Goal: Task Accomplishment & Management: Use online tool/utility

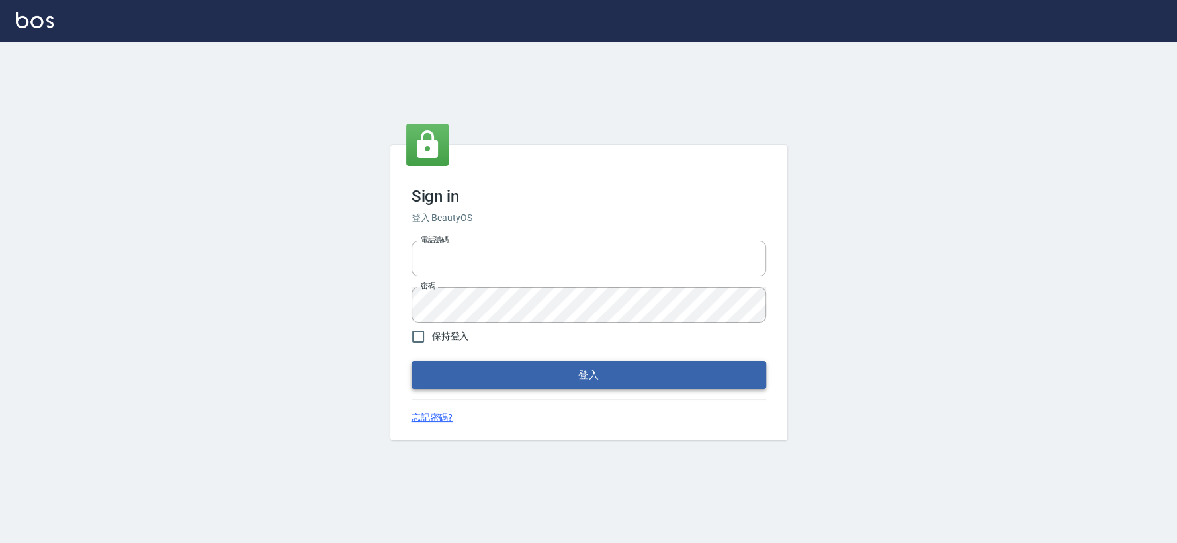
type input "0426653545"
click at [526, 364] on button "登入" at bounding box center [588, 375] width 355 height 28
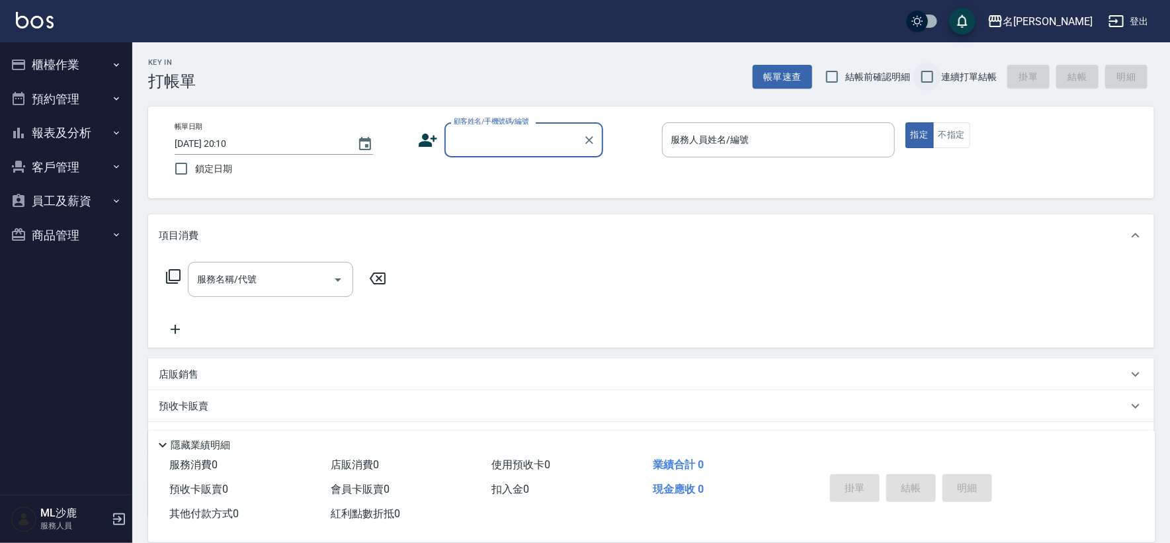
click at [926, 77] on input "連續打單結帳" at bounding box center [927, 77] width 28 height 28
checkbox input "true"
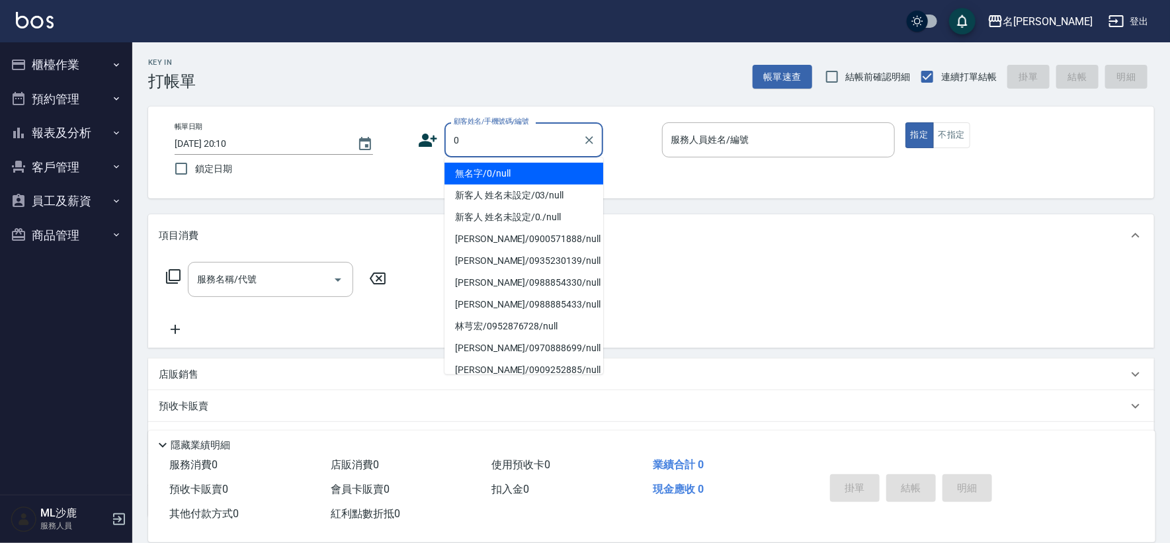
type input "無名字/0/null"
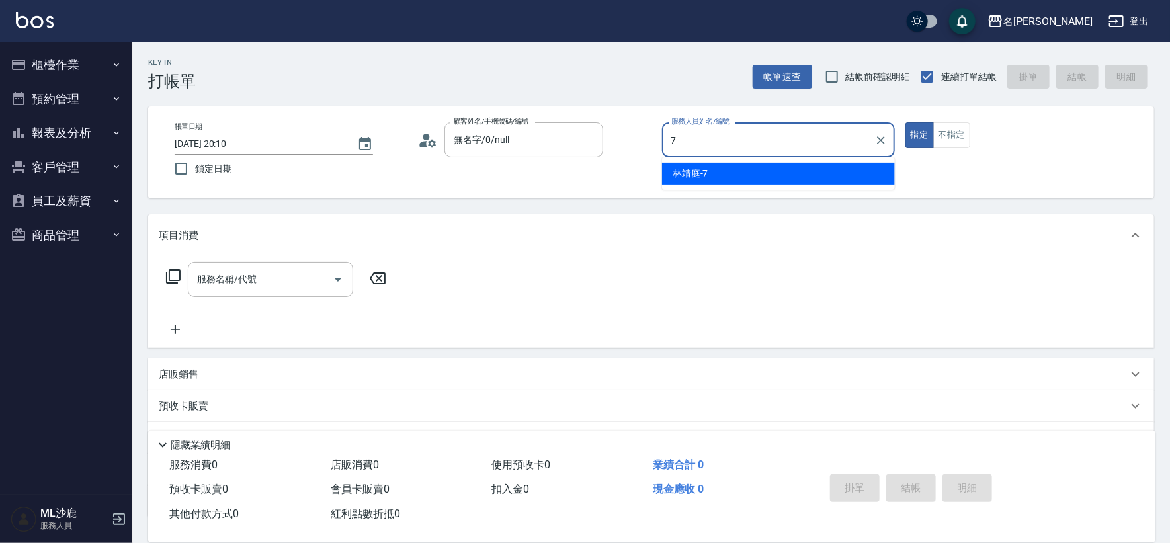
type input "[PERSON_NAME]-7"
type button "true"
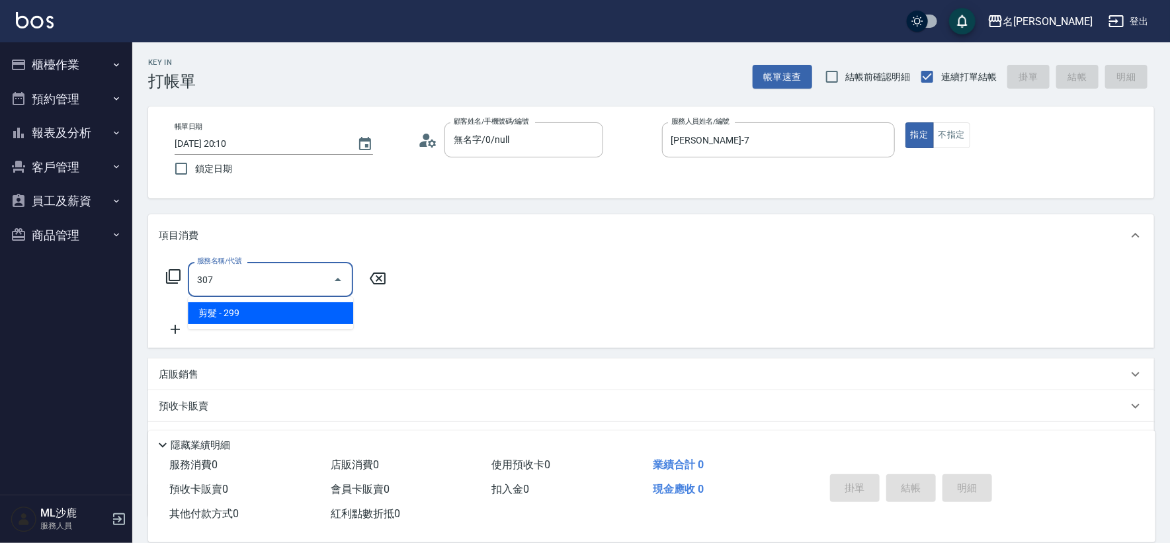
type input "剪髮(307)"
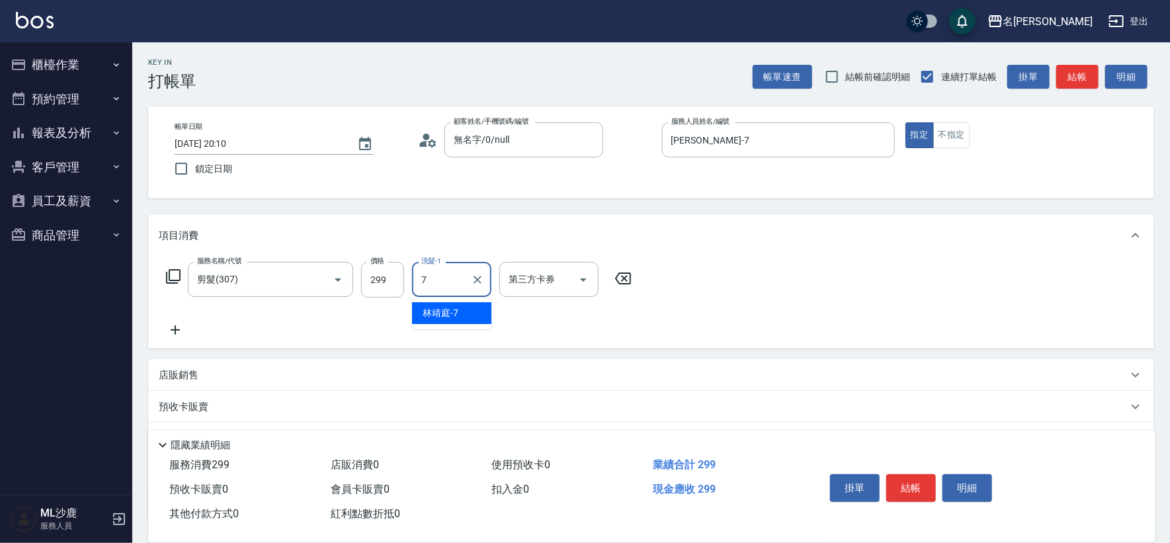
type input "[PERSON_NAME]-7"
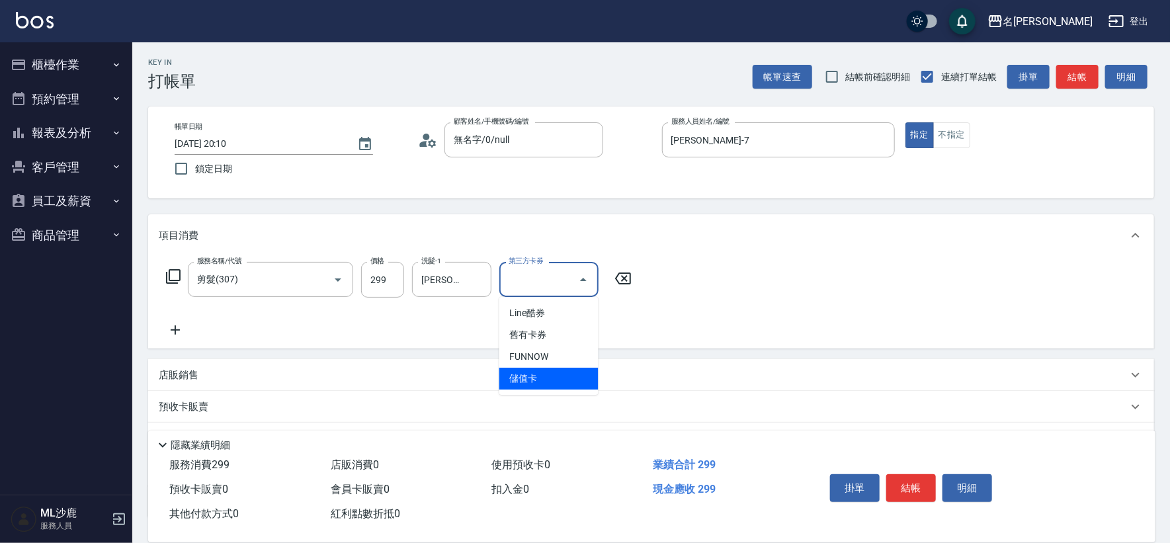
type input "儲值卡"
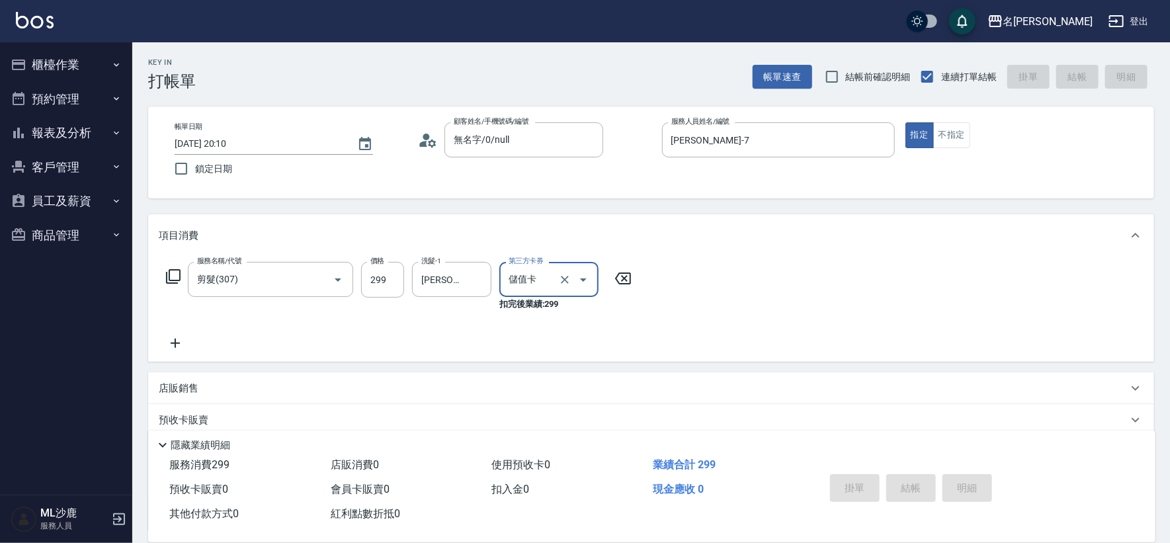
type input "[DATE] 20:11"
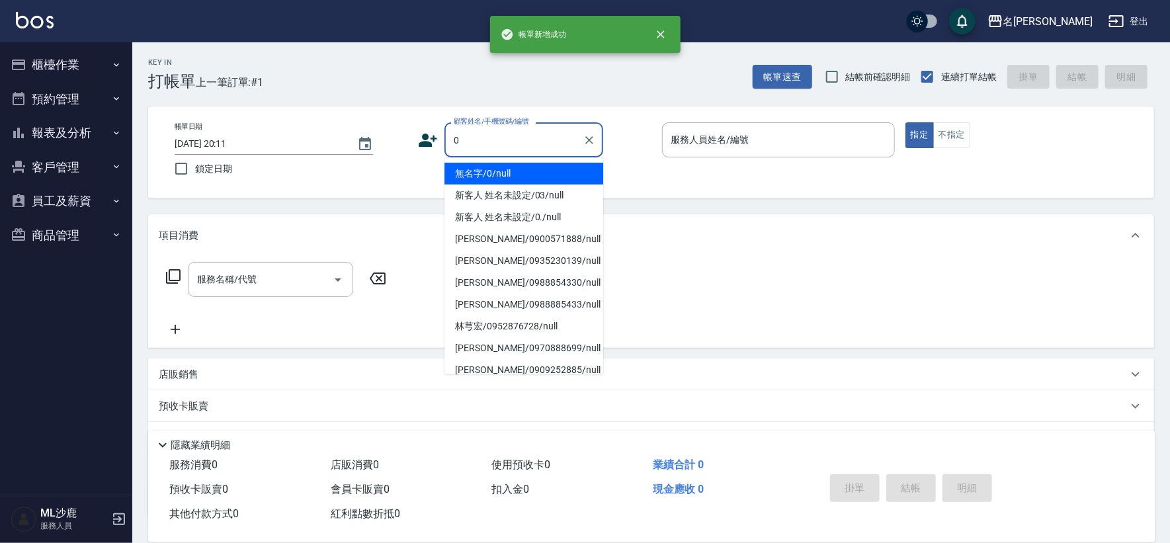
type input "無名字/0/null"
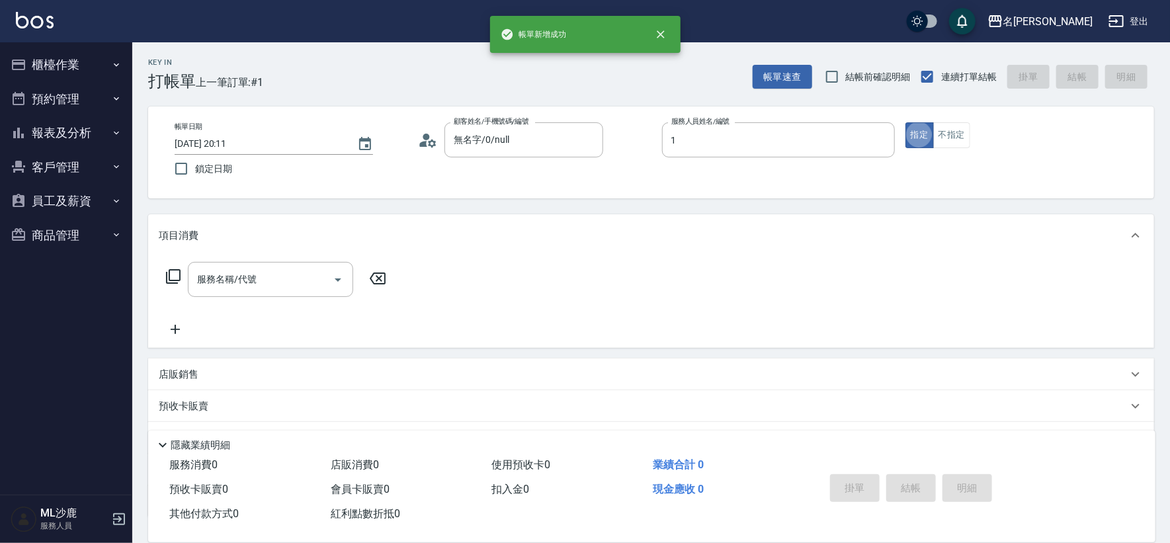
type input "[PERSON_NAME]1"
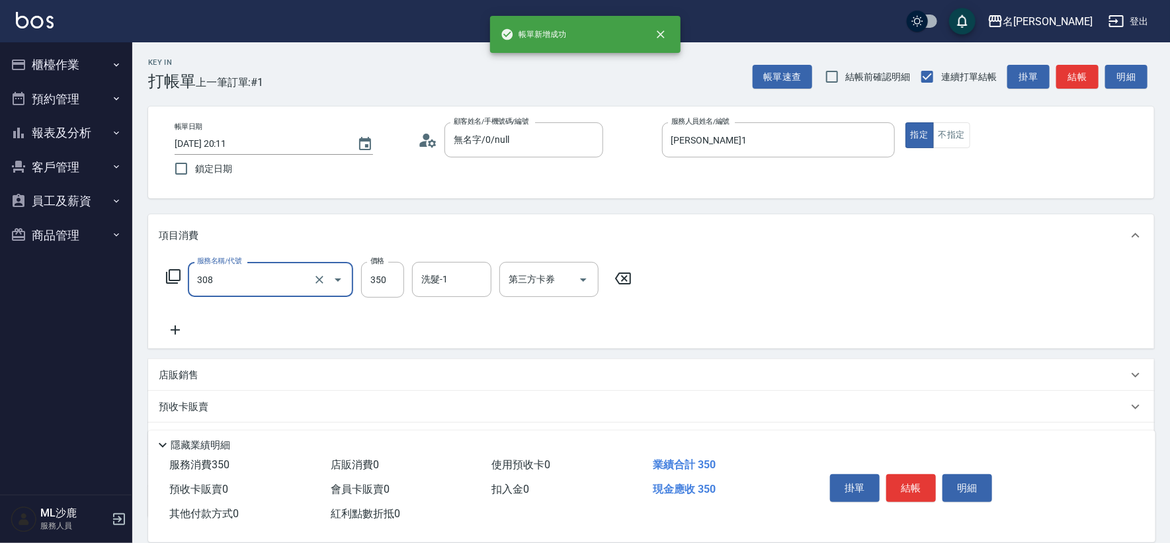
type input "洗+剪(308)"
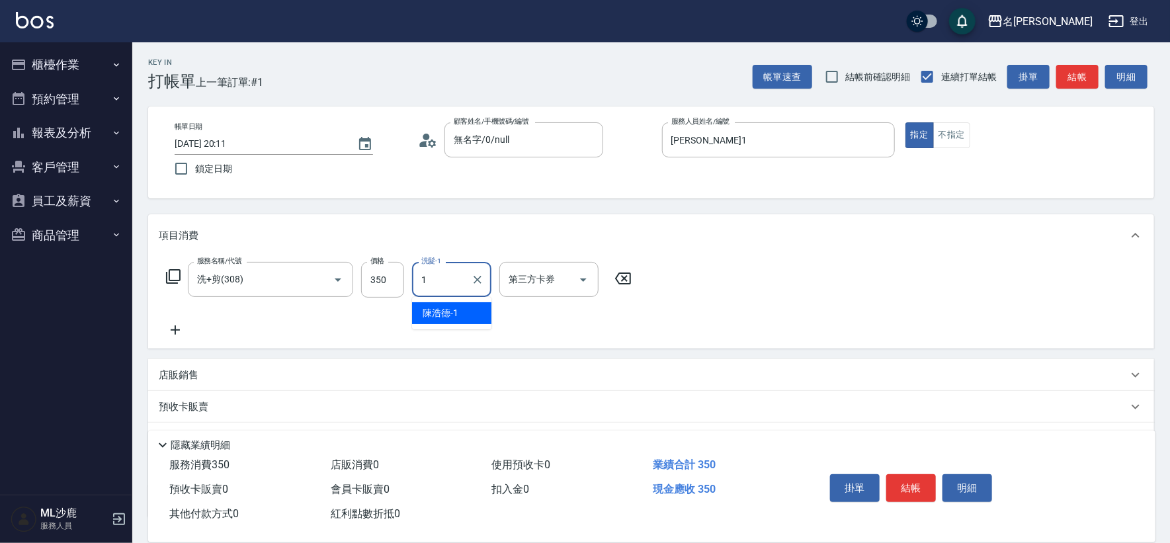
type input "[PERSON_NAME]1"
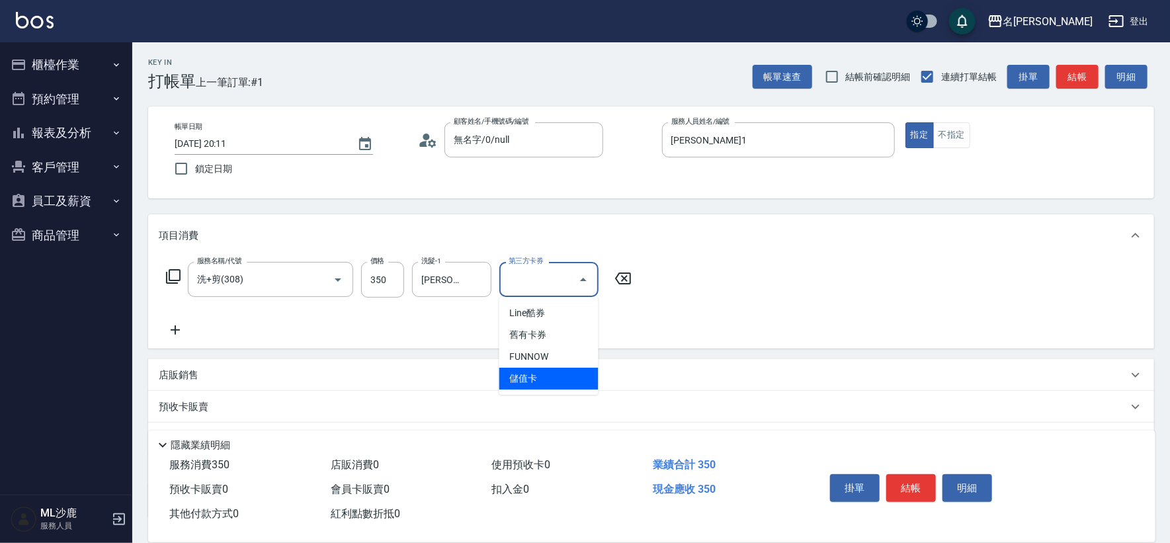
type input "儲值卡"
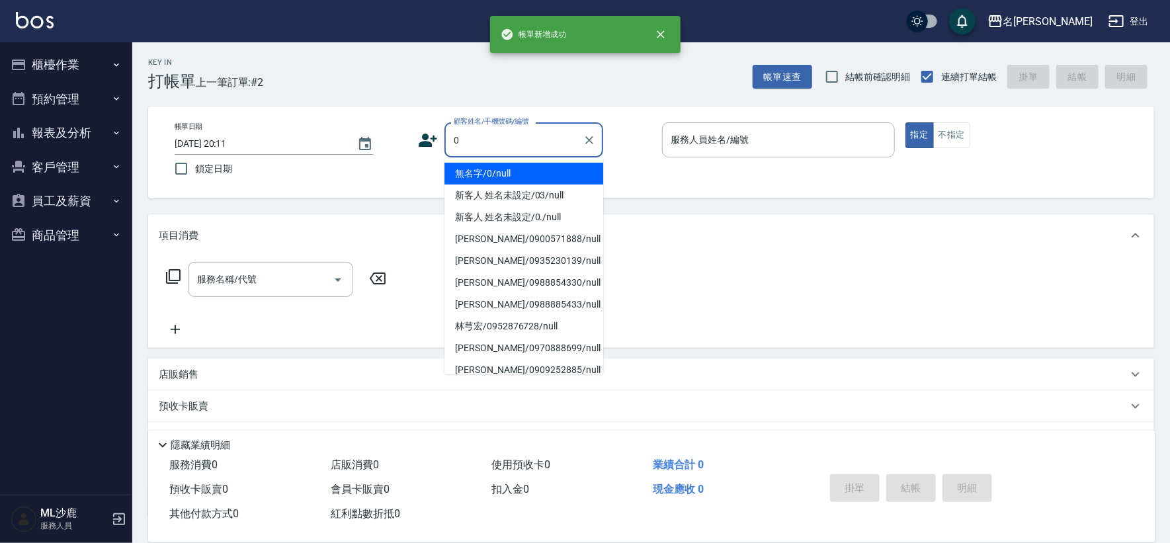
type input "無名字/0/null"
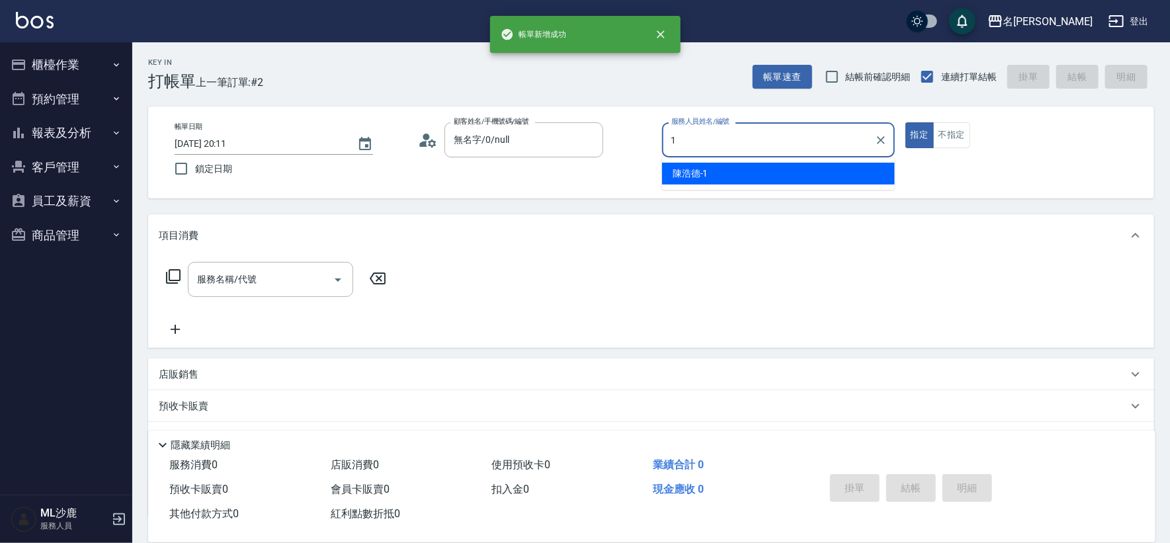
type input "[PERSON_NAME]1"
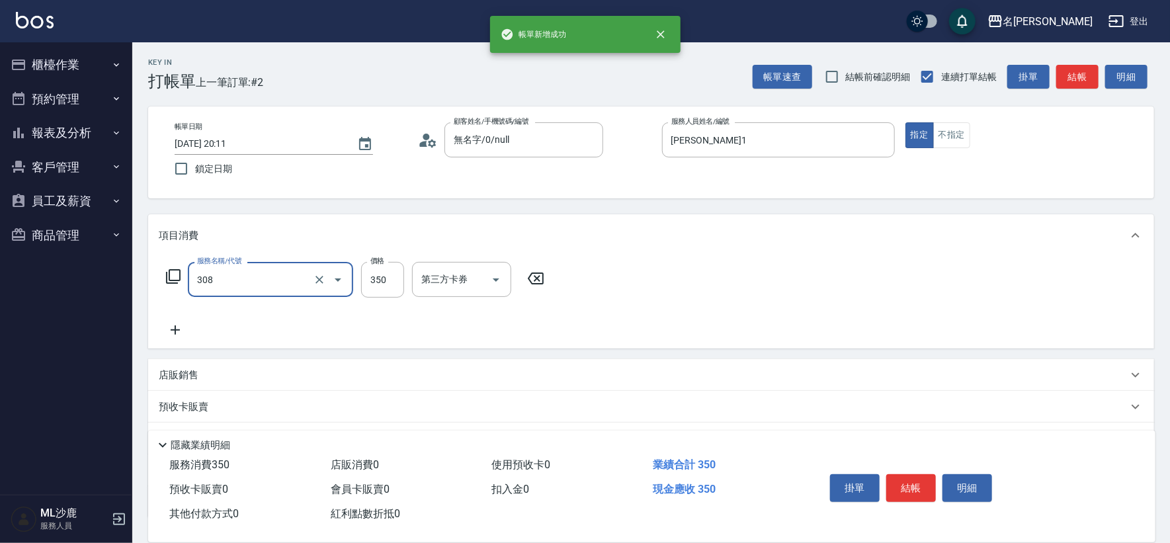
type input "洗+剪(308)"
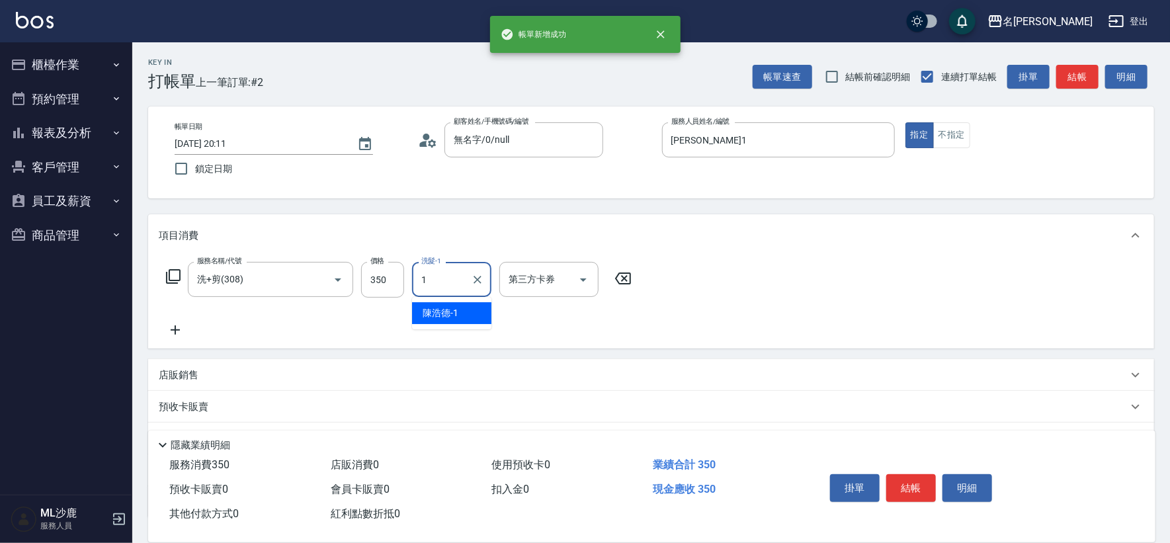
type input "[PERSON_NAME]1"
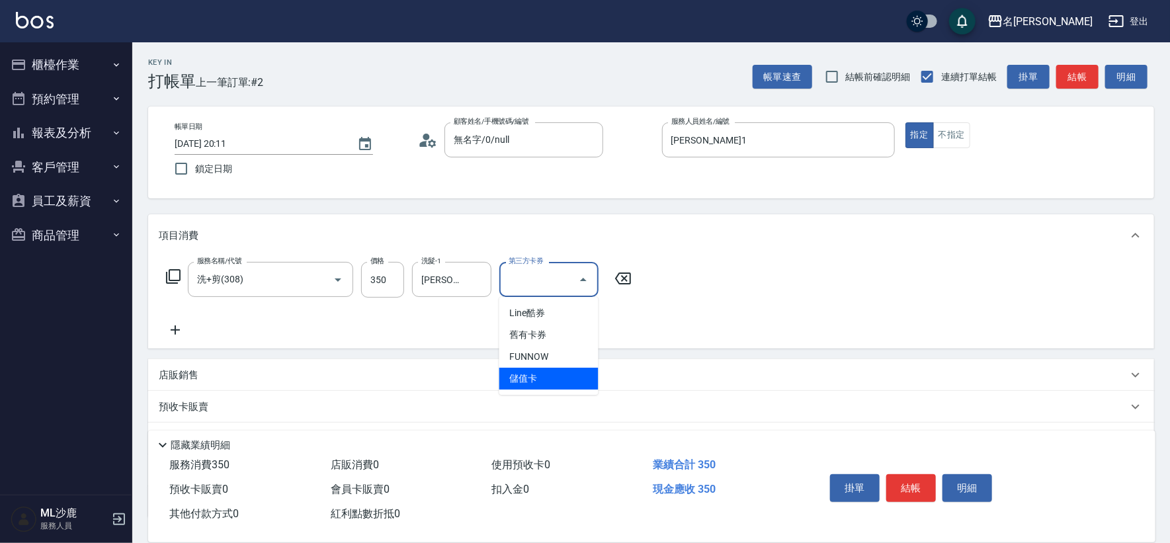
type input "儲值卡"
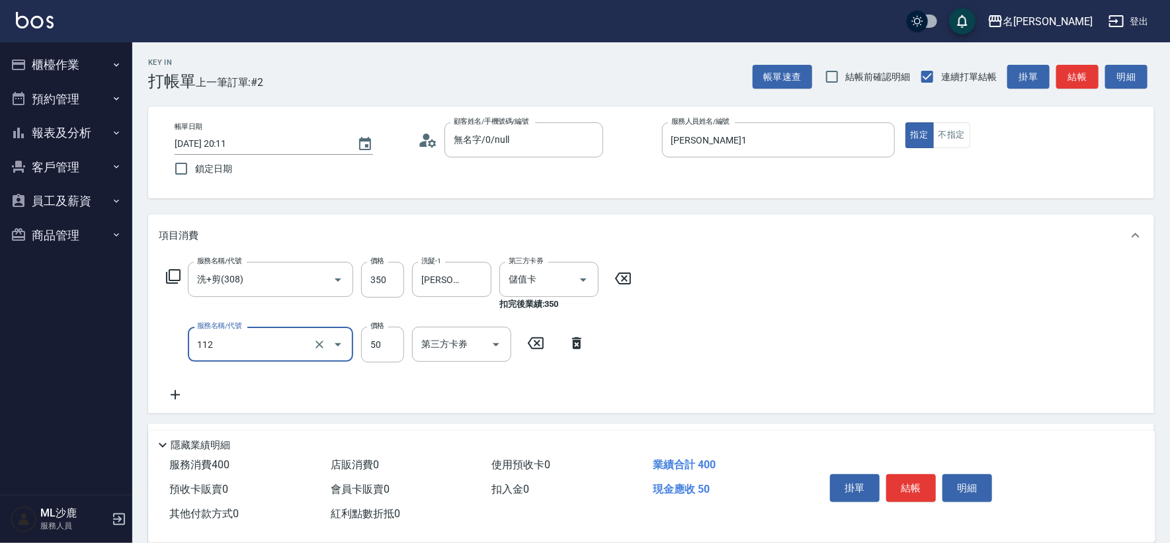
type input "精油50(112)"
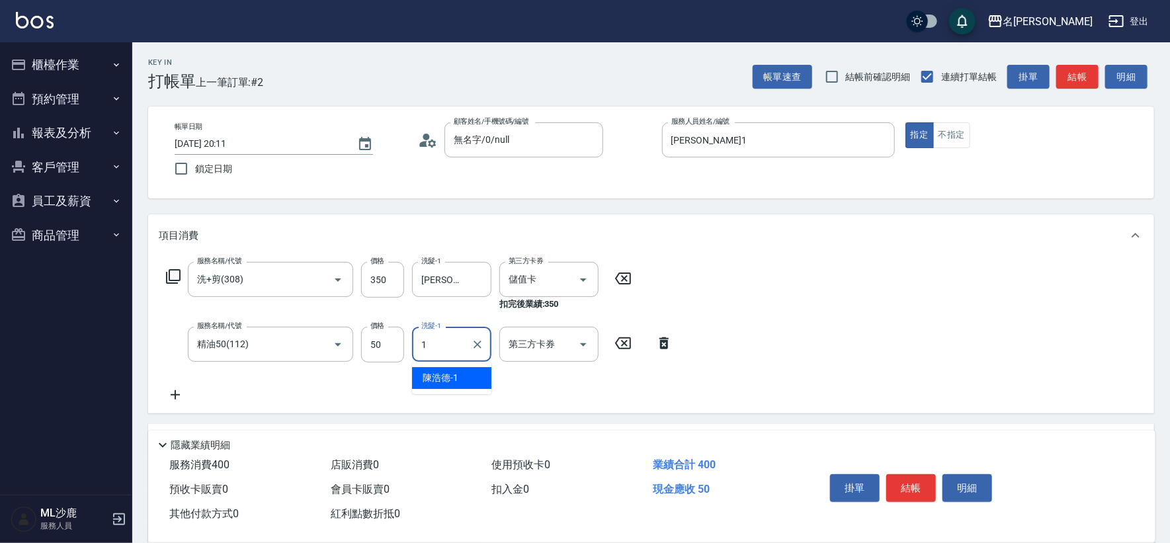
type input "[PERSON_NAME]1"
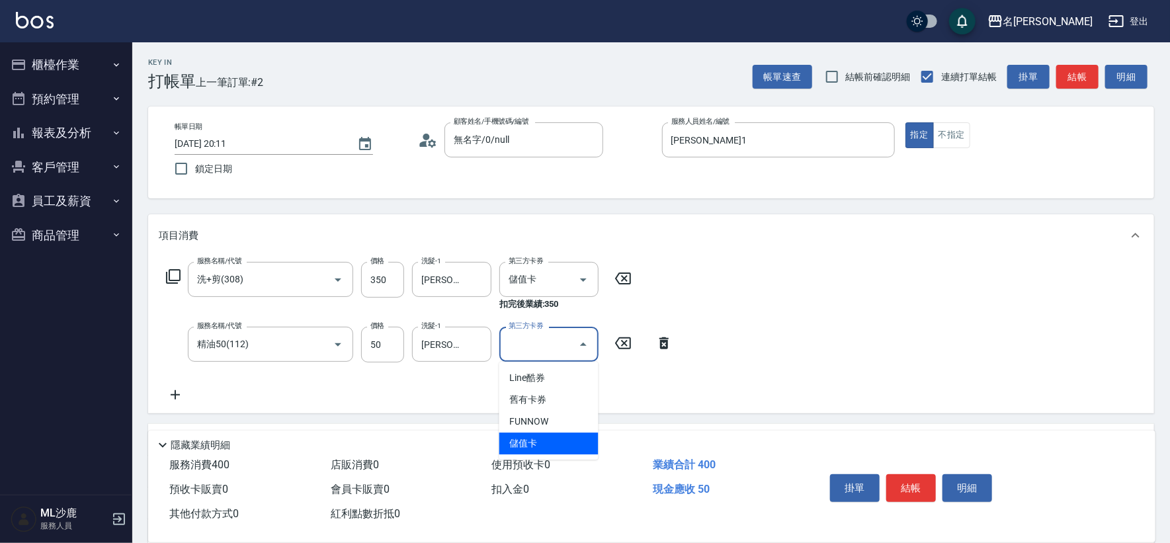
type input "儲值卡"
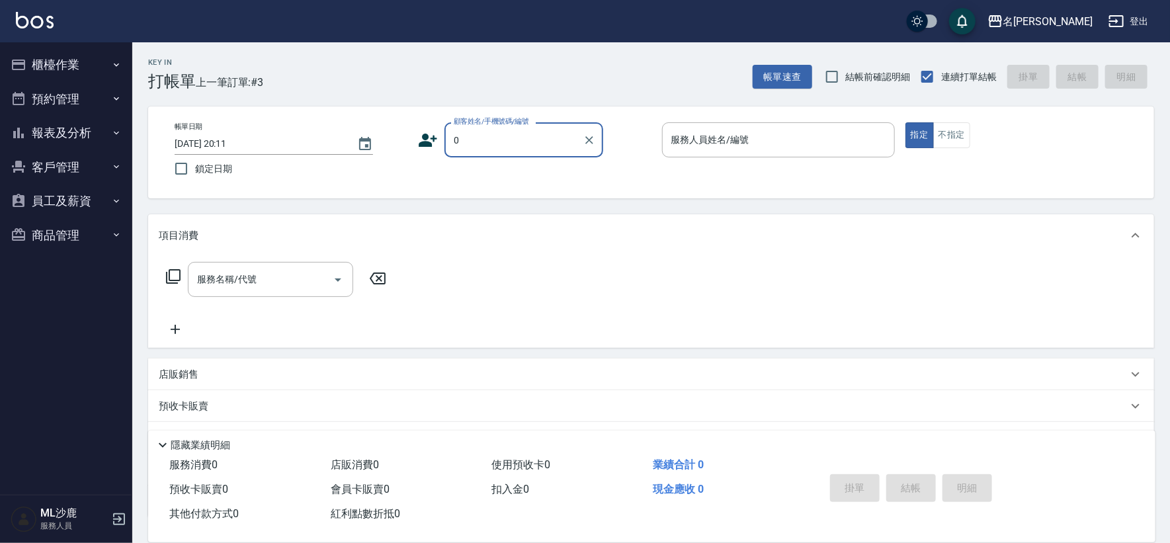
type input "無名字/0/null"
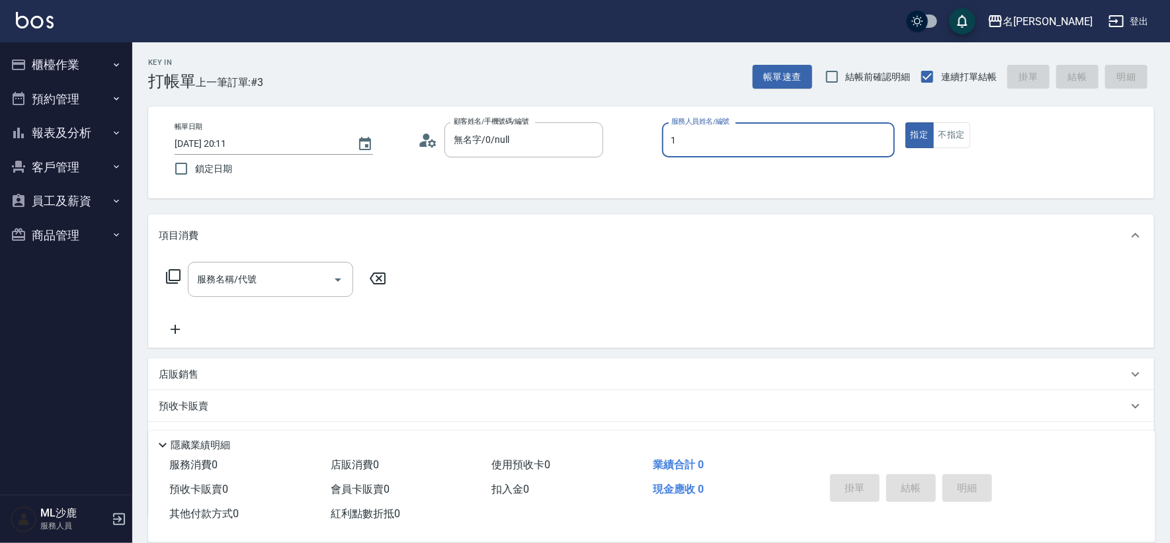
type input "[PERSON_NAME]1"
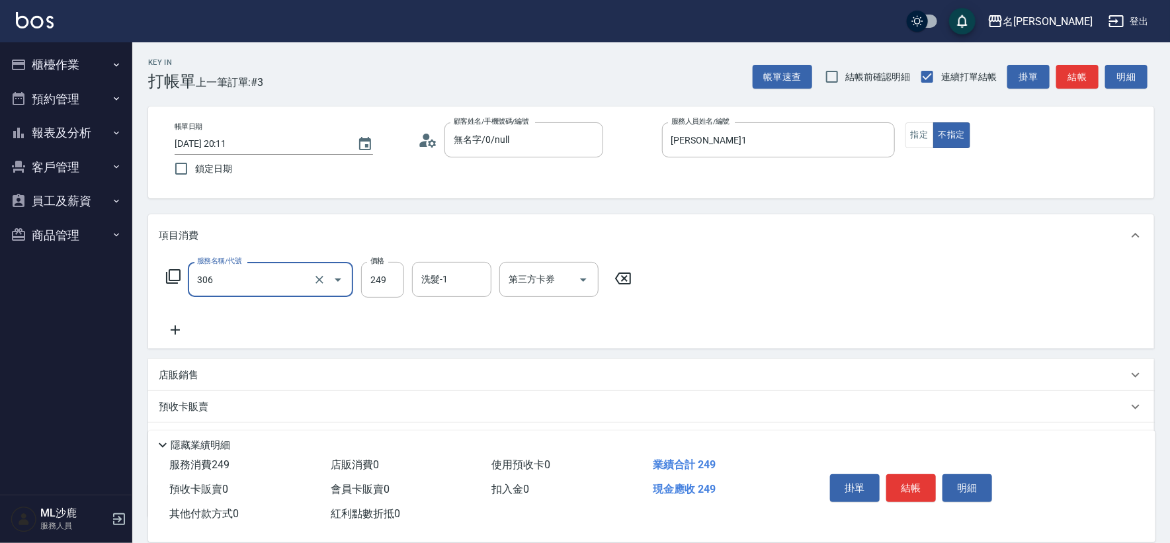
type input "剪髮(306)"
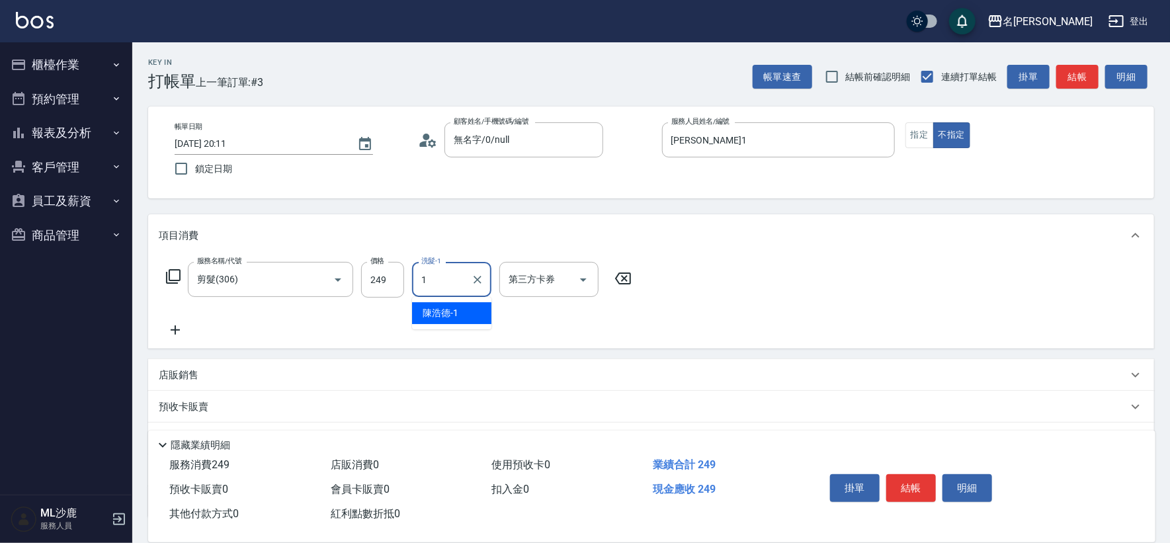
type input "[PERSON_NAME]1"
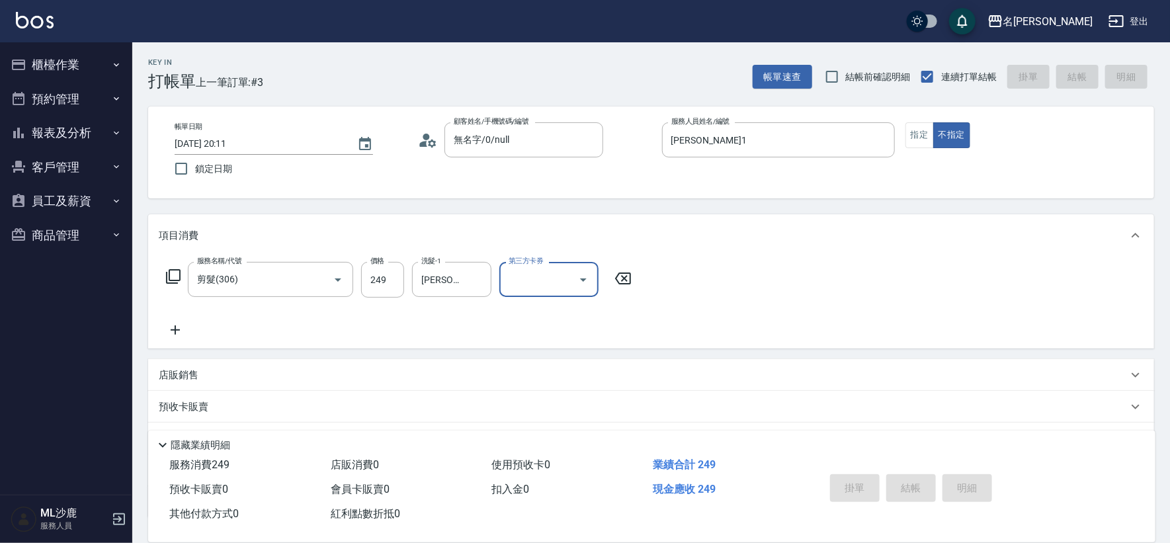
type input "[DATE] 20:12"
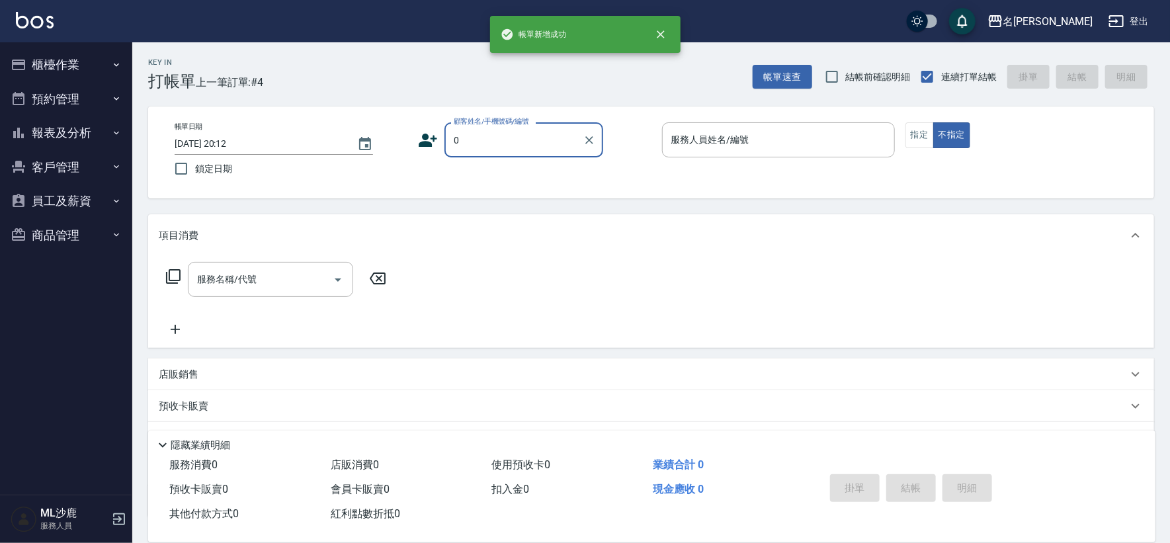
type input "無名字/0/null"
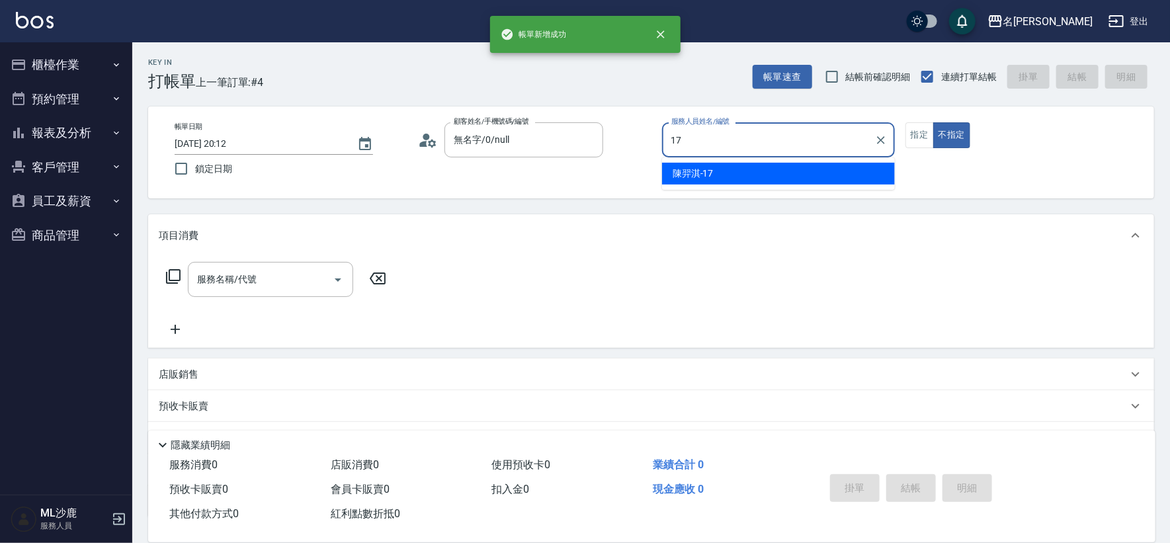
type input "[PERSON_NAME]-17"
type button "false"
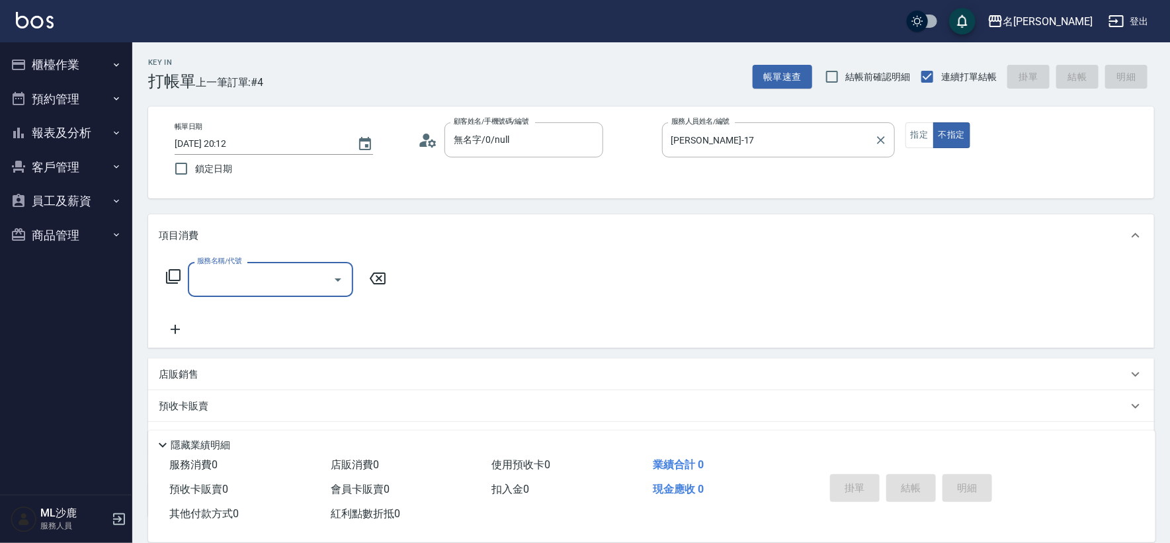
click at [690, 118] on label "服務人員姓名/編號" at bounding box center [700, 121] width 58 height 10
click at [690, 128] on input "[PERSON_NAME]-17" at bounding box center [768, 139] width 201 height 23
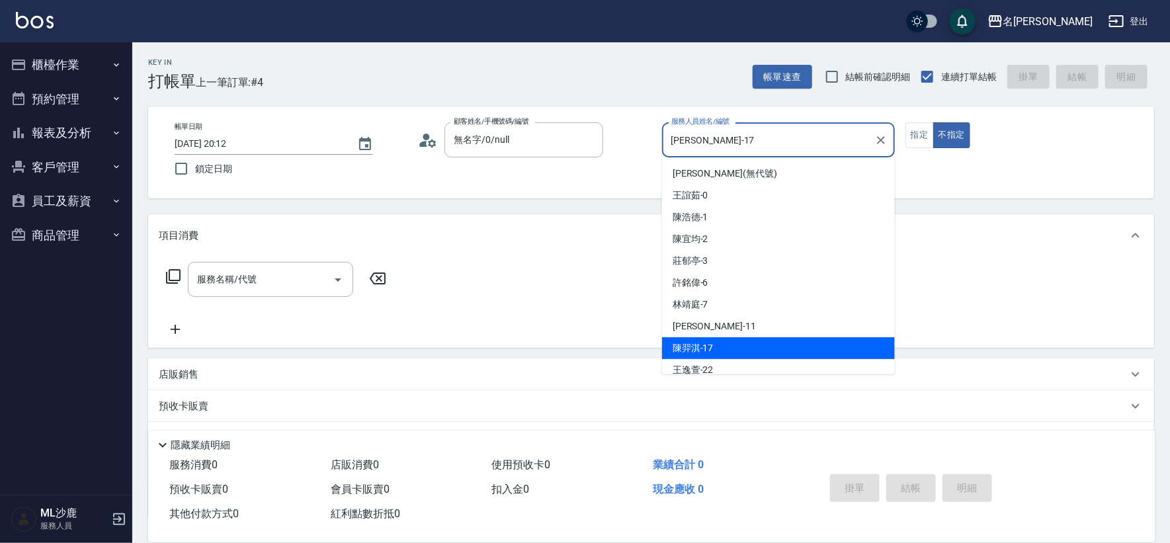
click at [704, 136] on input "[PERSON_NAME]-17" at bounding box center [768, 139] width 201 height 23
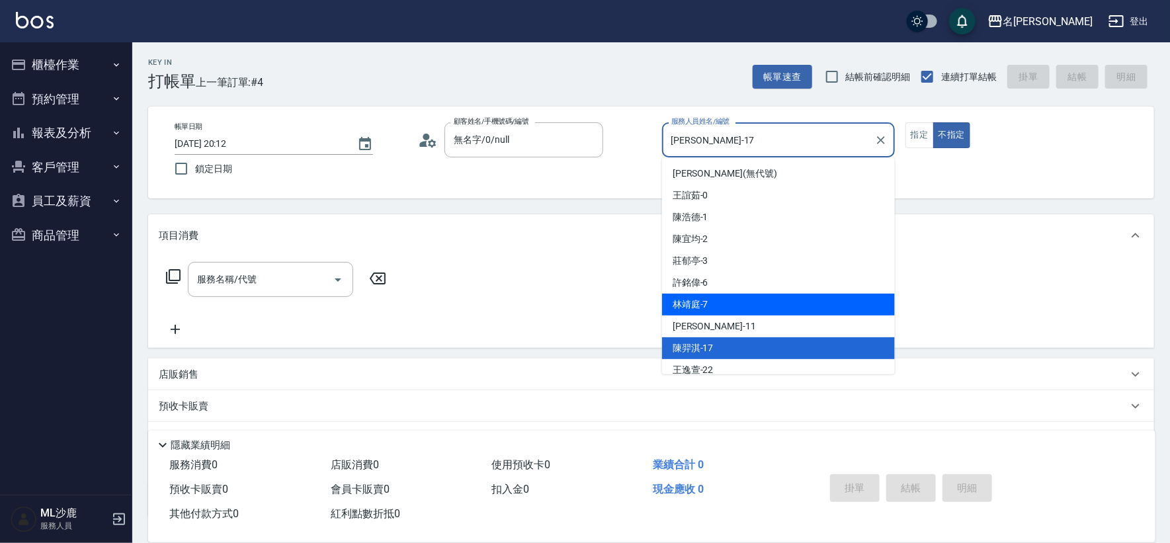
click at [707, 308] on span "[PERSON_NAME]-7" at bounding box center [691, 305] width 36 height 14
type input "[PERSON_NAME]-7"
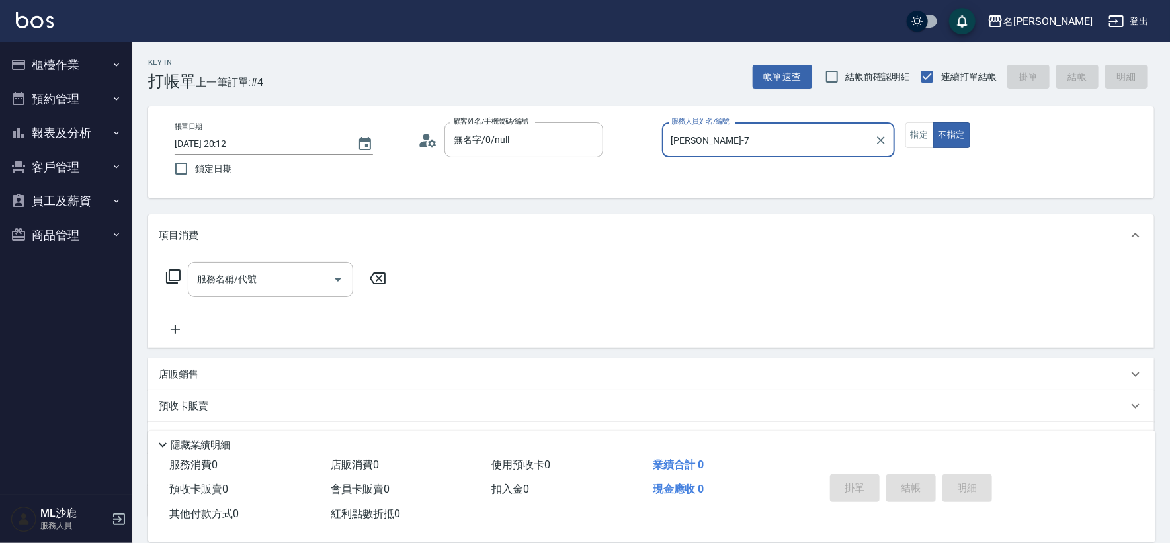
click at [933, 122] on button "不指定" at bounding box center [951, 135] width 37 height 26
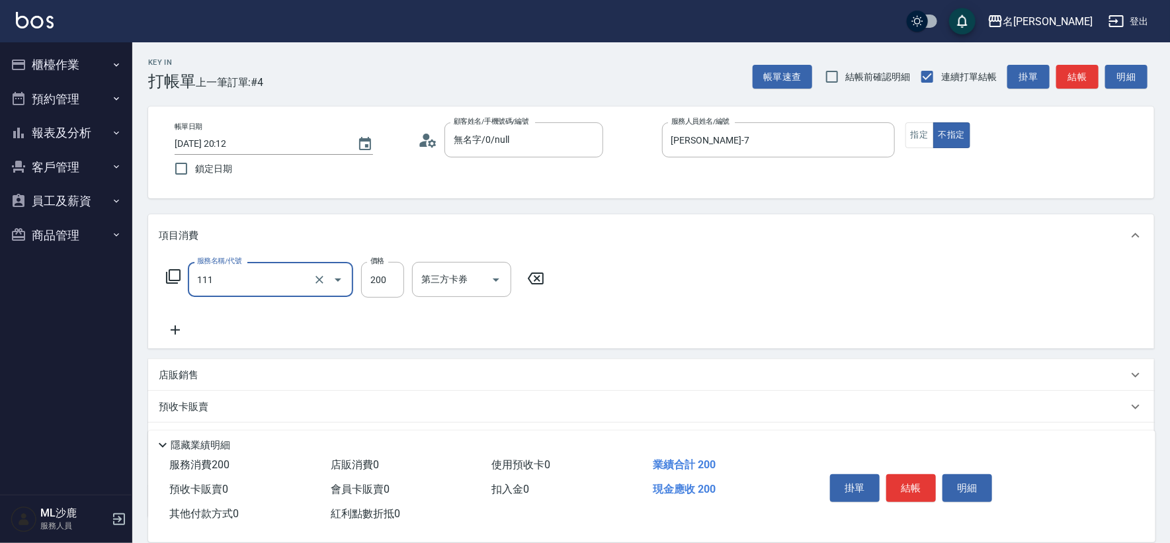
type input "200(111)"
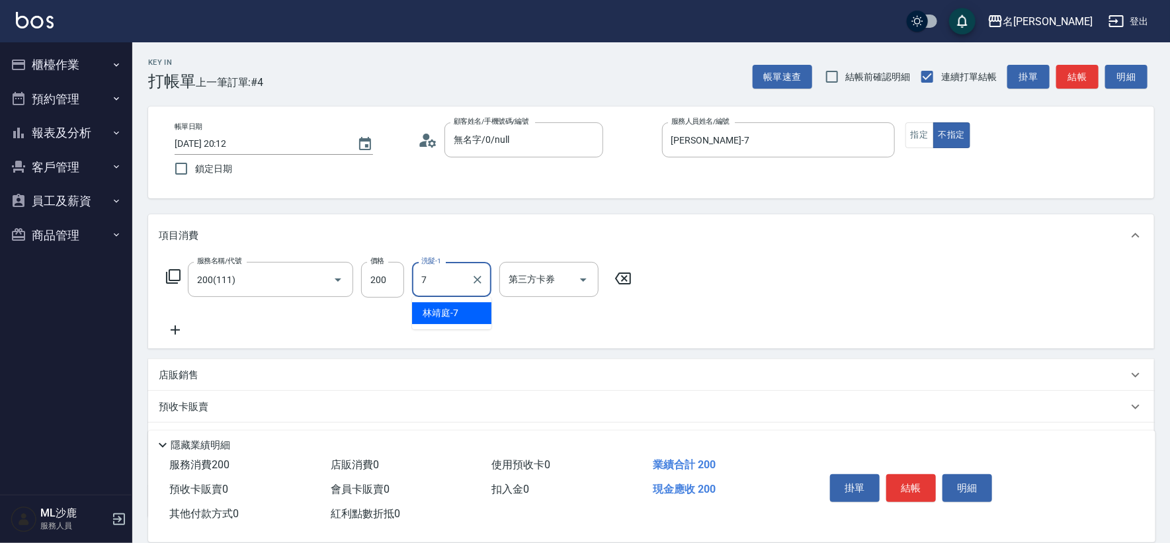
type input "[PERSON_NAME]-7"
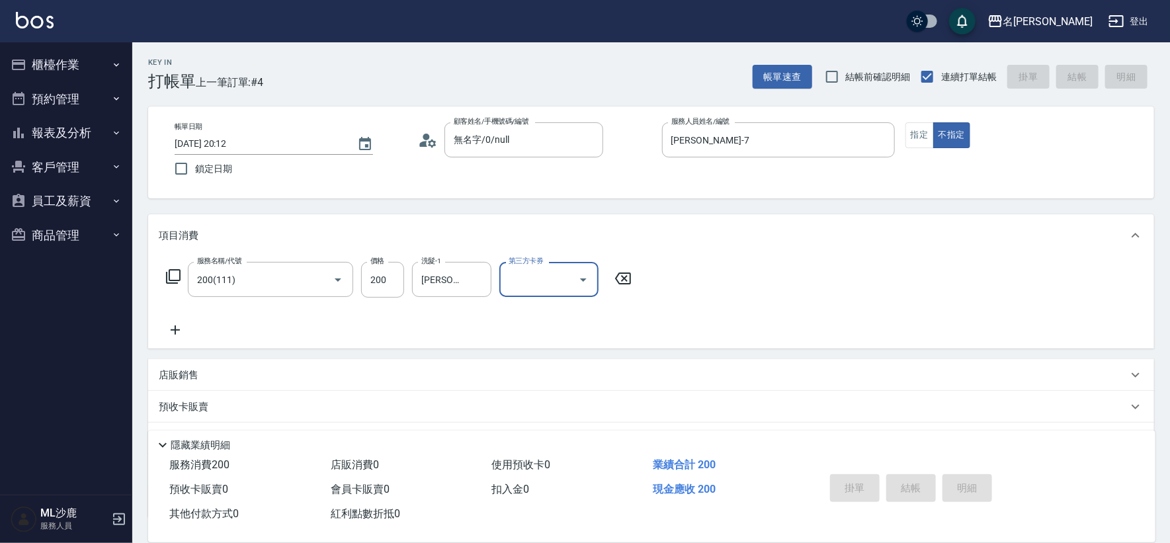
type input "[DATE] 20:13"
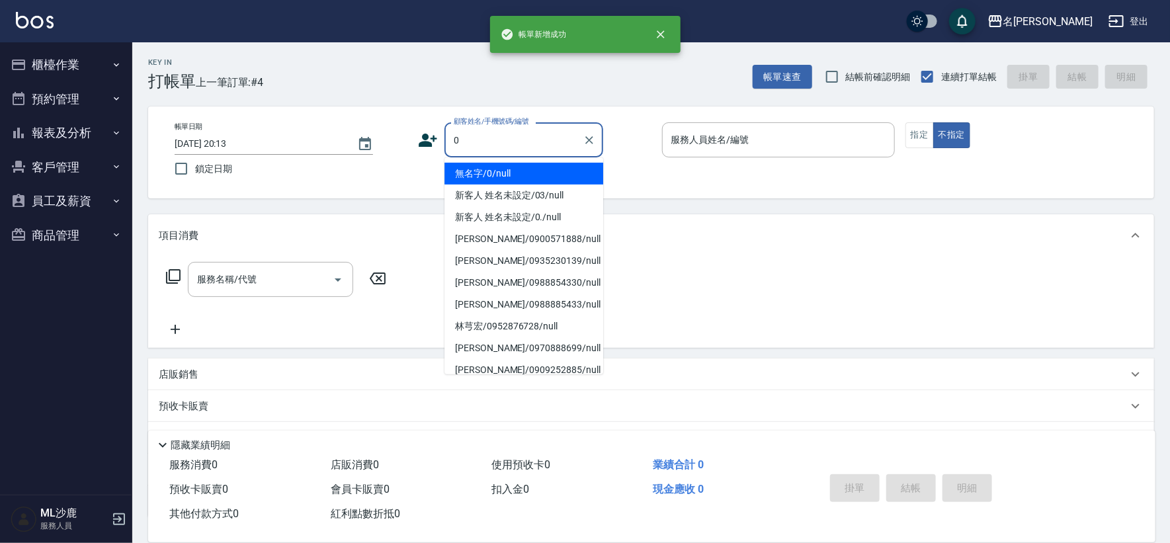
type input "無名字/0/null"
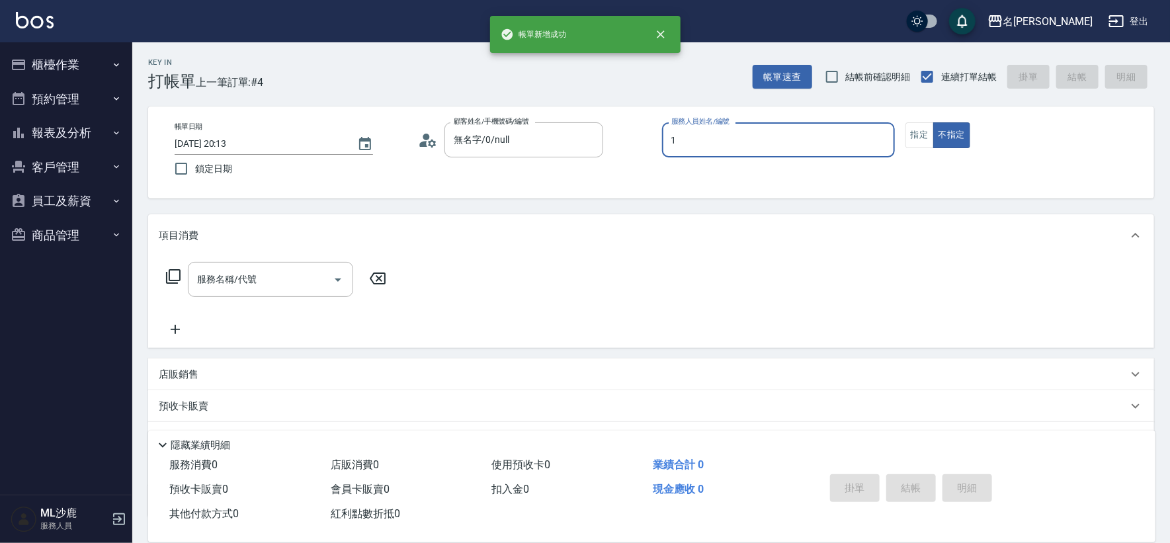
type input "[PERSON_NAME]1"
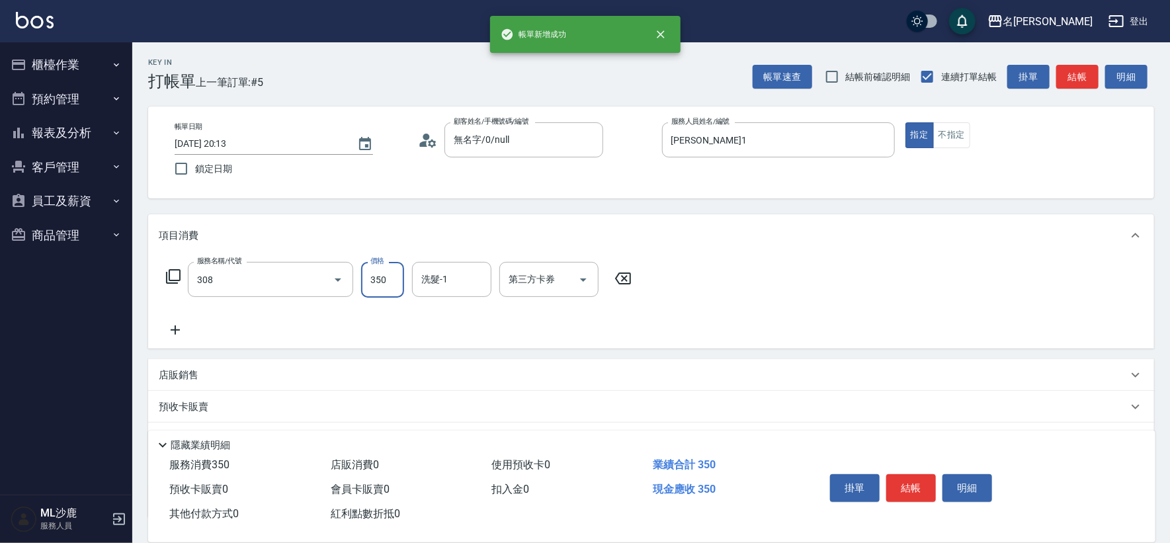
type input "洗+剪(308)"
type input "[PERSON_NAME]1"
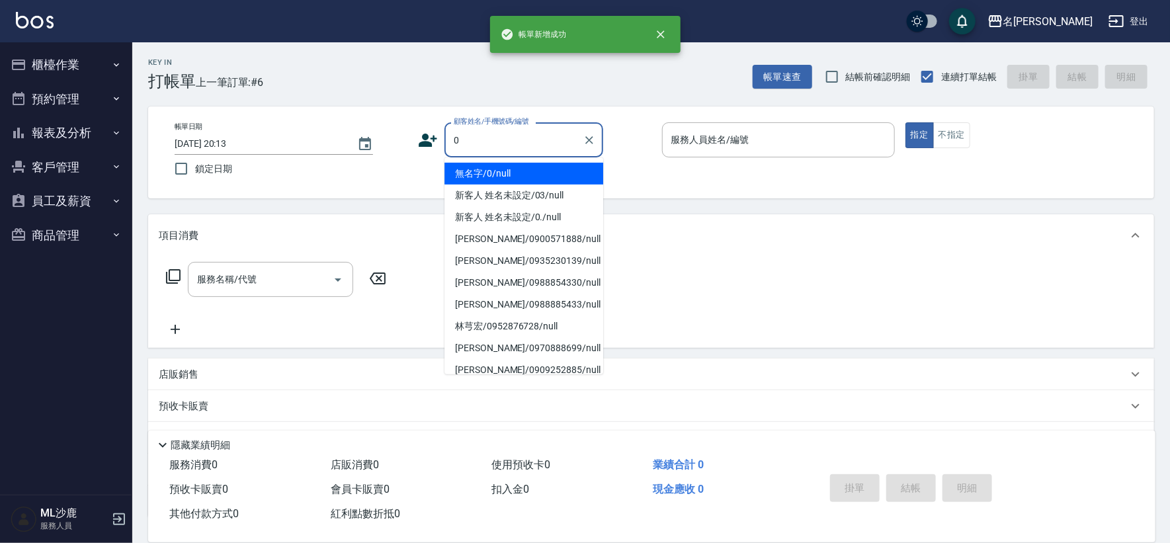
type input "無名字/0/null"
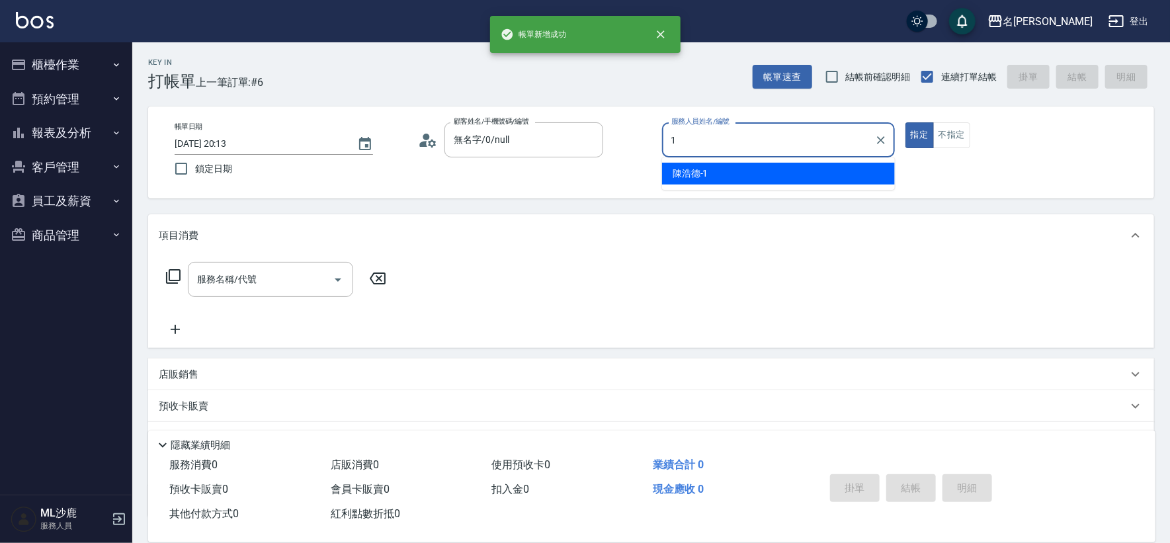
type input "[PERSON_NAME]1"
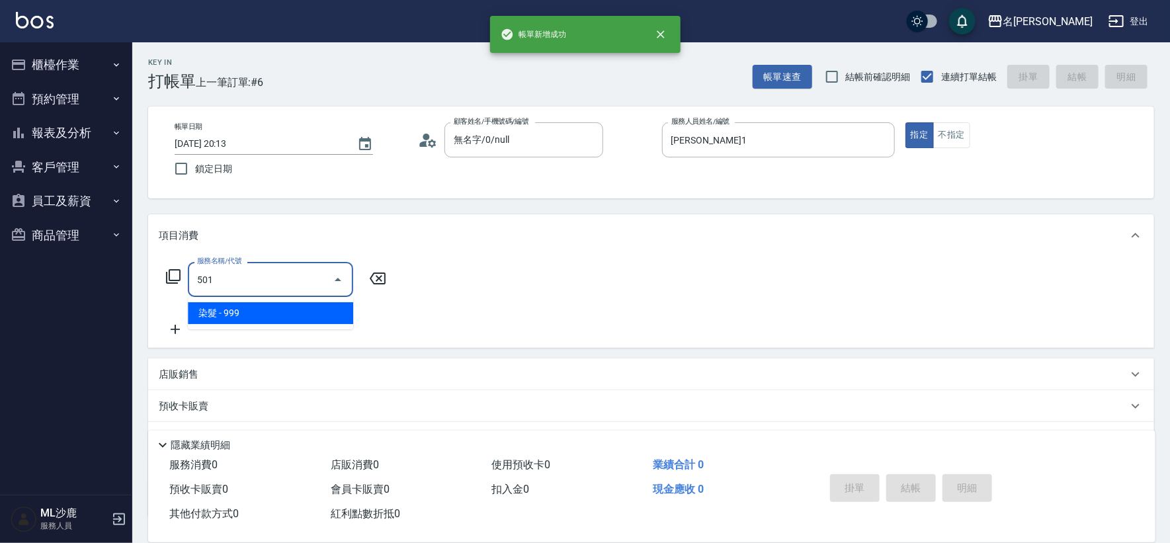
type input "染髮(501)"
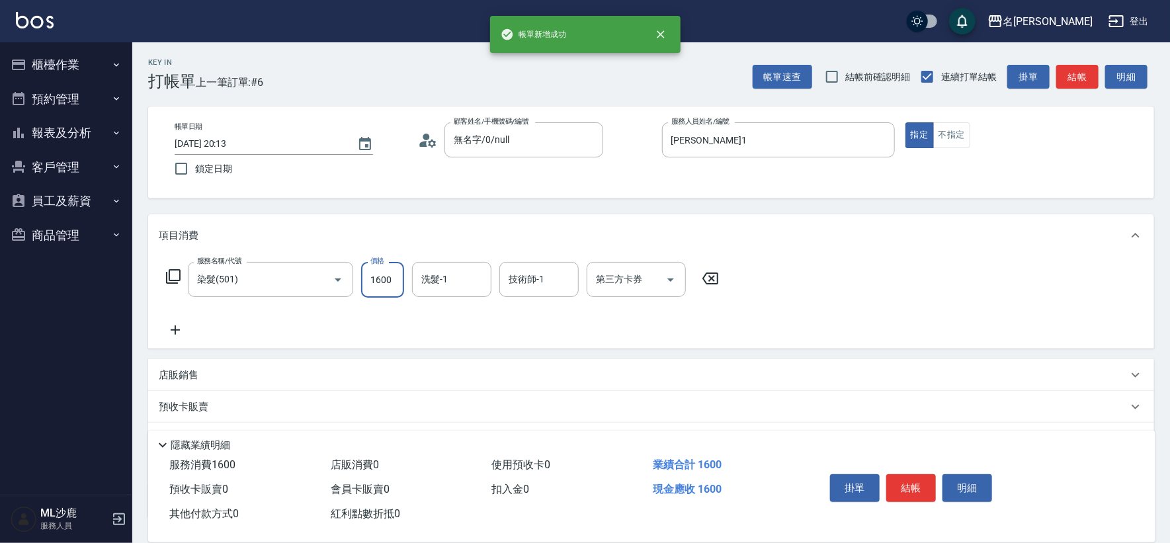
type input "1600"
type input "[PERSON_NAME]1"
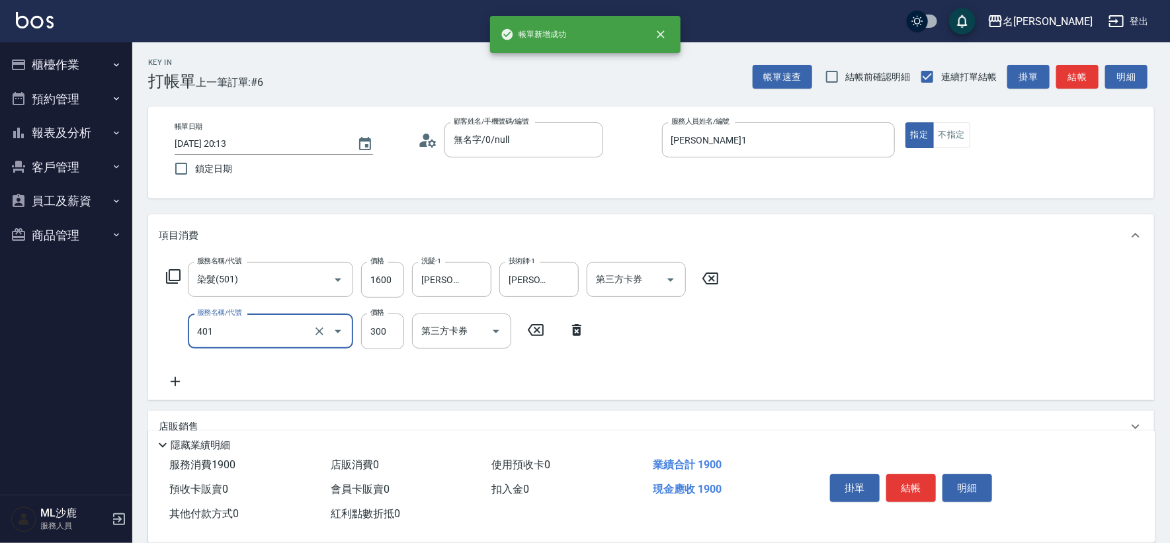
type input "300護(401)"
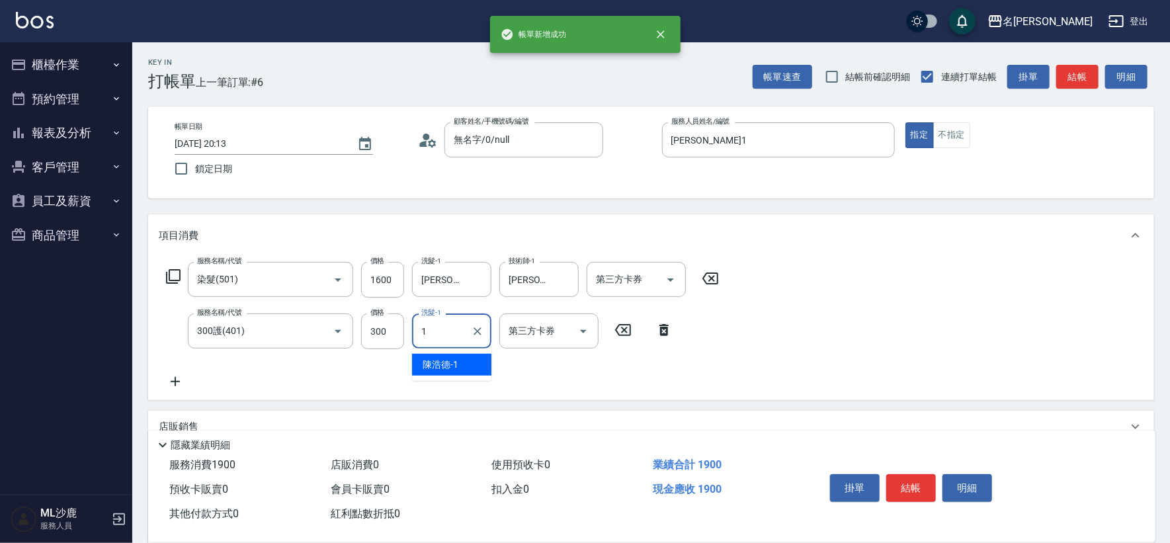
type input "[PERSON_NAME]1"
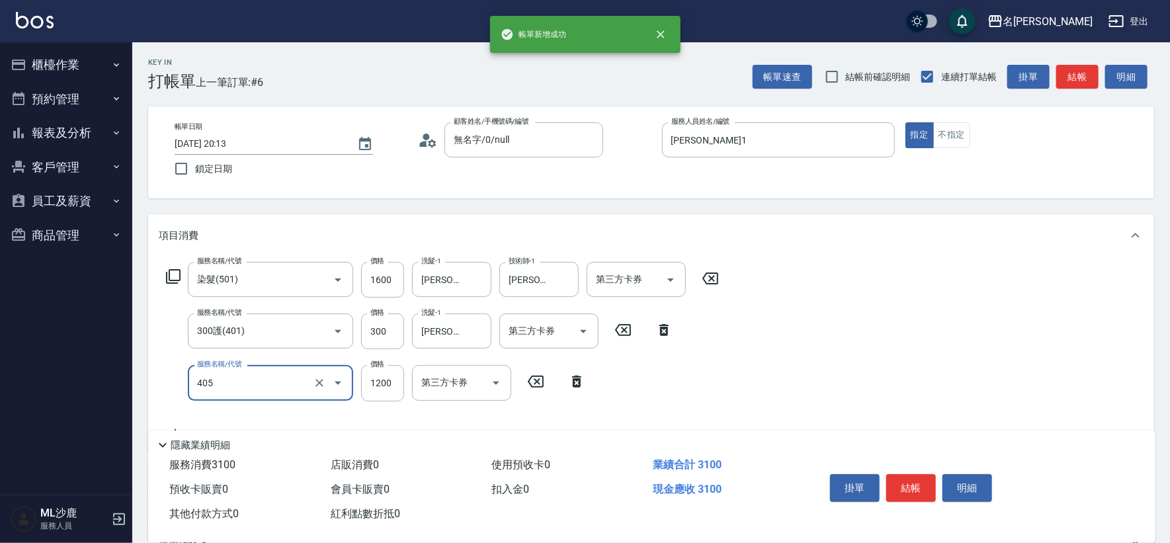
type input "1200護(405)"
type input "1800"
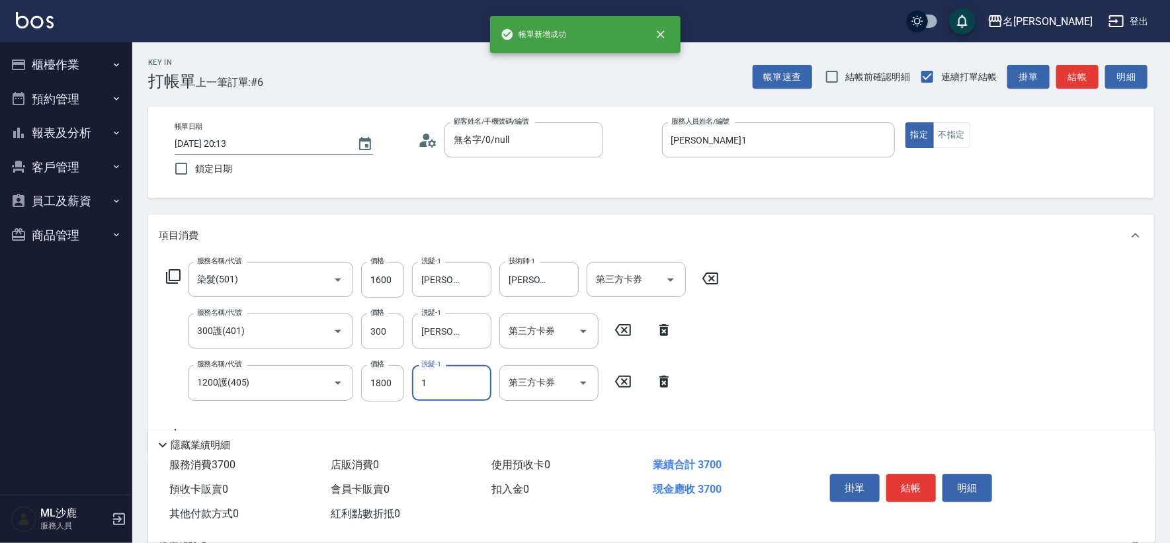
type input "[PERSON_NAME]1"
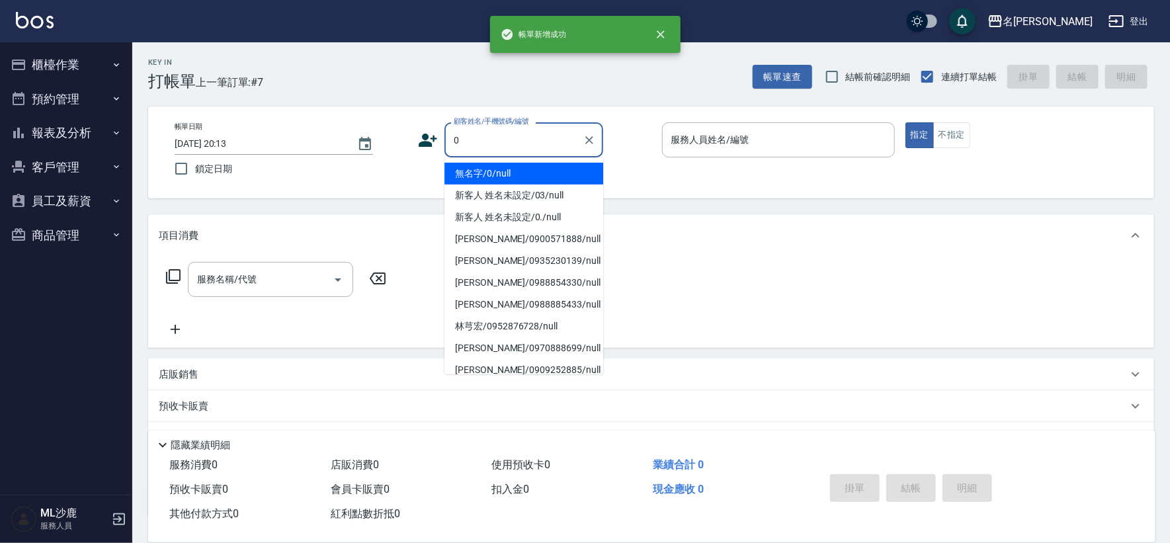
type input "無名字/0/null"
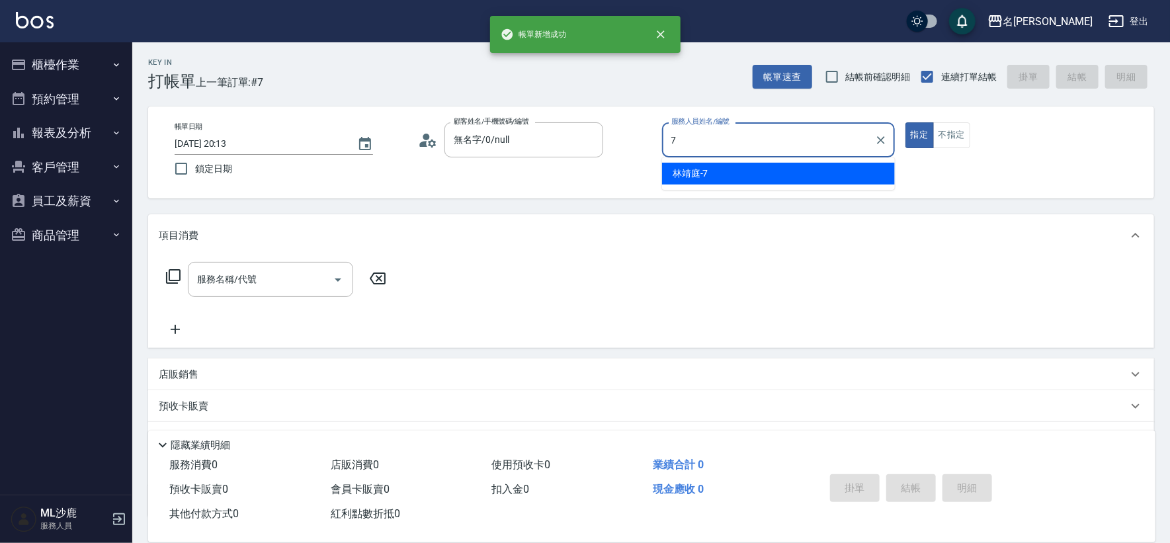
type input "[PERSON_NAME]-7"
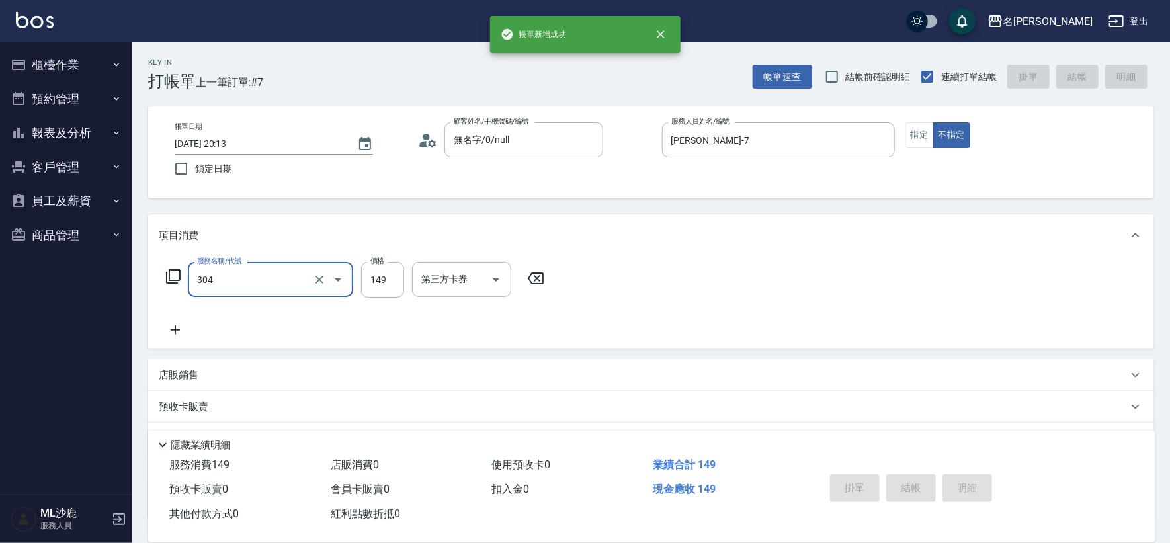
type input "304"
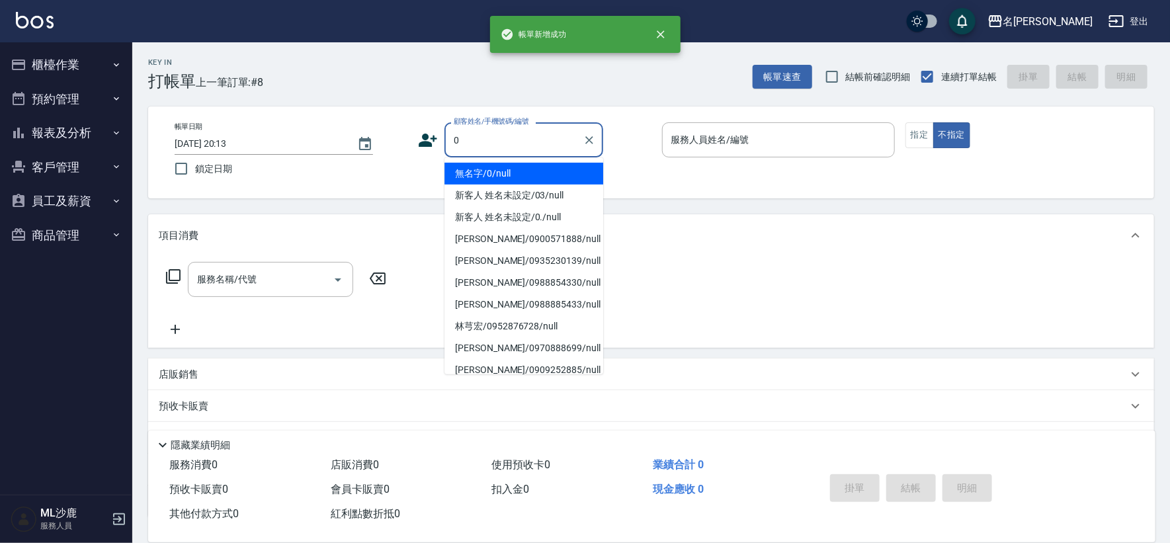
type input "無名字/0/null"
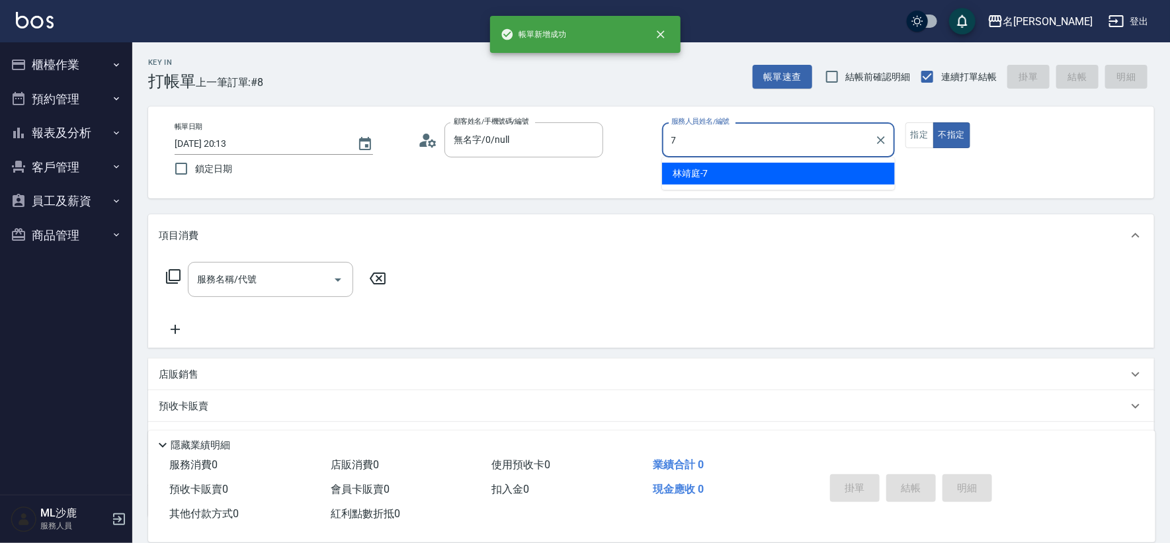
type input "[PERSON_NAME]-7"
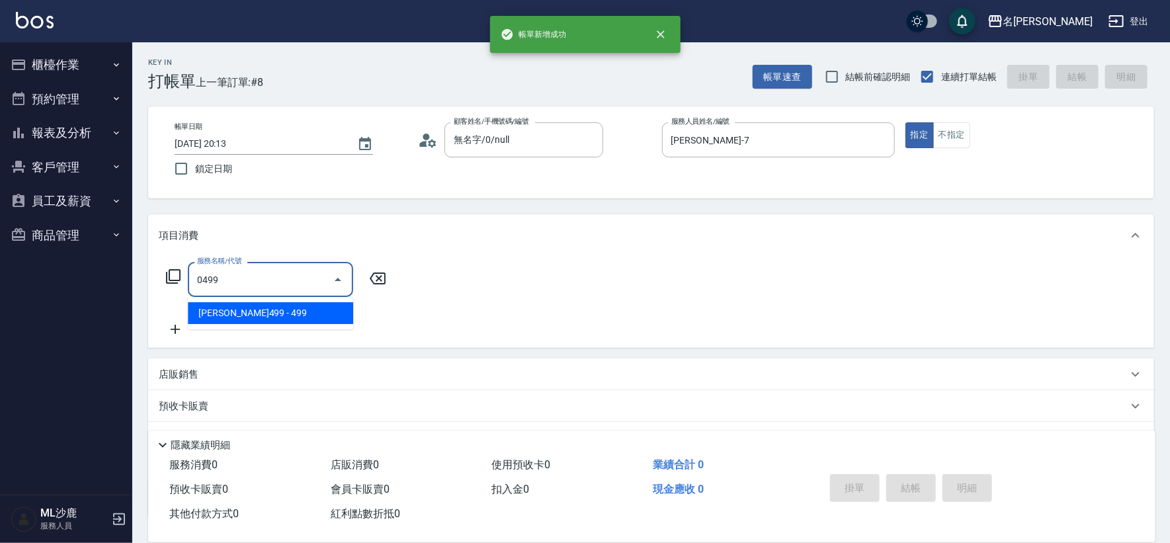
type input "[PERSON_NAME]499(0499)"
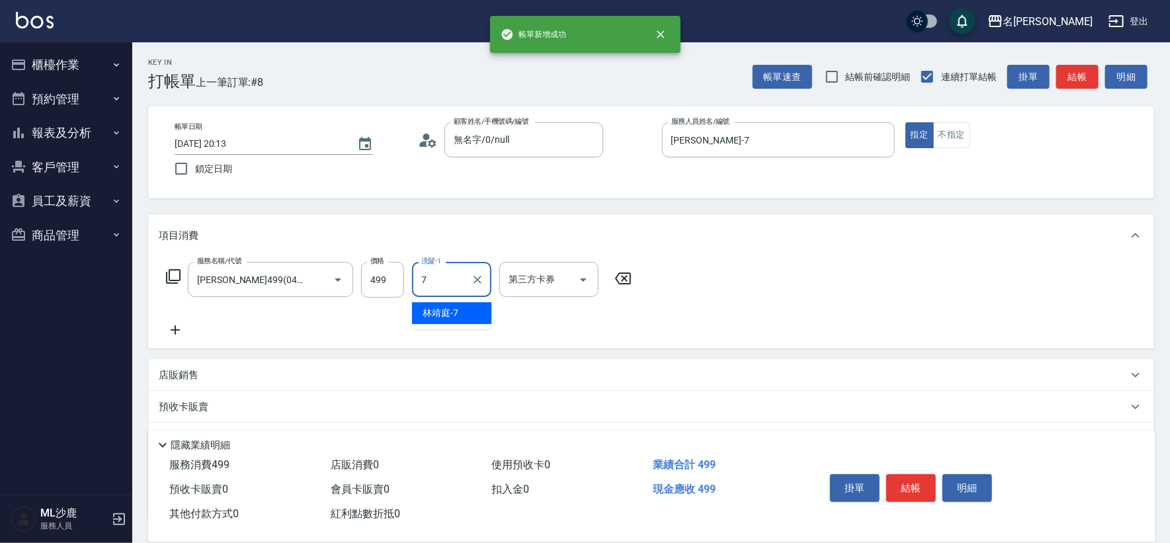
type input "[PERSON_NAME]-7"
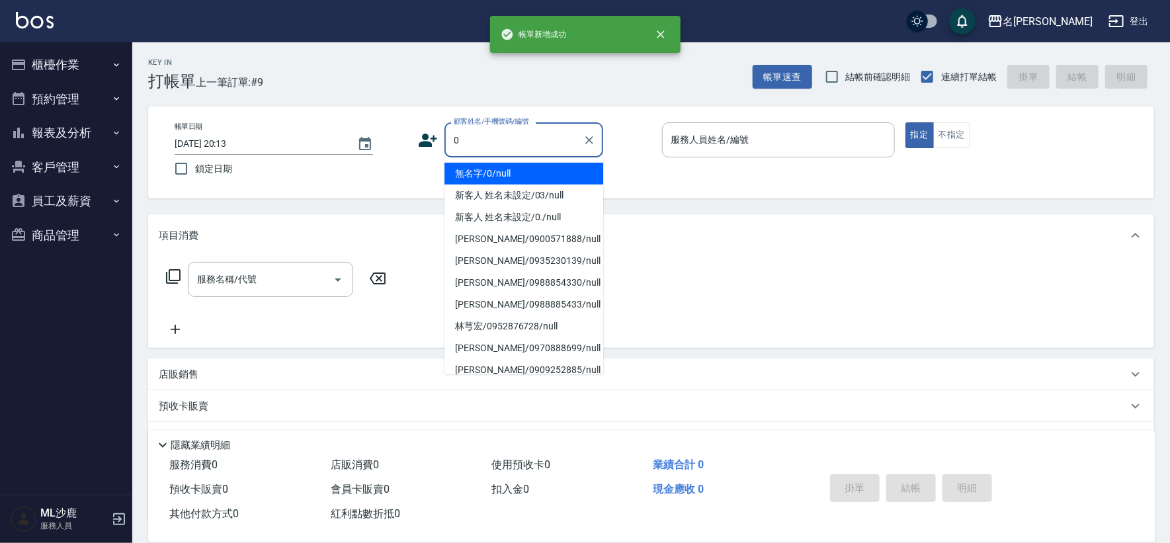
type input "無名字/0/null"
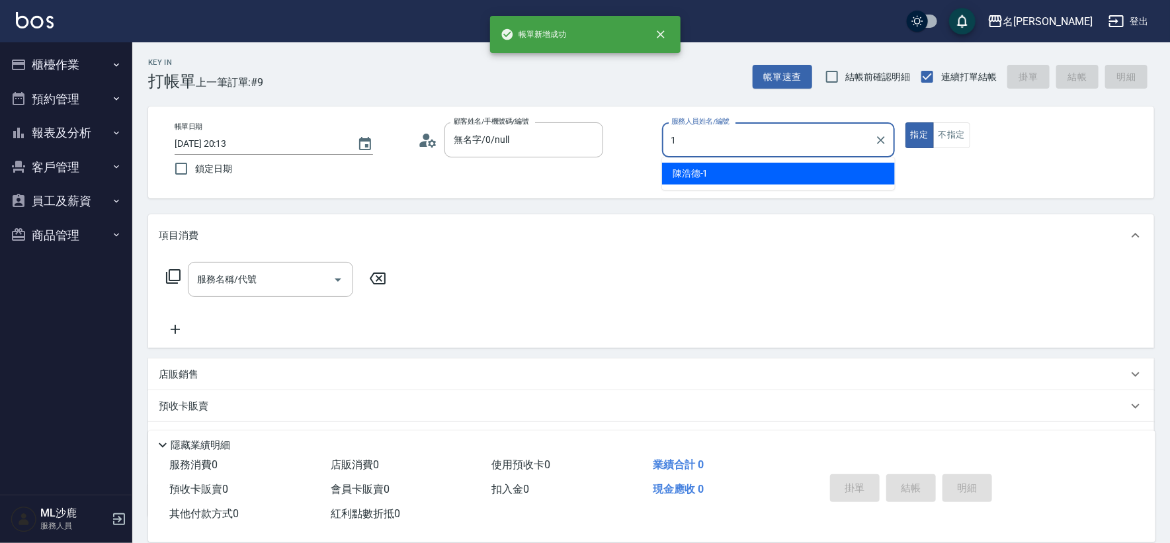
type input "[PERSON_NAME]1"
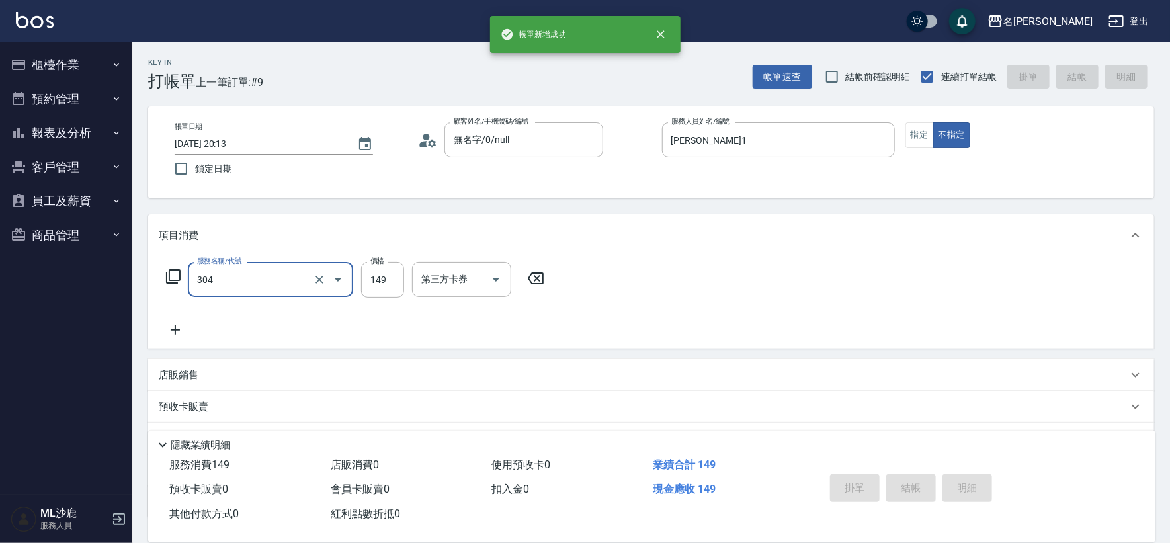
type input "304"
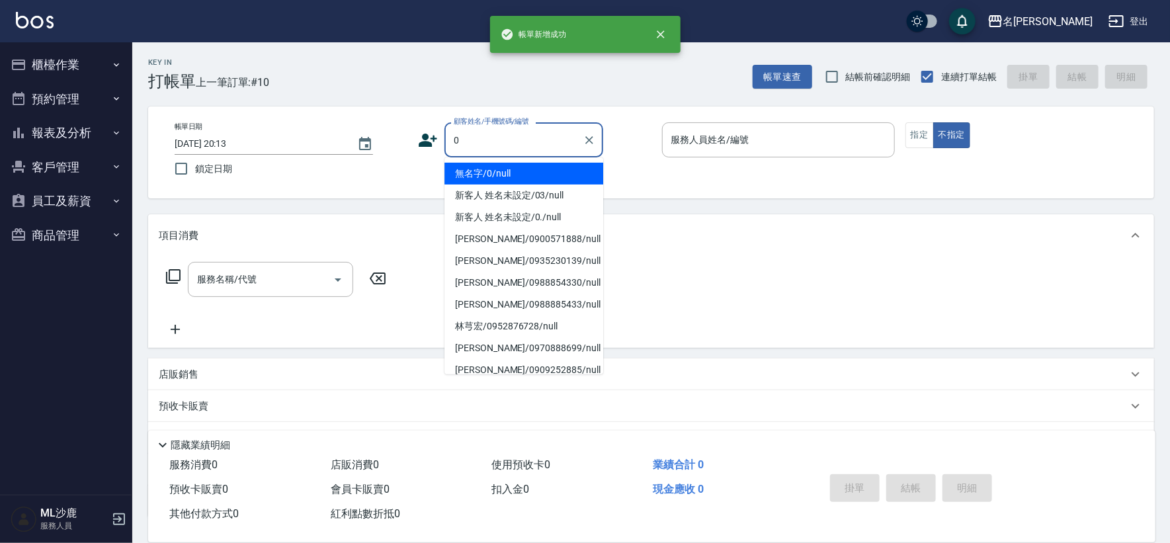
type input "無名字/0/null"
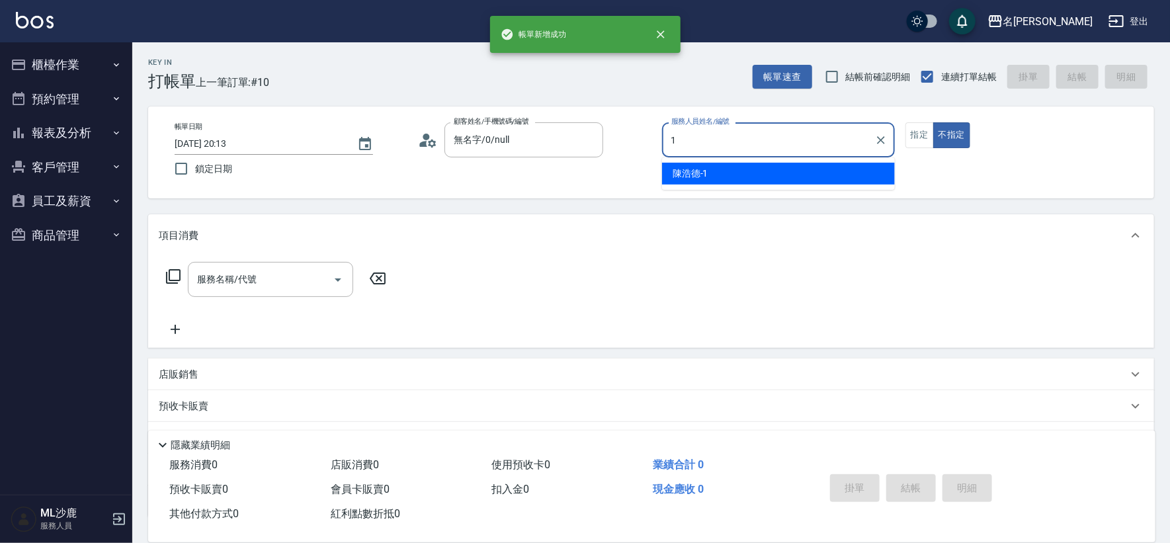
type input "[PERSON_NAME]1"
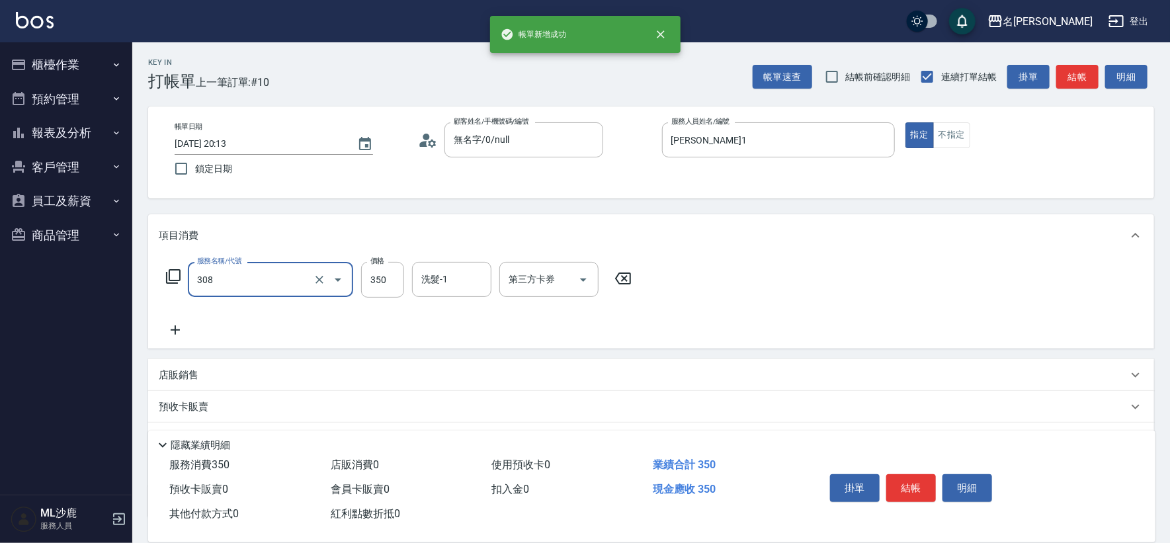
type input "洗+剪(308)"
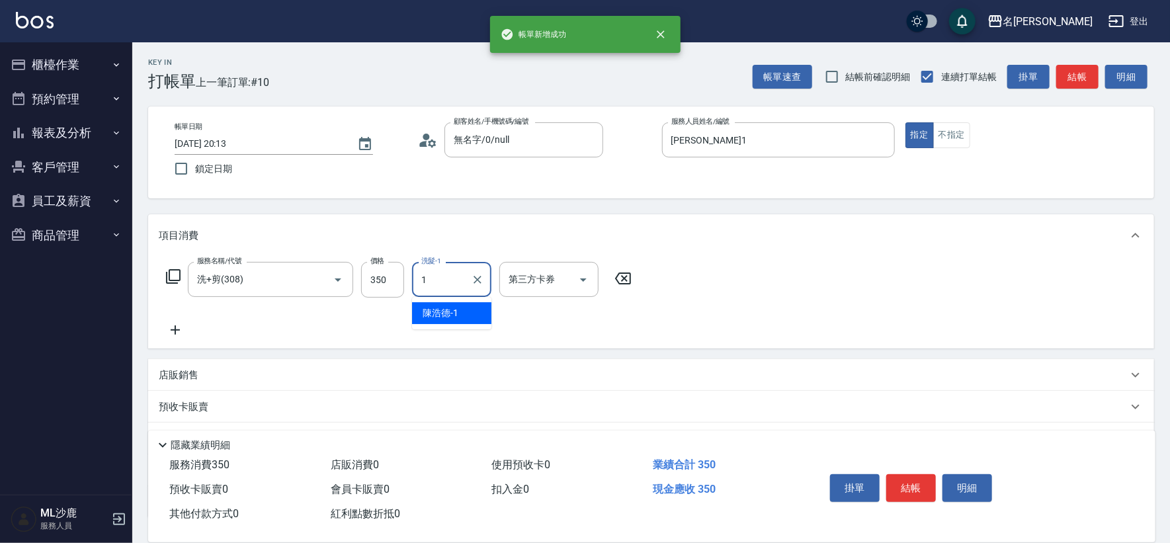
type input "[PERSON_NAME]1"
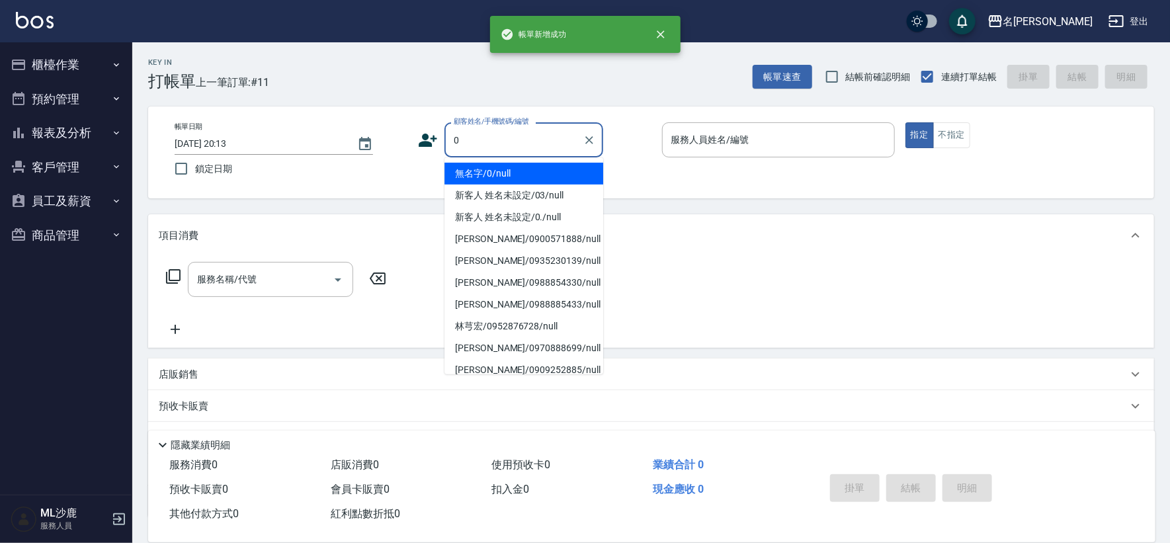
type input "無名字/0/null"
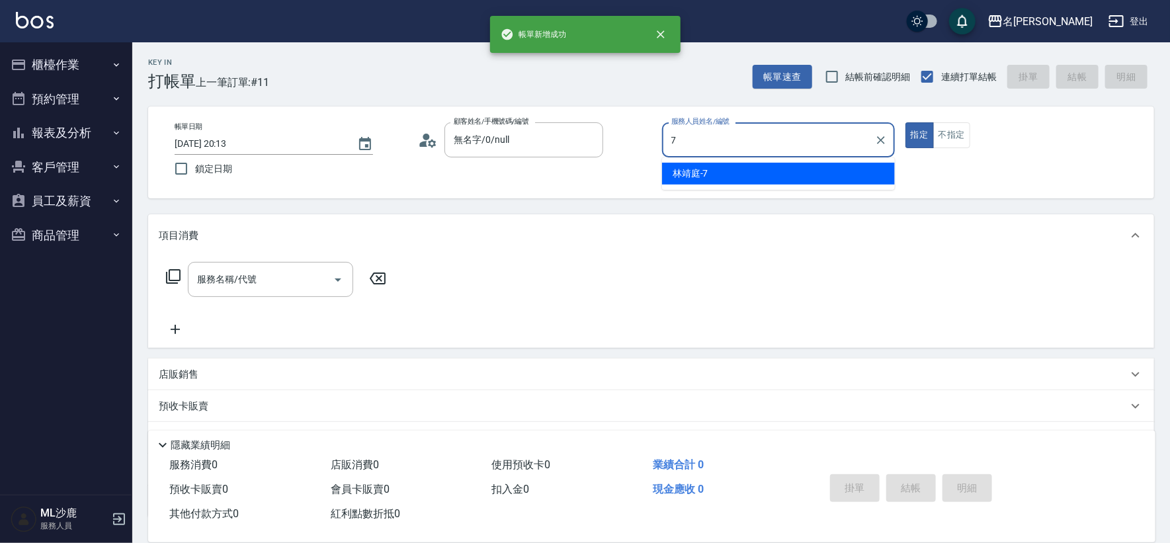
type input "[PERSON_NAME]-7"
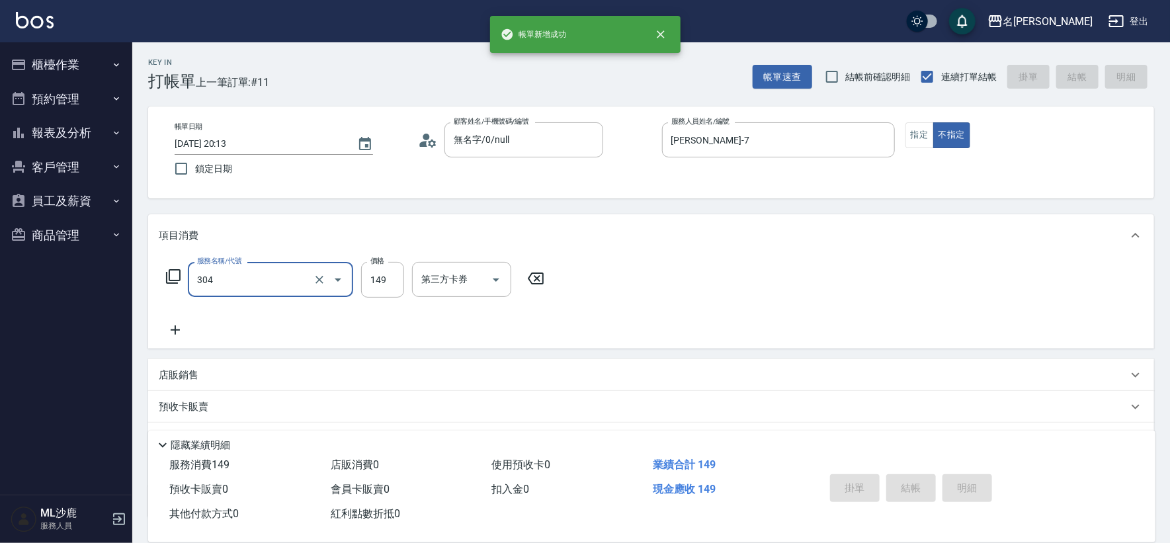
type input "304"
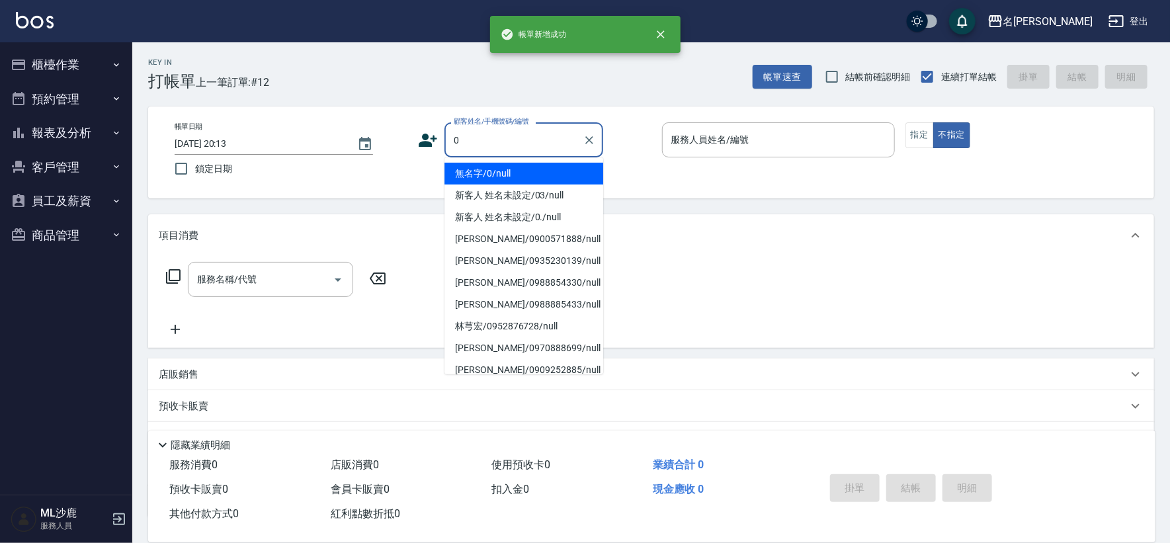
type input "無名字/0/null"
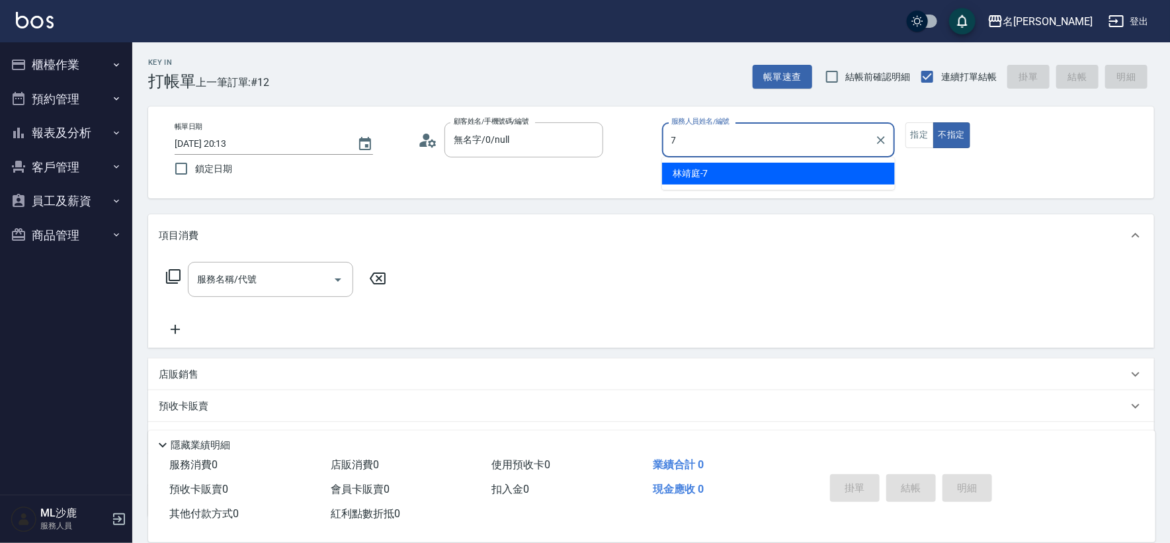
type input "[PERSON_NAME]-7"
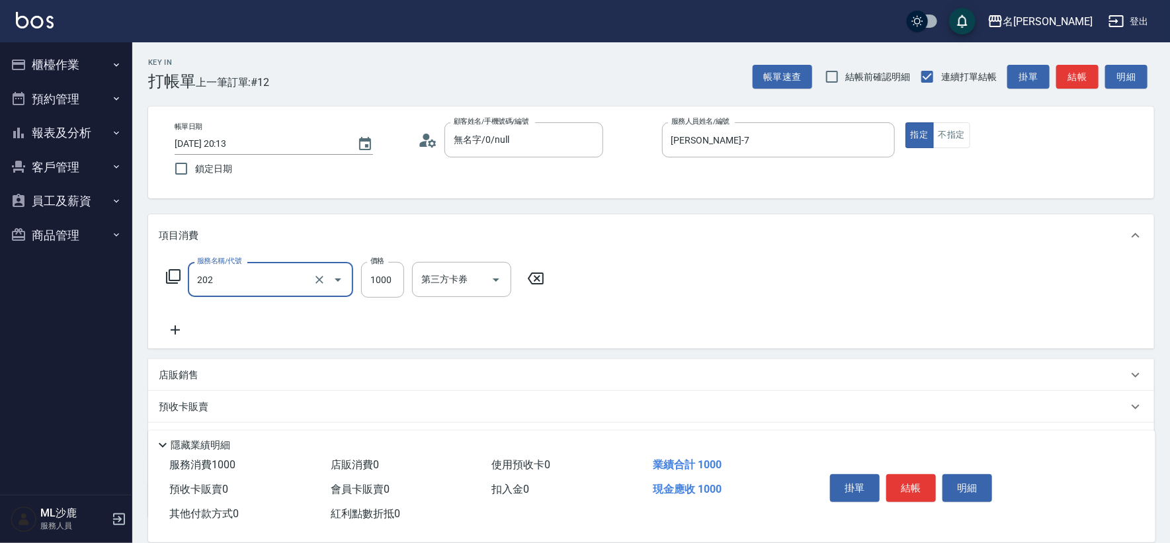
type input "燙髮(202)"
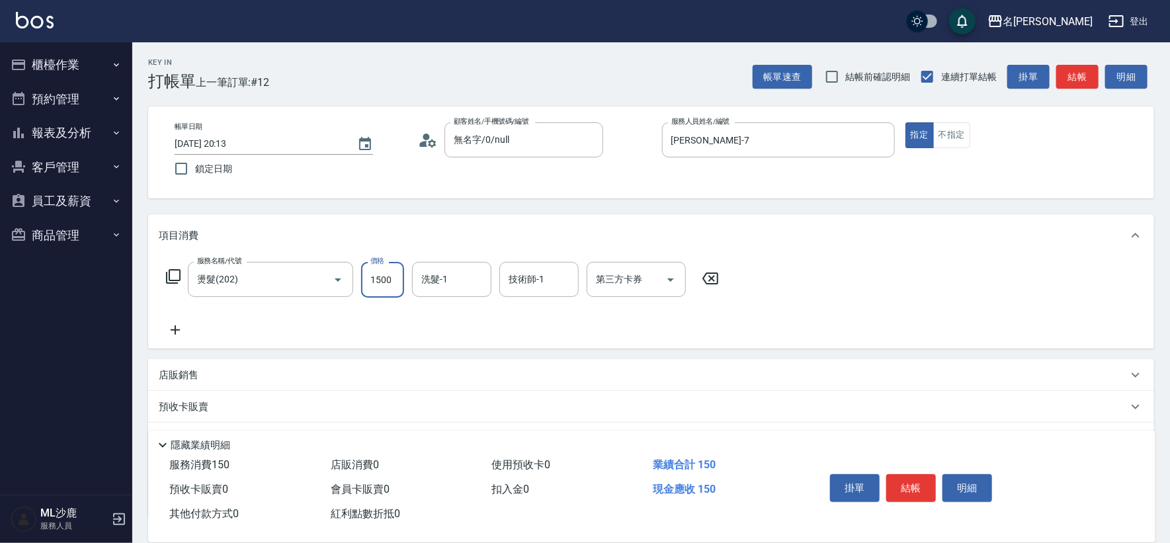
type input "1500"
type input "[PERSON_NAME]-7"
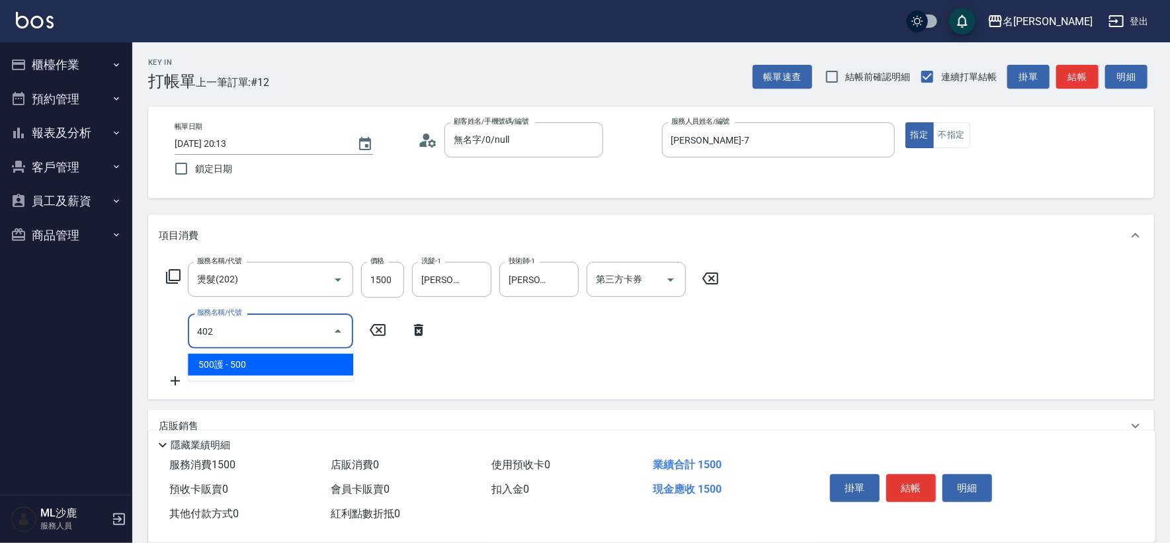
type input "500護(402)"
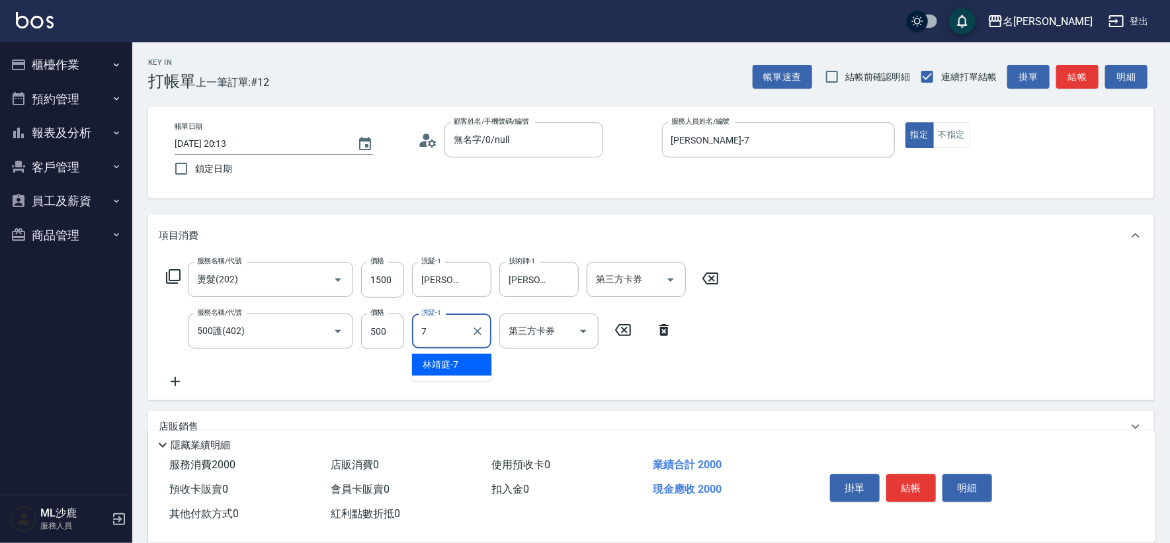
type input "[PERSON_NAME]-7"
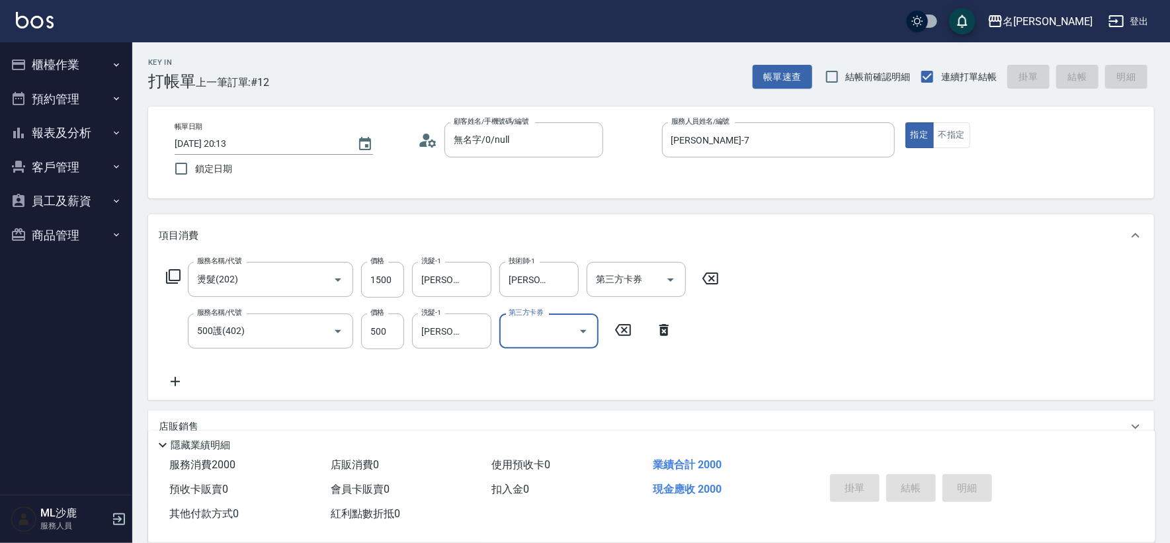
type input "[DATE] 20:33"
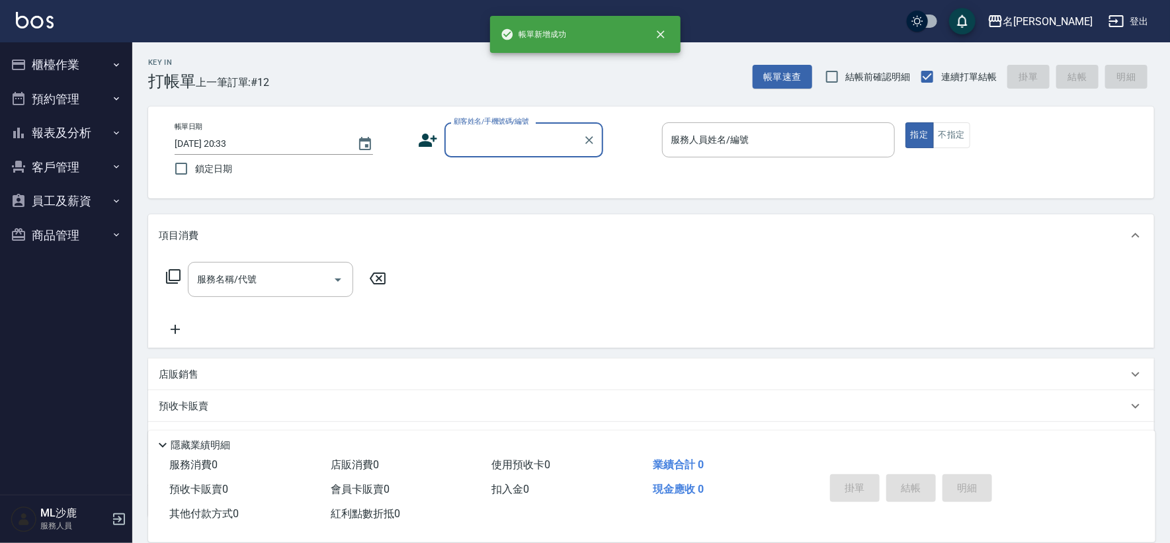
click at [43, 120] on button "報表及分析" at bounding box center [66, 133] width 122 height 34
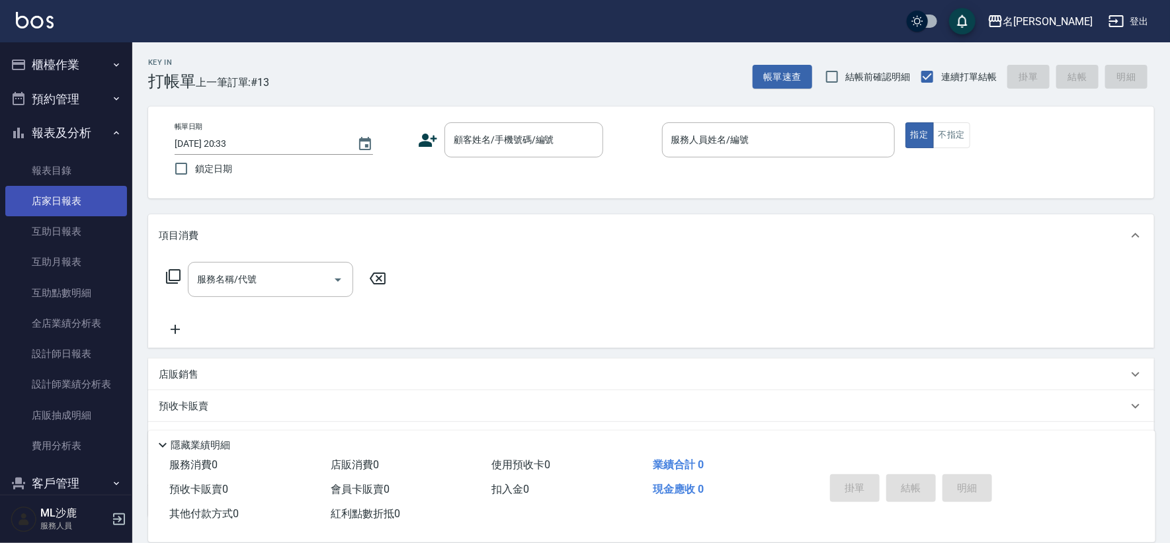
click at [58, 198] on link "店家日報表" at bounding box center [66, 201] width 122 height 30
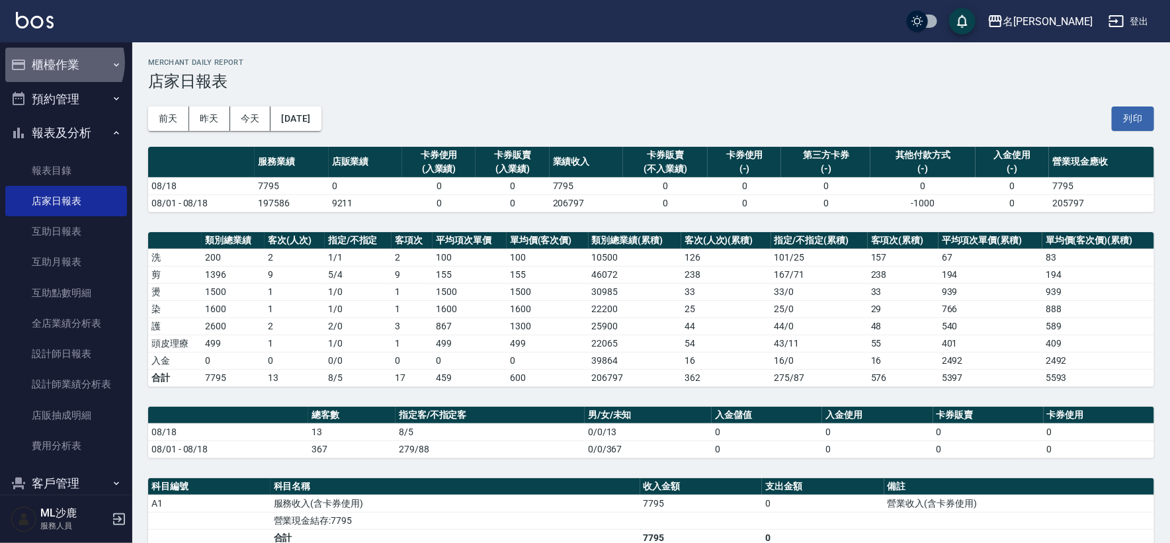
click at [60, 62] on button "櫃檯作業" at bounding box center [66, 65] width 122 height 34
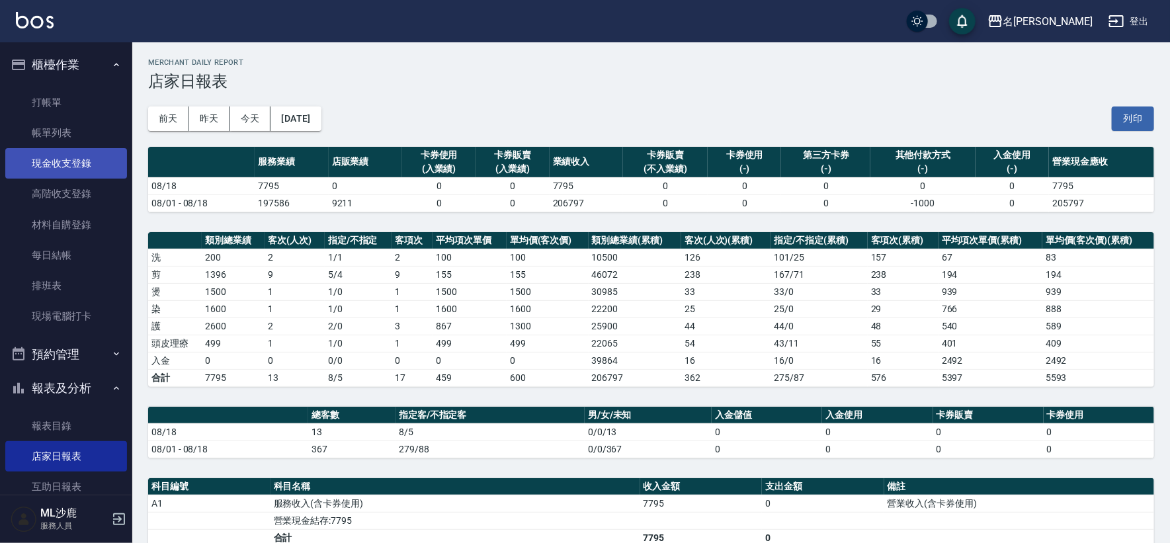
click at [75, 168] on link "現金收支登錄" at bounding box center [66, 163] width 122 height 30
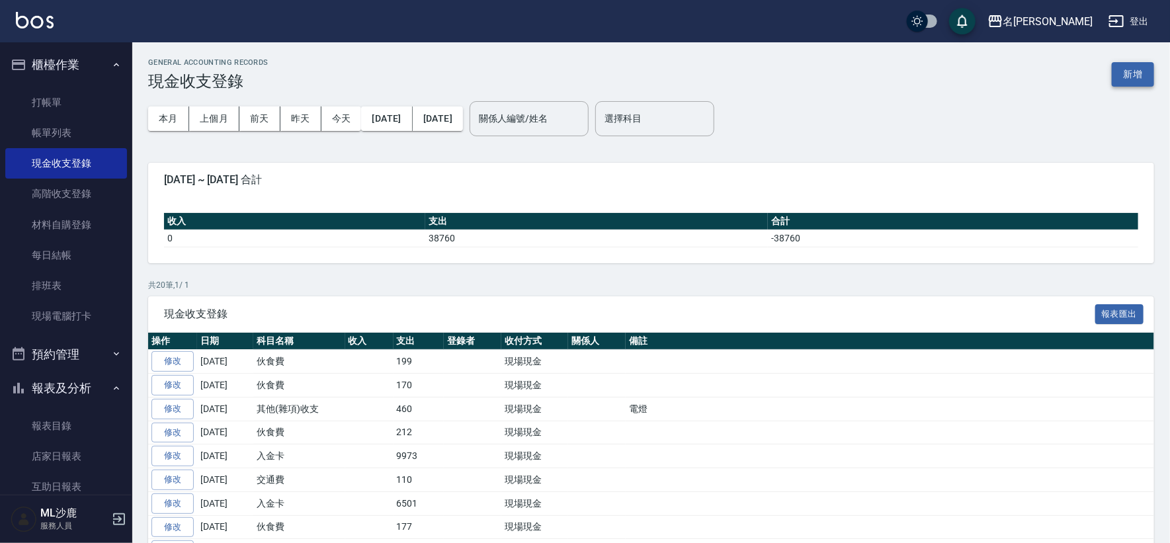
click at [1058, 72] on button "新增" at bounding box center [1133, 74] width 42 height 24
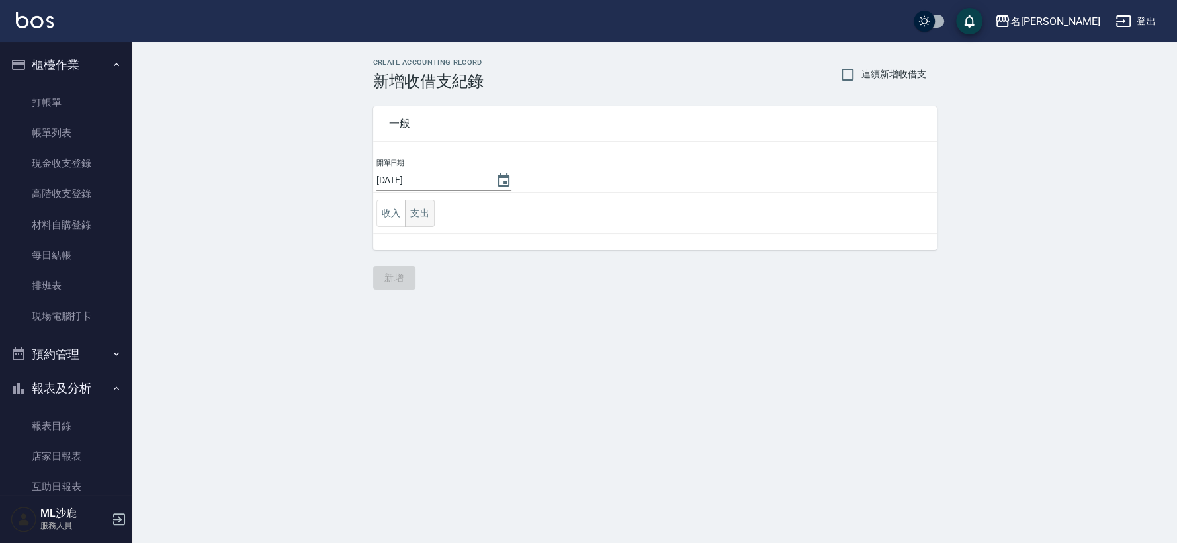
click at [429, 202] on button "支出" at bounding box center [420, 213] width 30 height 27
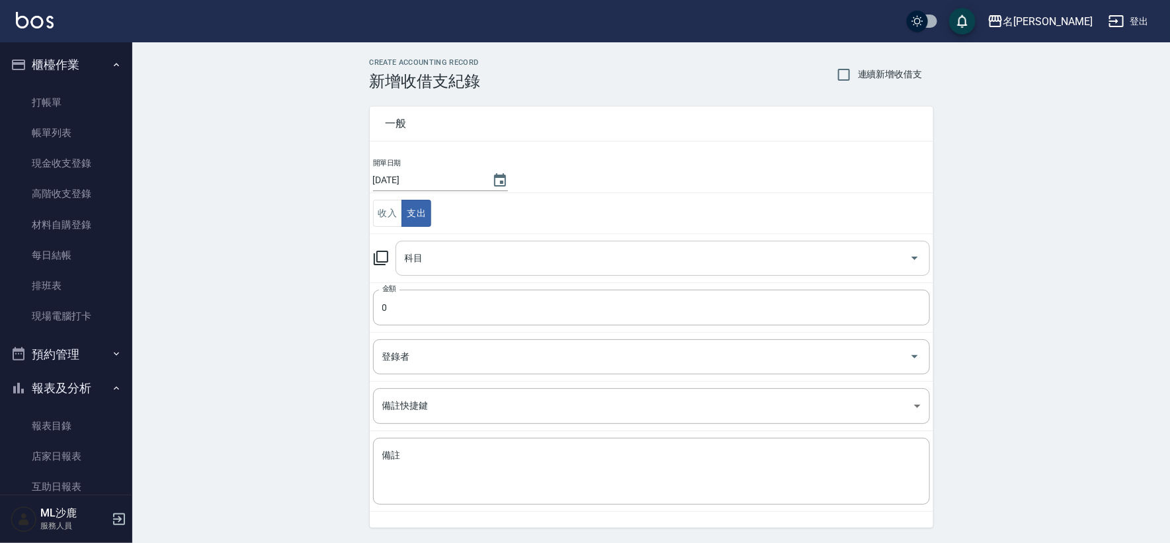
click at [432, 249] on input "科目" at bounding box center [652, 258] width 503 height 23
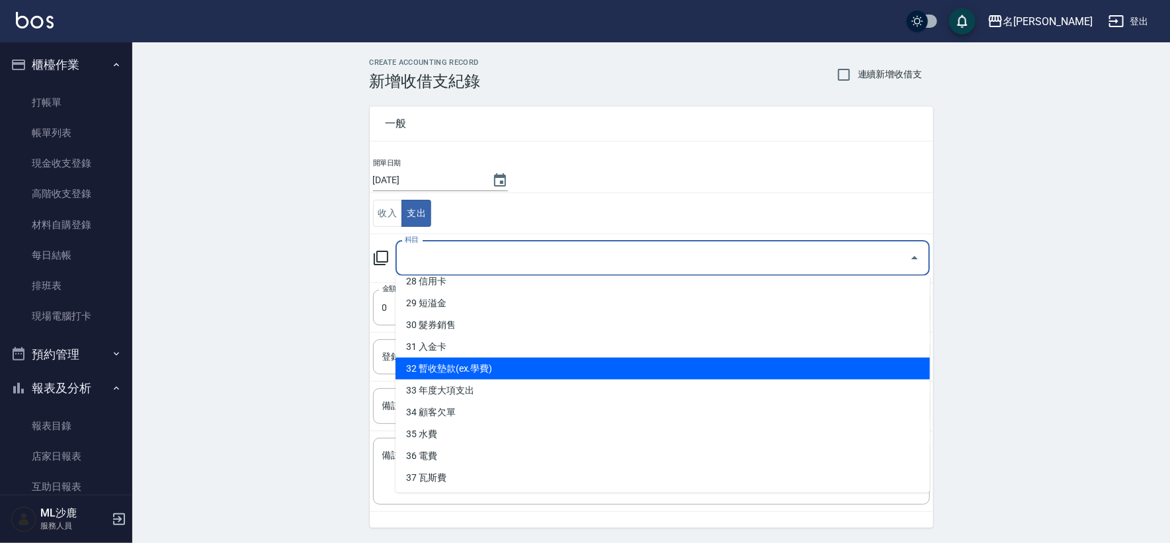
scroll to position [548, 0]
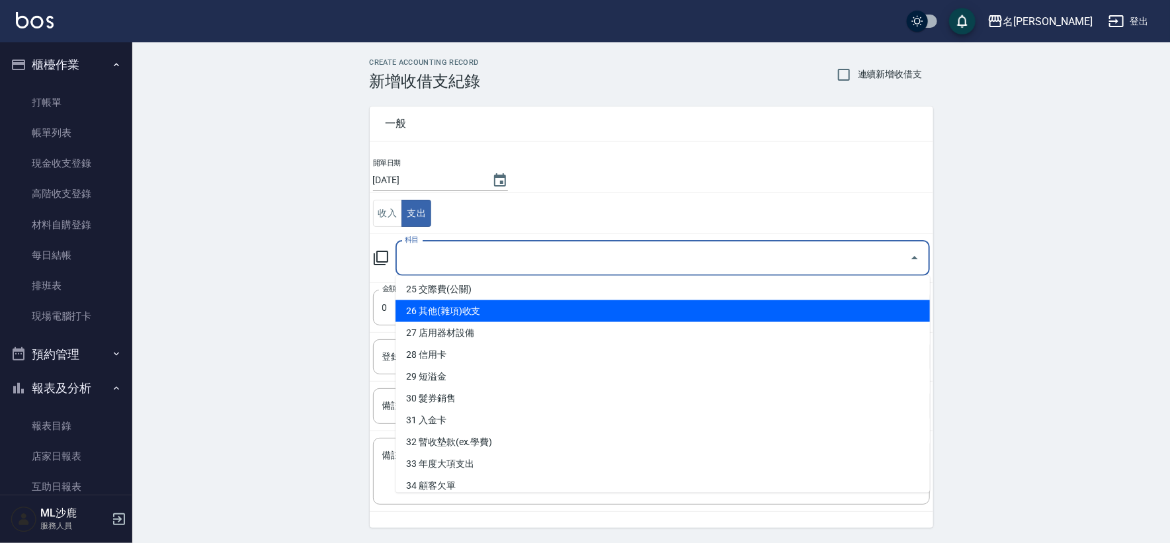
click at [459, 310] on li "26 其他(雜項)收支" at bounding box center [663, 311] width 534 height 22
type input "26 其他(雜項)收支"
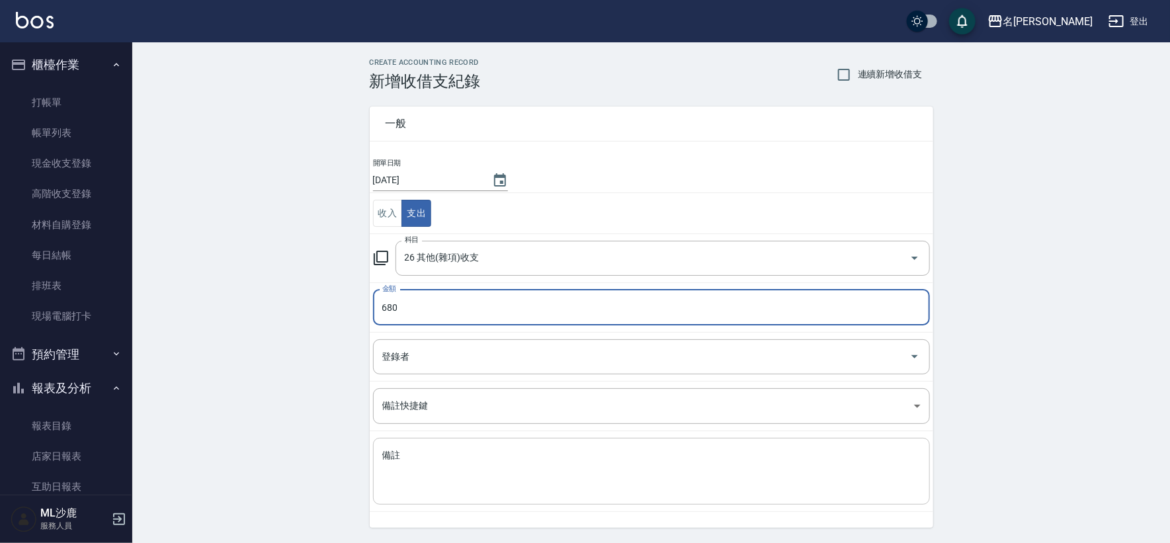
type input "680"
click at [403, 452] on textarea "備註" at bounding box center [651, 471] width 538 height 45
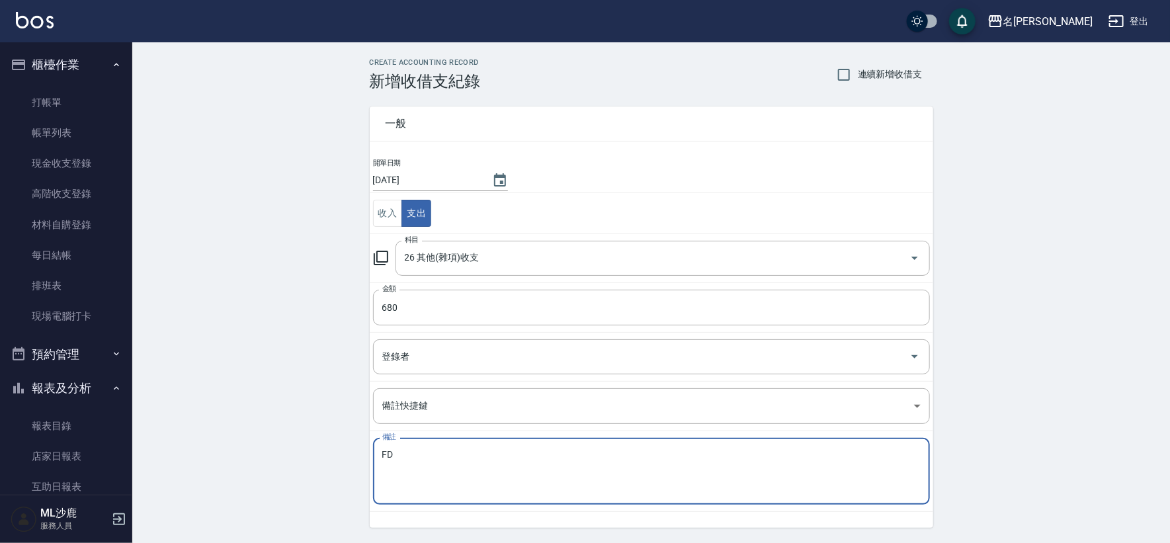
type textarea "F"
type textarea "ㄇ"
type textarea "衛生紙"
click at [289, 352] on div "CREATE ACCOUNTING RECORD 新增收借支紀錄 連續新增收借支 一般 開單日期 [DATE] 收入 支出 科目 26 其他(雜項)收支 科目…" at bounding box center [651, 313] width 1038 height 542
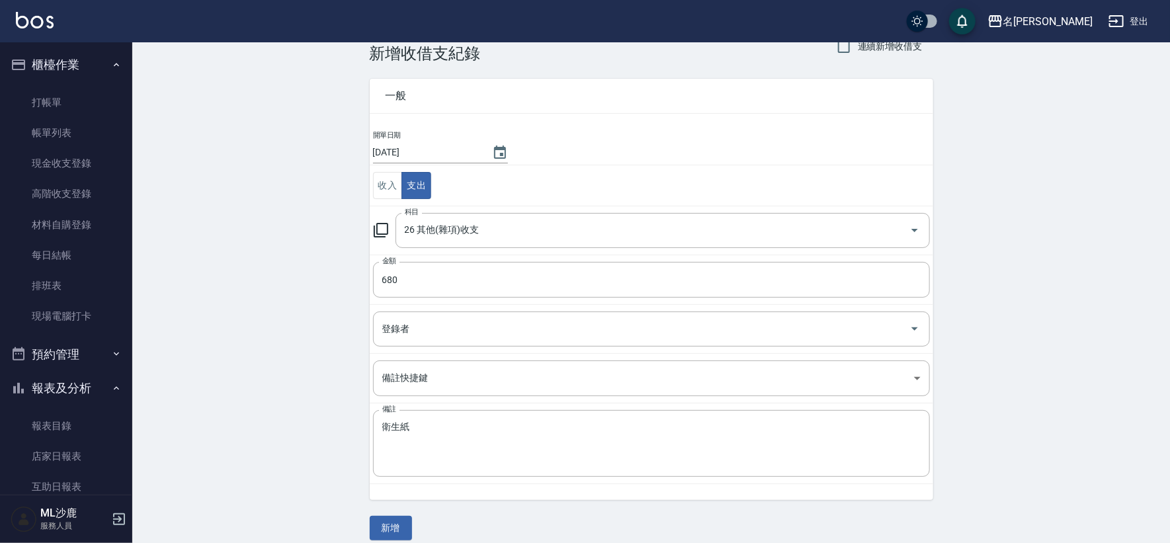
scroll to position [40, 0]
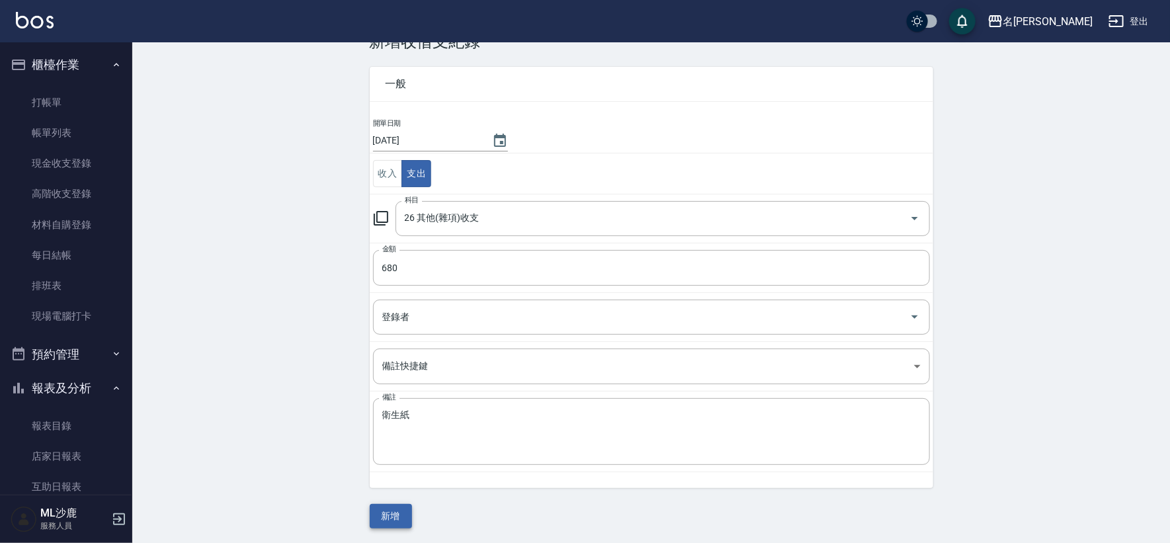
click at [378, 488] on button "新增" at bounding box center [391, 516] width 42 height 24
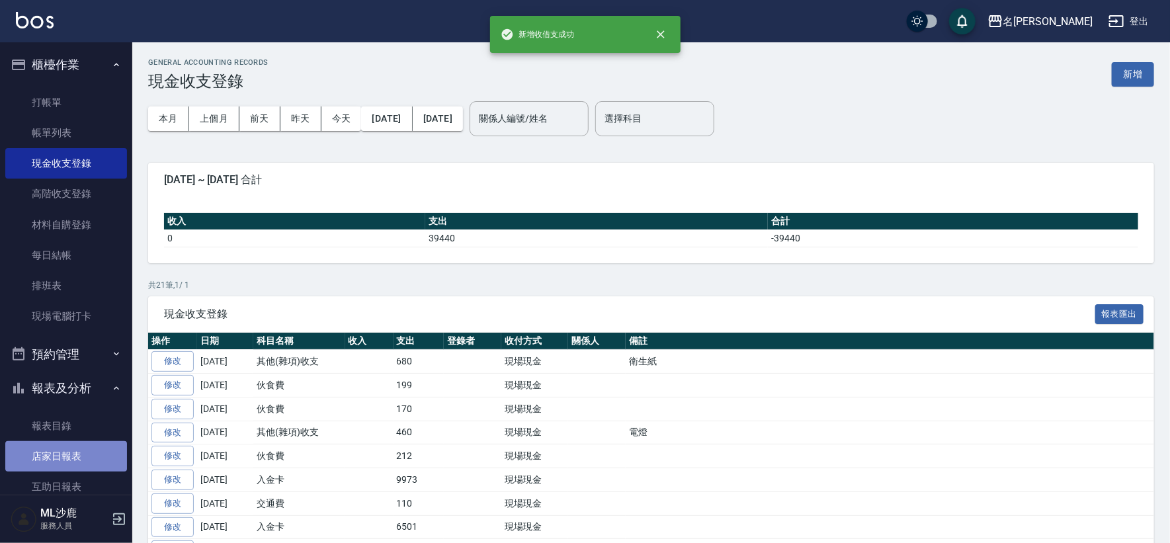
click at [103, 453] on link "店家日報表" at bounding box center [66, 456] width 122 height 30
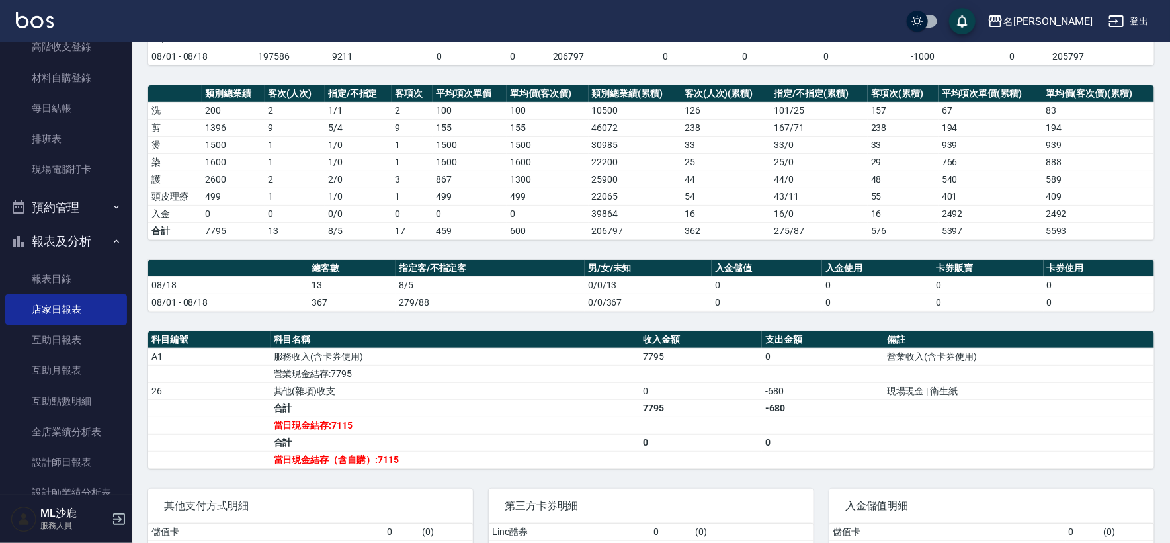
scroll to position [73, 0]
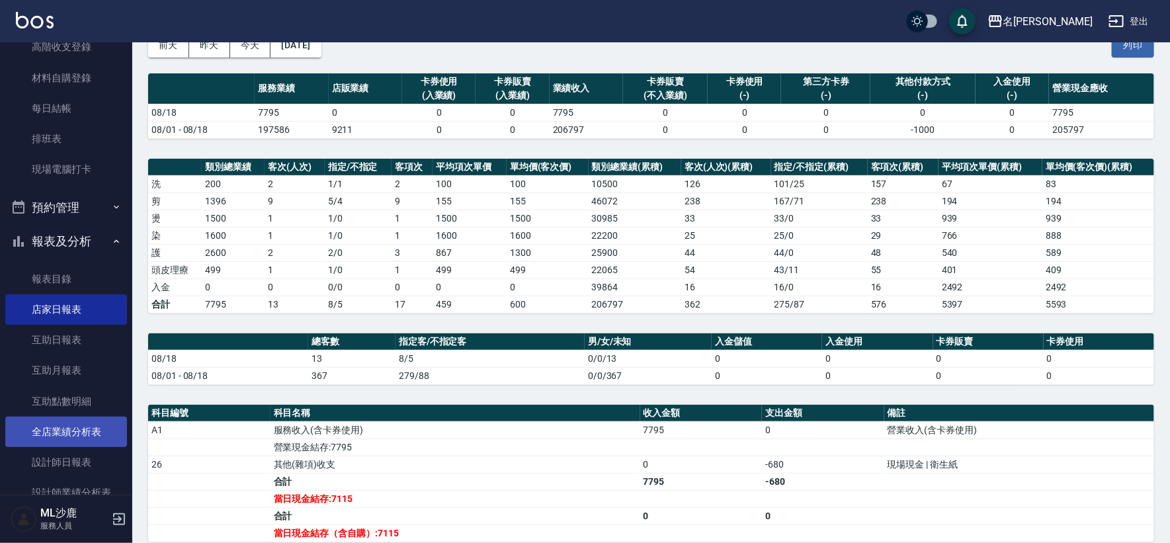
click at [48, 439] on link "全店業績分析表" at bounding box center [66, 432] width 122 height 30
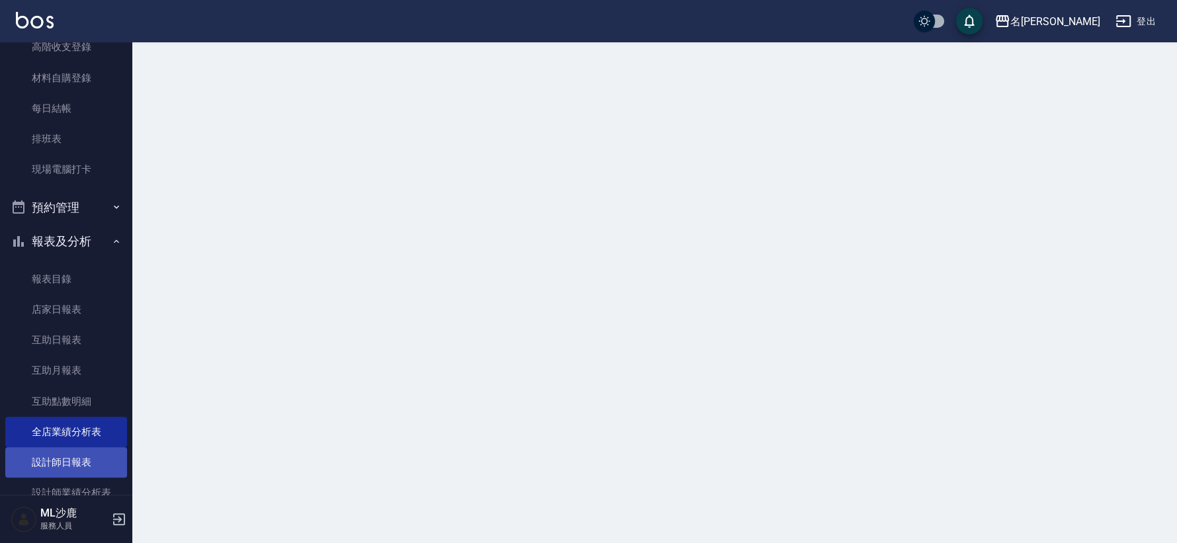
click at [50, 459] on link "設計師日報表" at bounding box center [66, 462] width 122 height 30
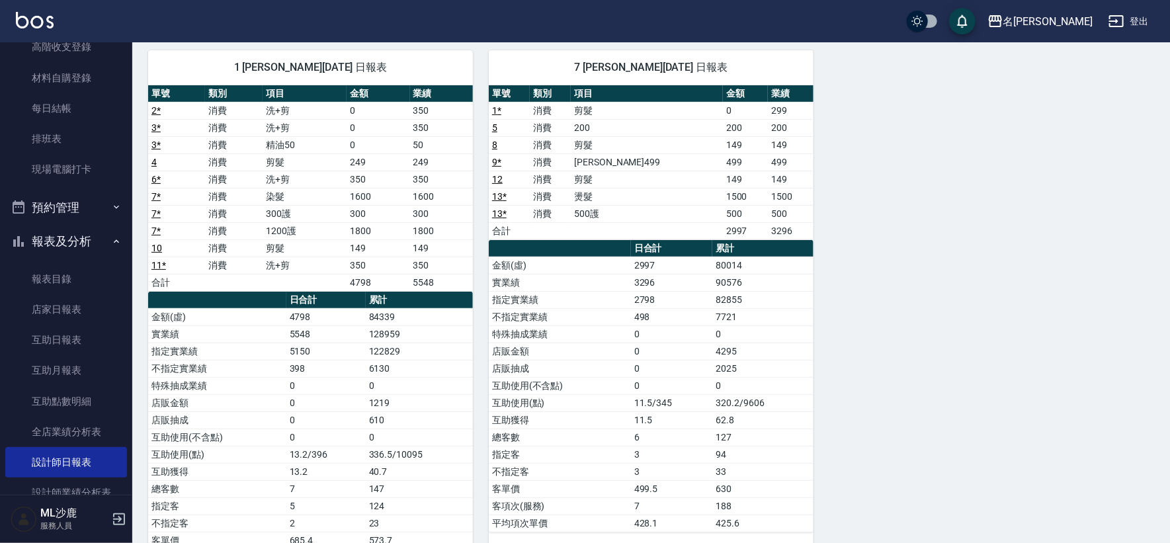
scroll to position [104, 0]
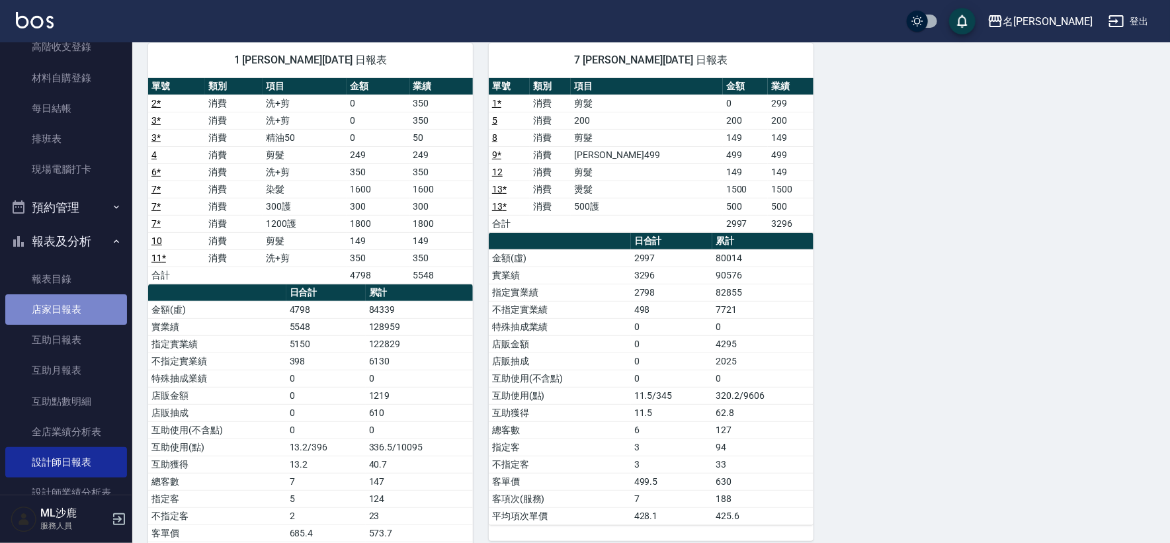
click at [70, 312] on link "店家日報表" at bounding box center [66, 309] width 122 height 30
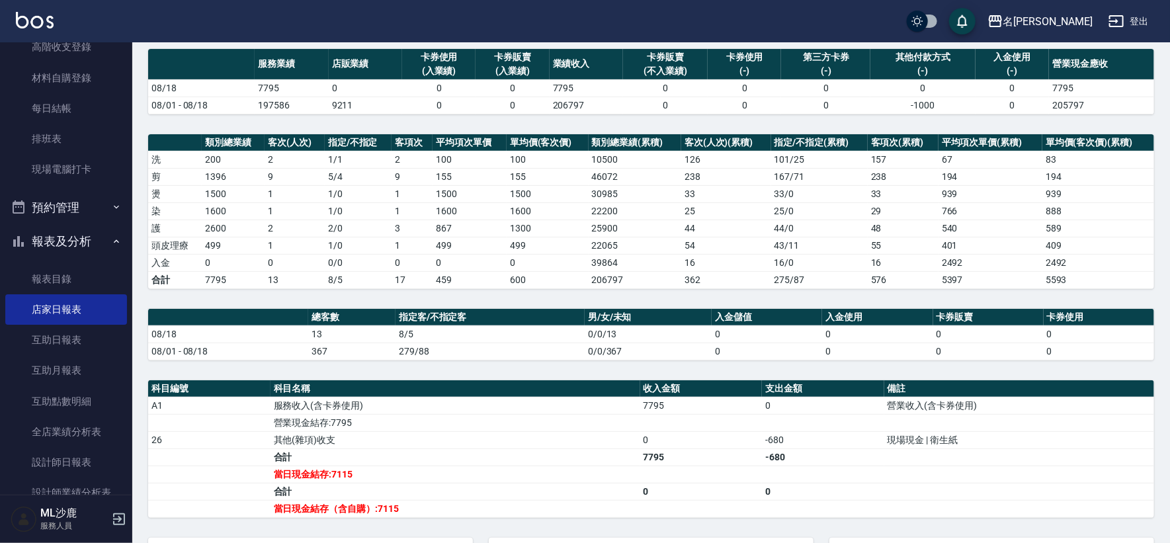
scroll to position [73, 0]
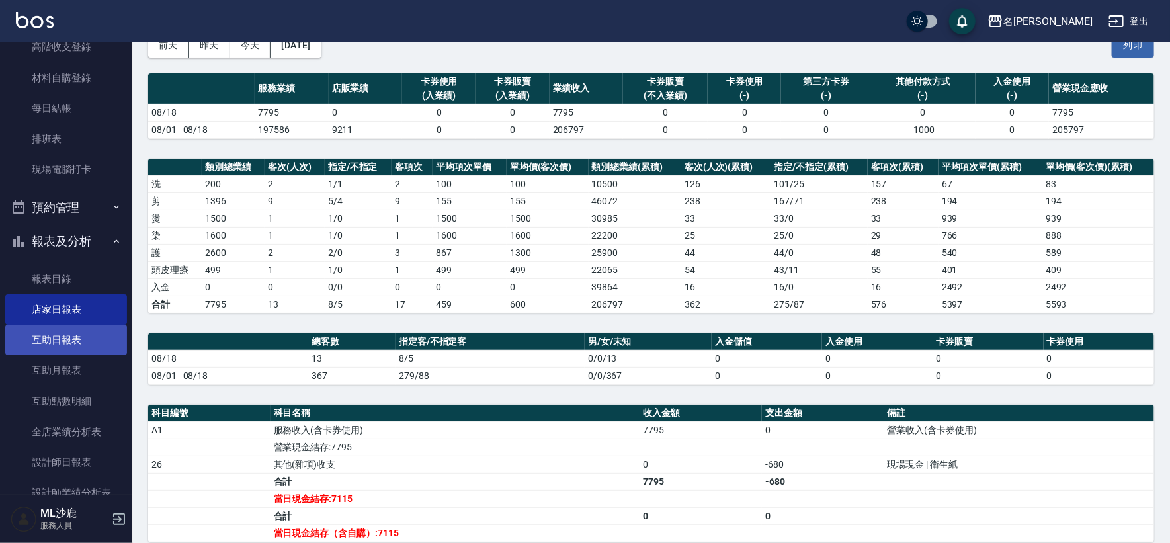
click at [95, 341] on link "互助日報表" at bounding box center [66, 340] width 122 height 30
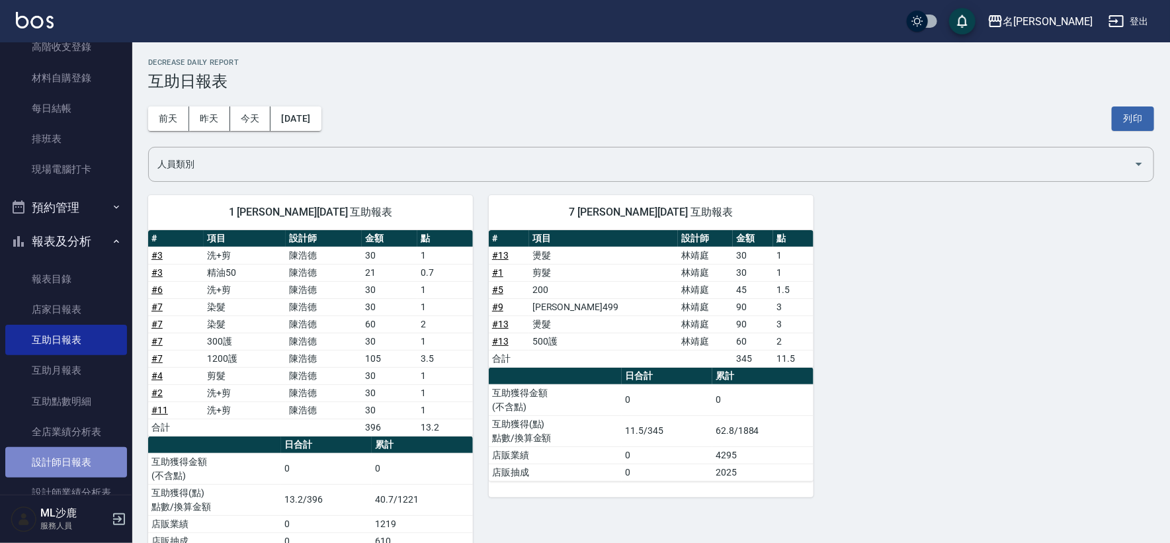
click at [79, 455] on link "設計師日報表" at bounding box center [66, 462] width 122 height 30
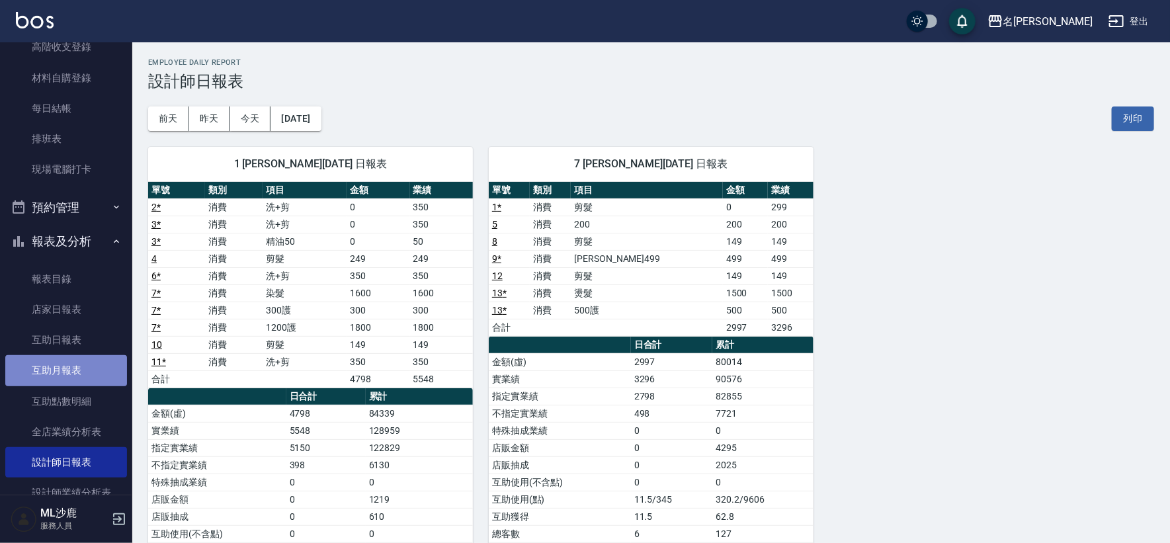
click at [97, 356] on link "互助月報表" at bounding box center [66, 370] width 122 height 30
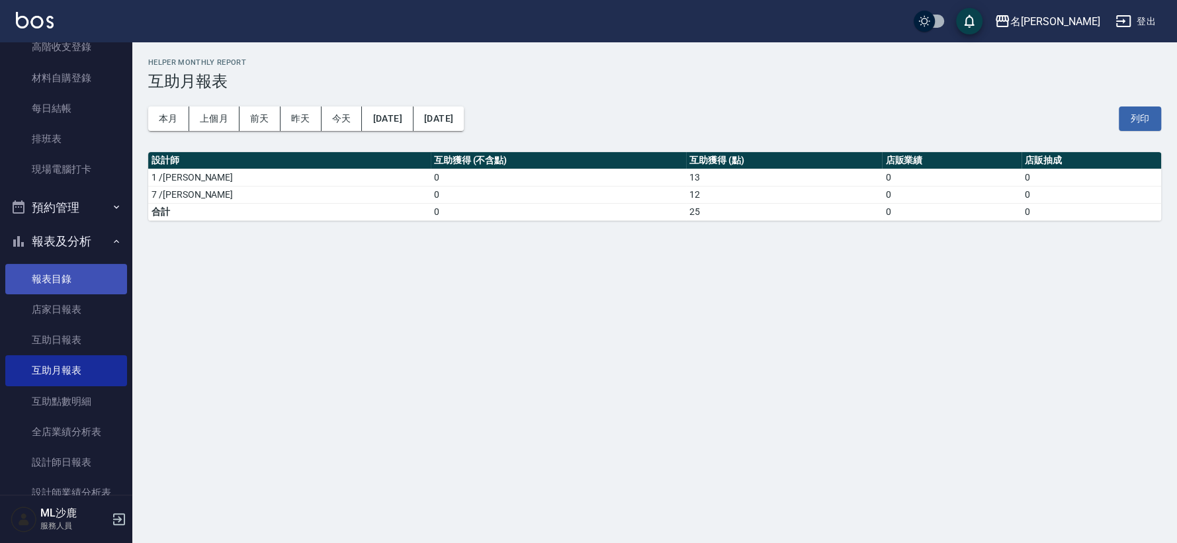
click at [83, 282] on link "報表目錄" at bounding box center [66, 279] width 122 height 30
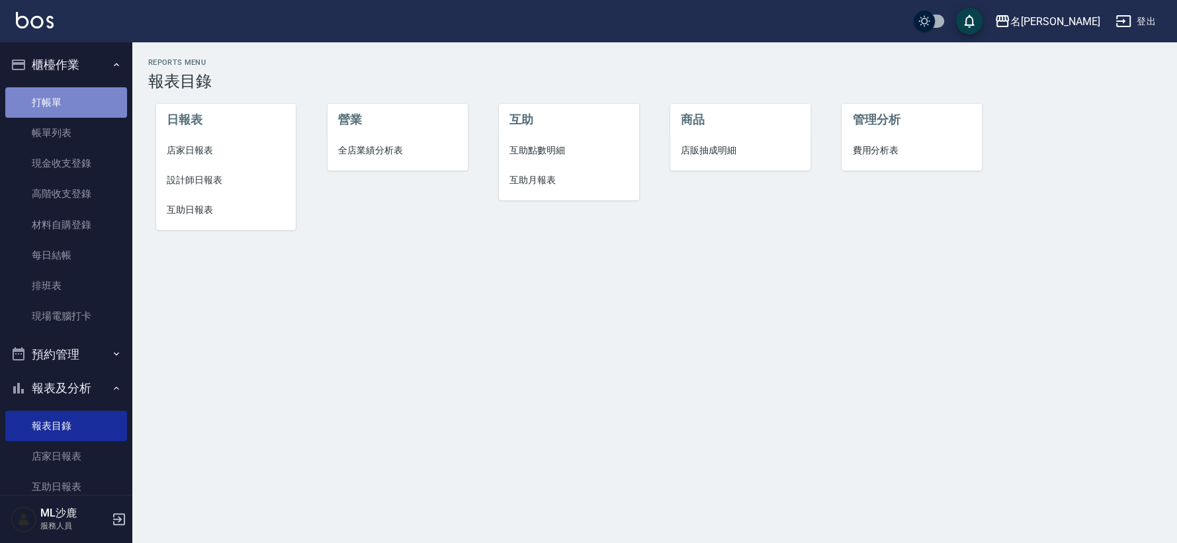
click at [91, 100] on link "打帳單" at bounding box center [66, 102] width 122 height 30
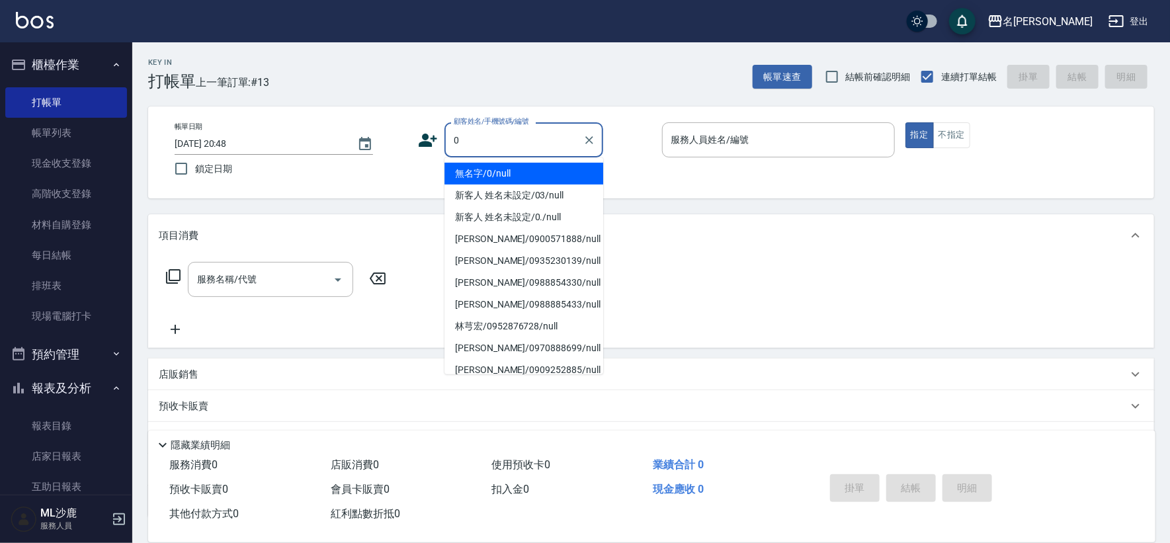
type input "無名字/0/null"
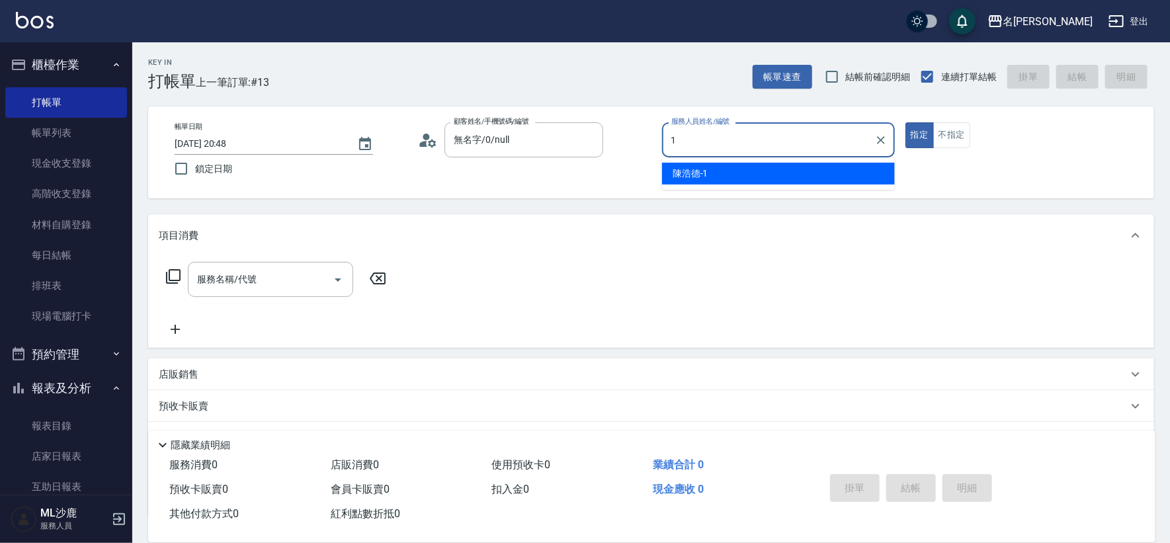
type input "[PERSON_NAME]1"
type button "true"
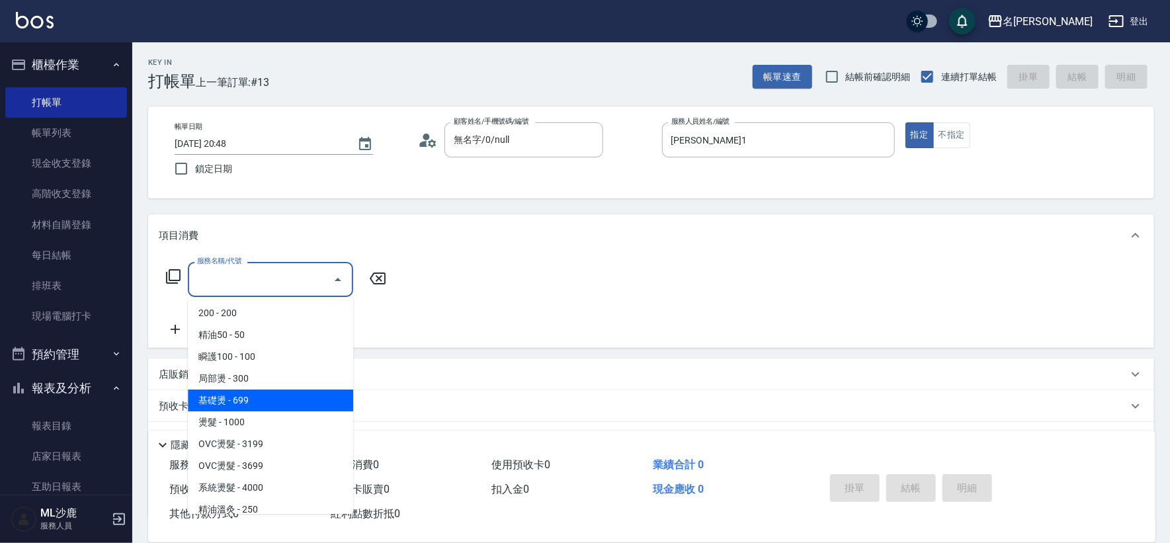
type input "基礎燙(201)"
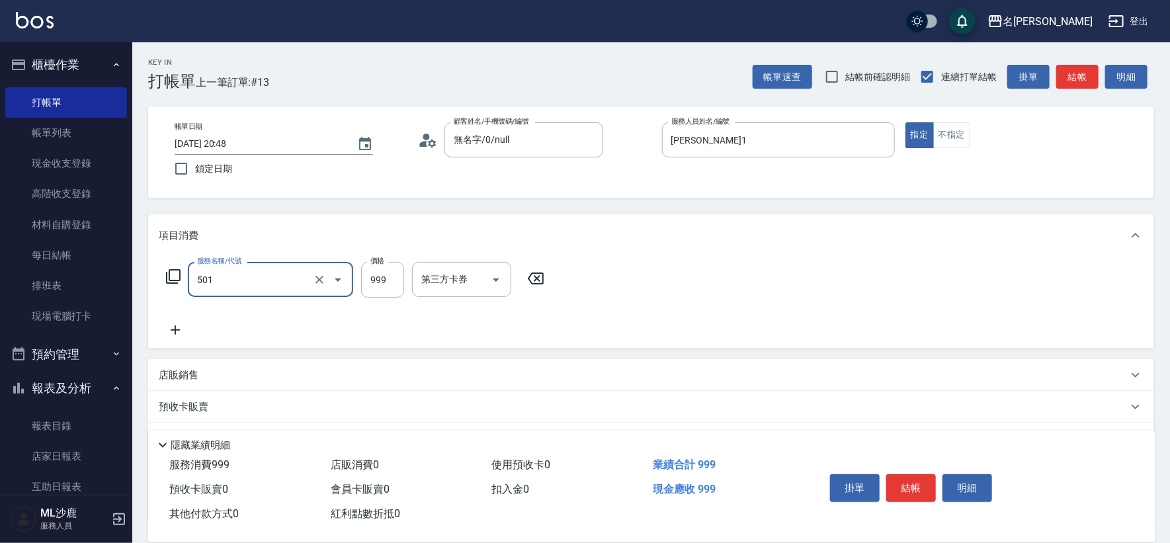
type input "染髮(501)"
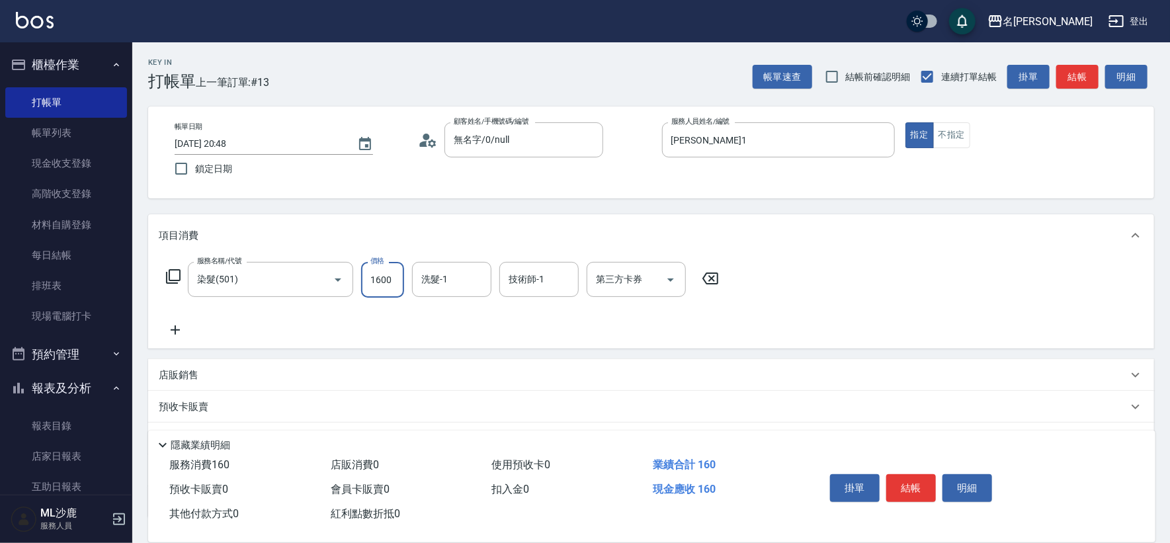
type input "1600"
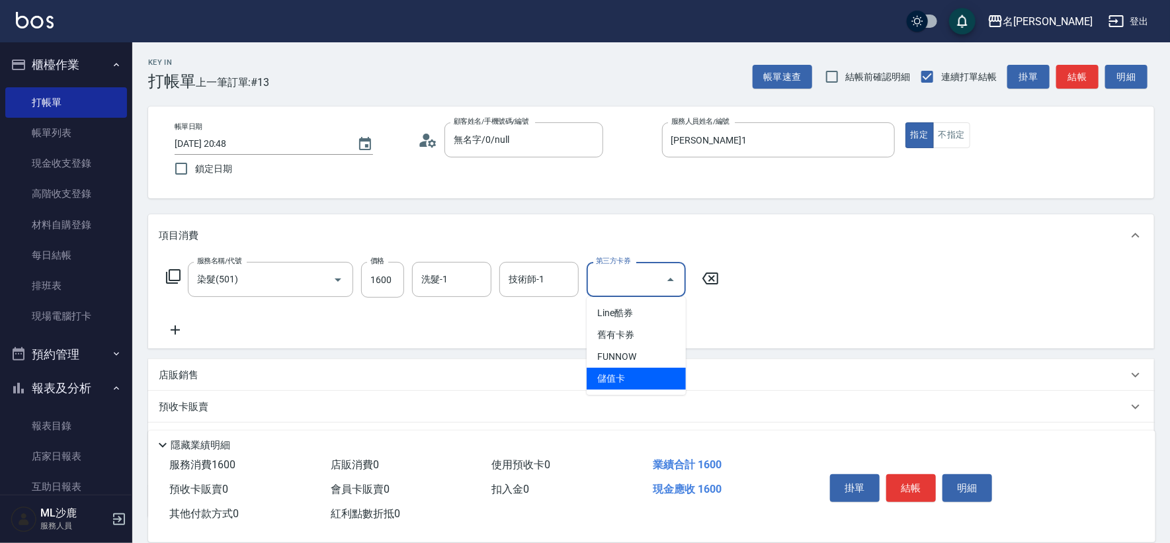
type input "儲值卡"
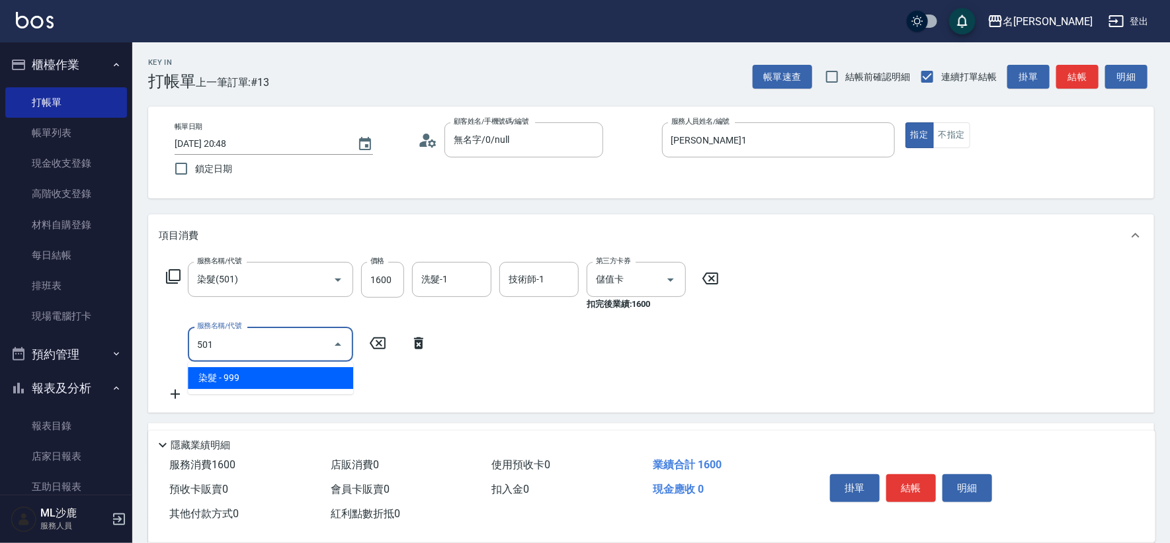
type input "染髮(501)"
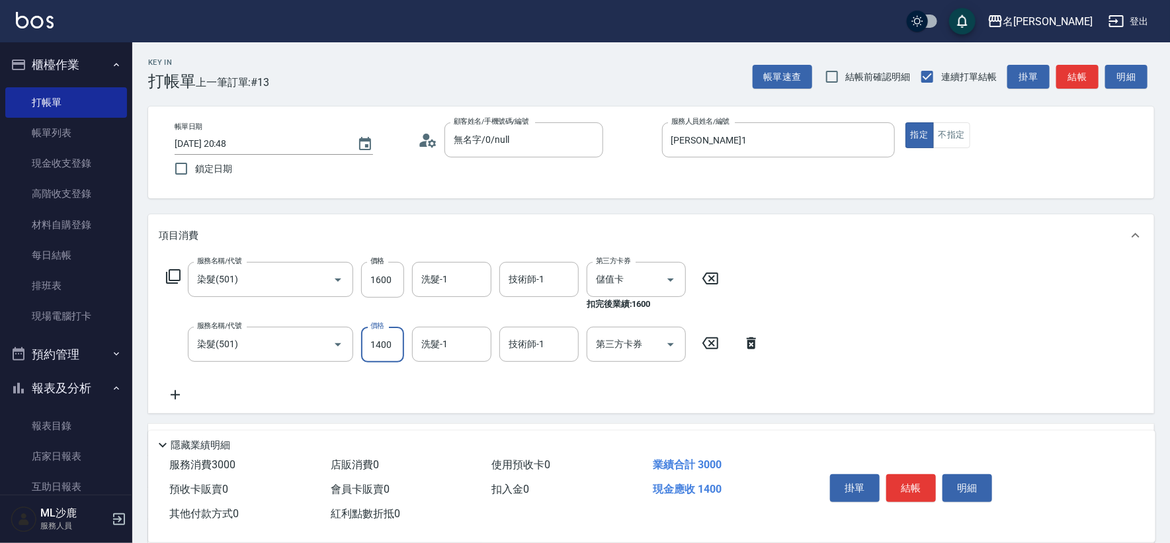
type input "1400"
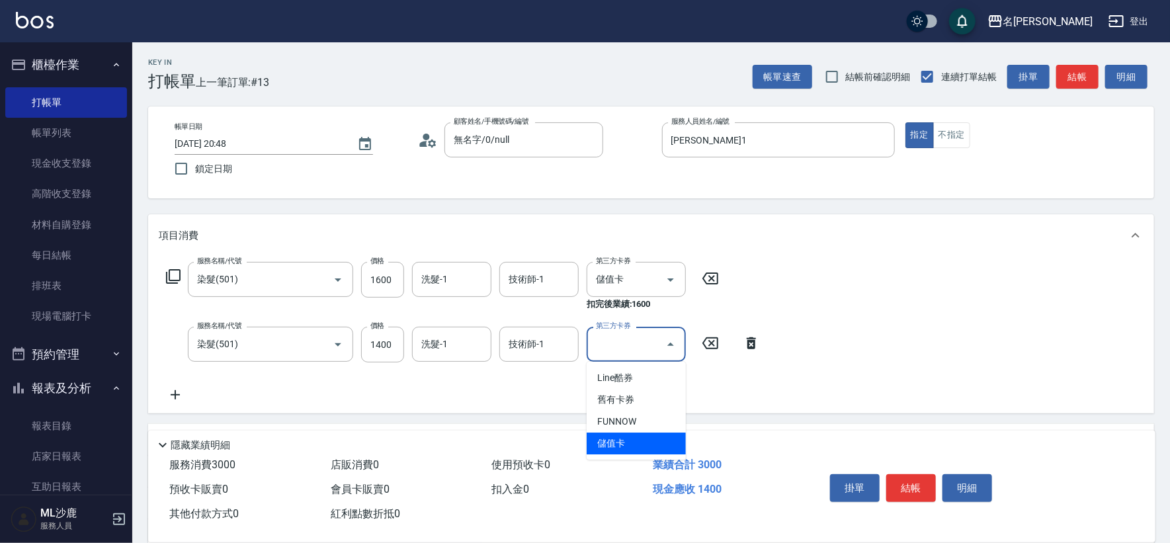
type input "儲值卡"
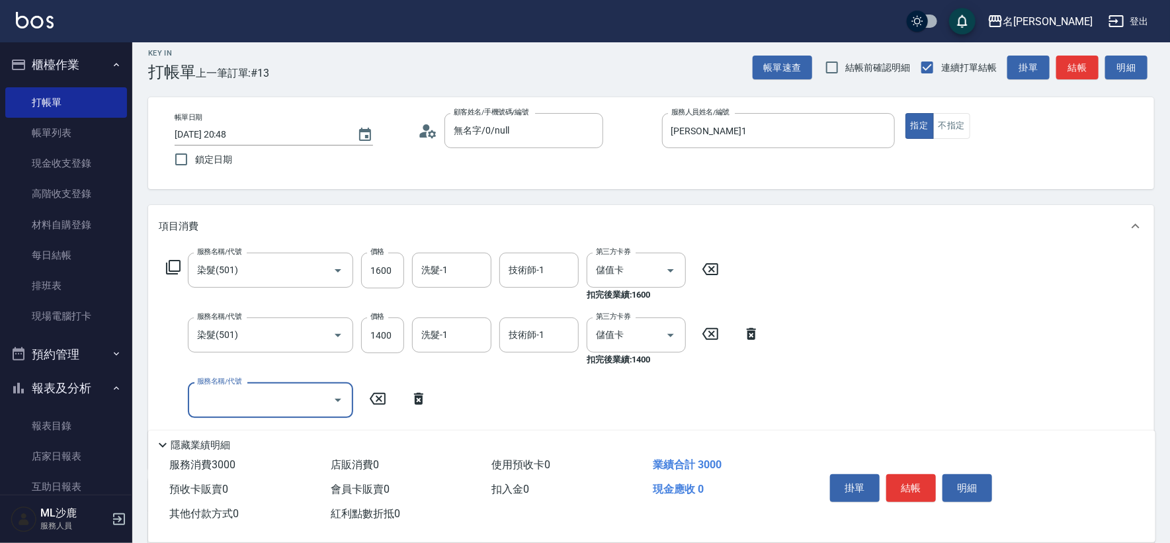
scroll to position [220, 0]
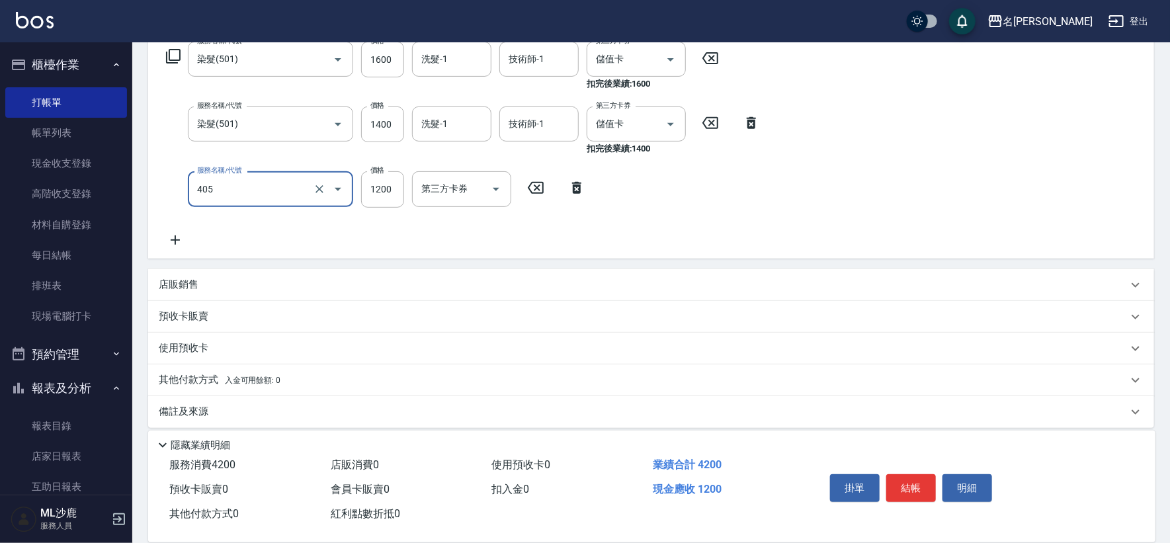
type input "1200護(405)"
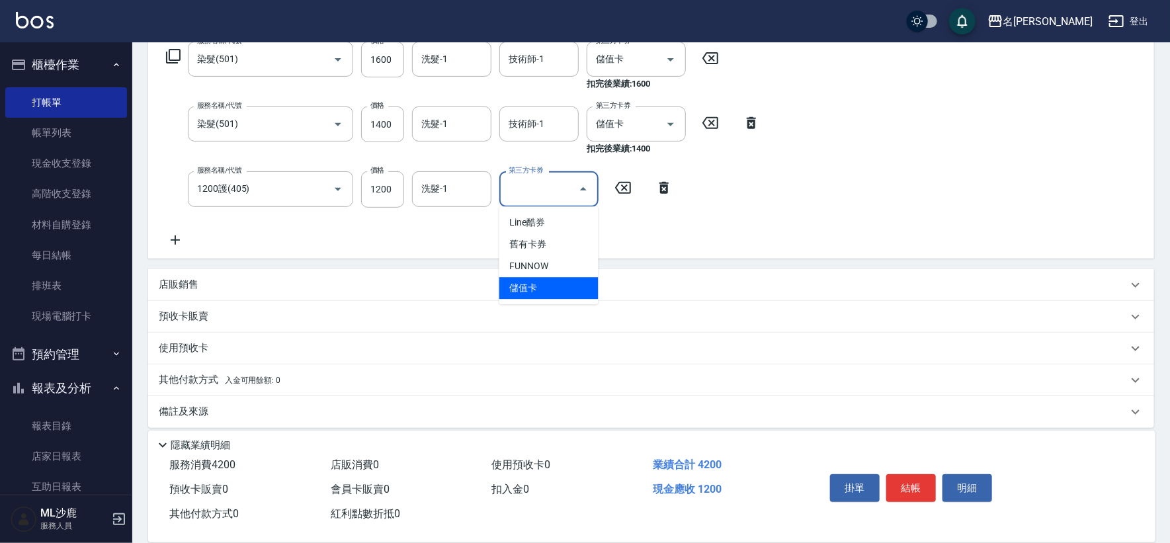
type input "儲值卡"
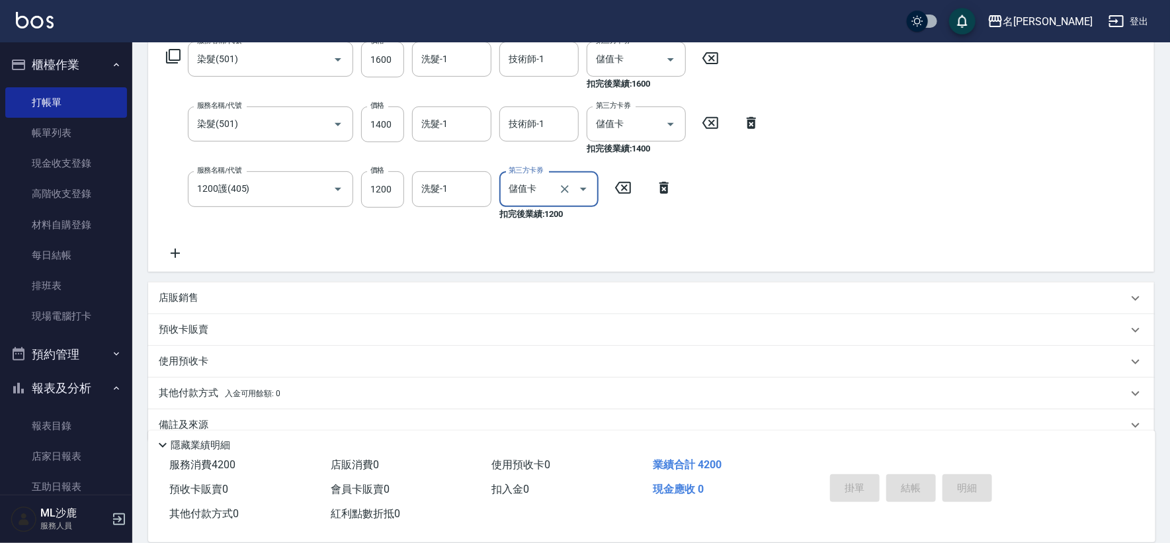
type input "[DATE] 20:49"
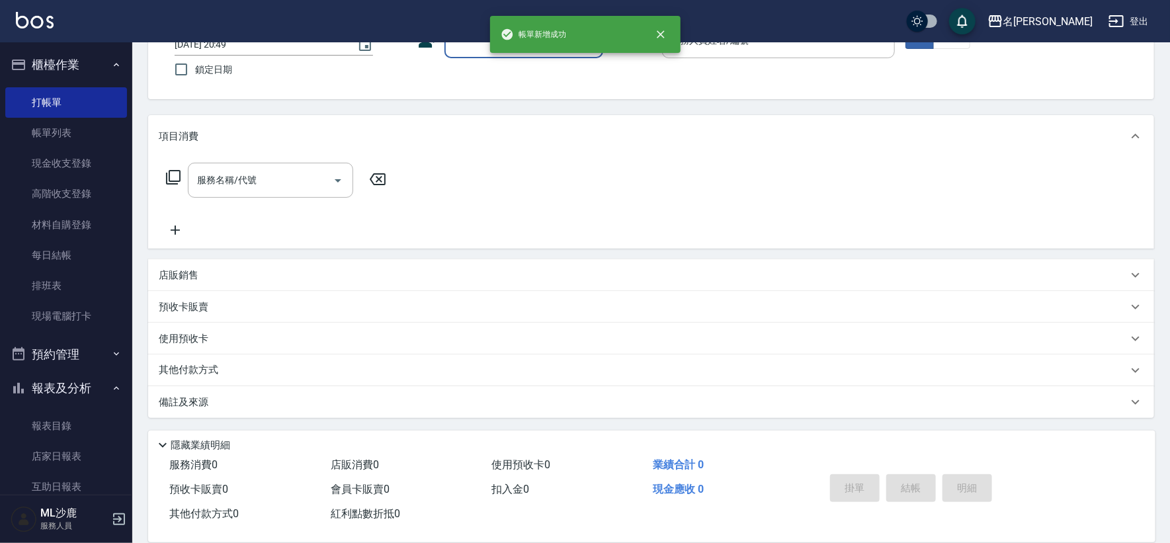
scroll to position [0, 0]
